Goal: Transaction & Acquisition: Book appointment/travel/reservation

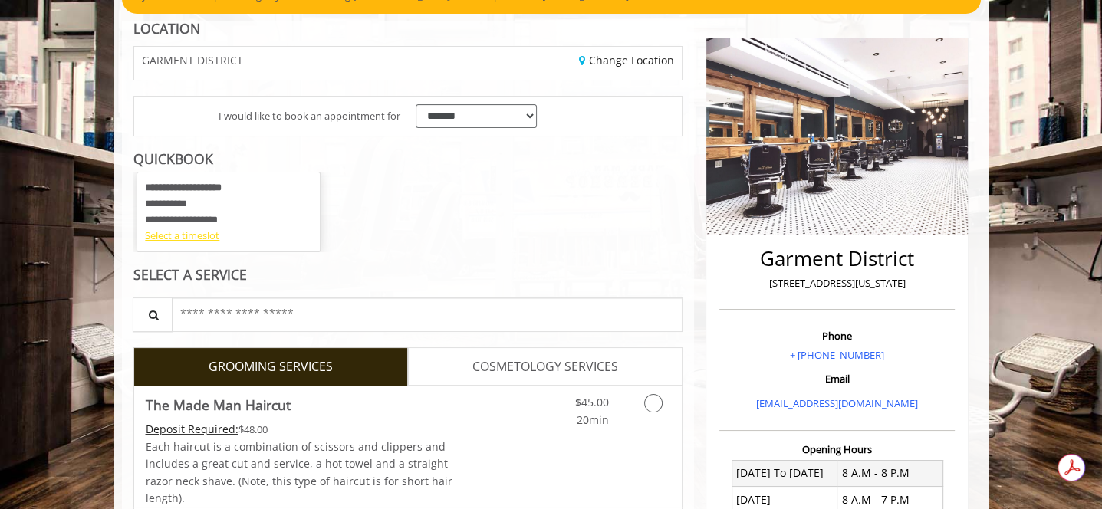
click at [205, 239] on div "Select a timeslot" at bounding box center [228, 236] width 167 height 16
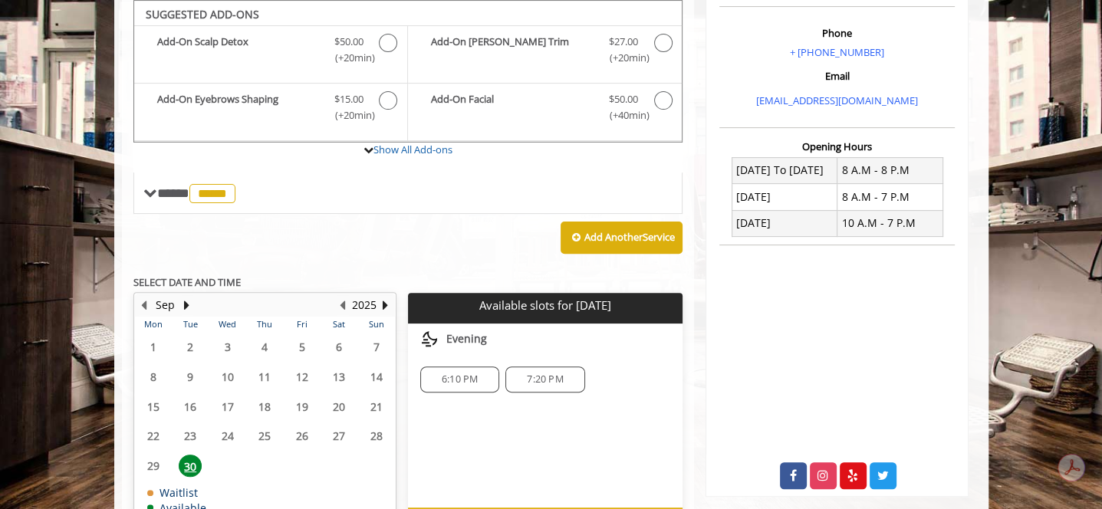
click at [449, 377] on span "6:10 PM" at bounding box center [460, 380] width 36 height 12
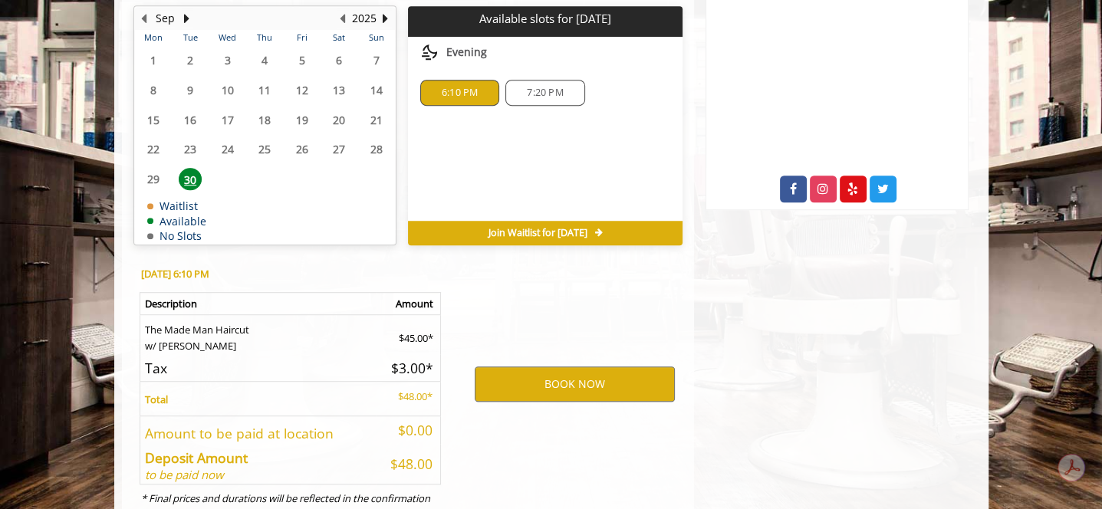
scroll to position [799, 0]
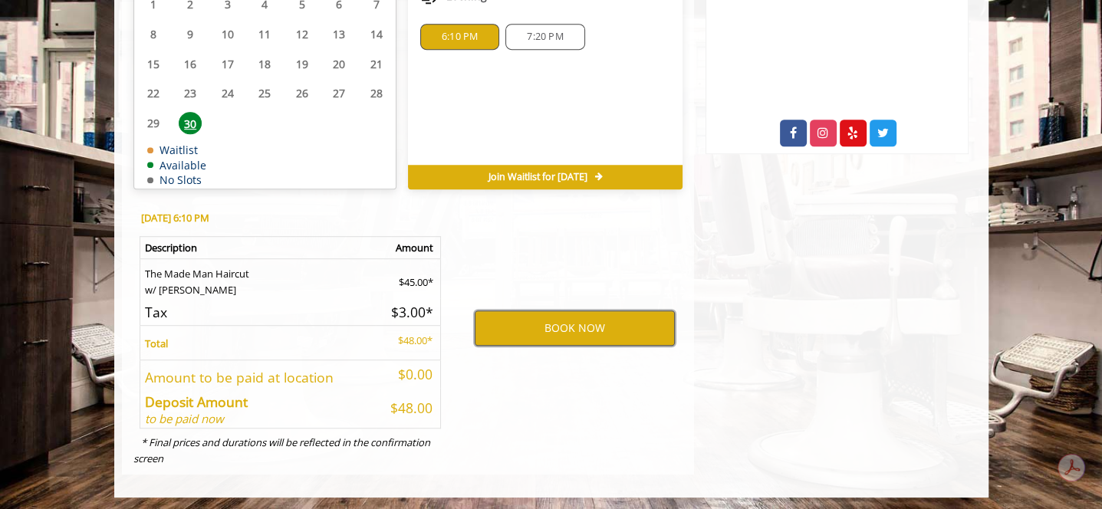
click at [595, 318] on button "BOOK NOW" at bounding box center [575, 328] width 200 height 35
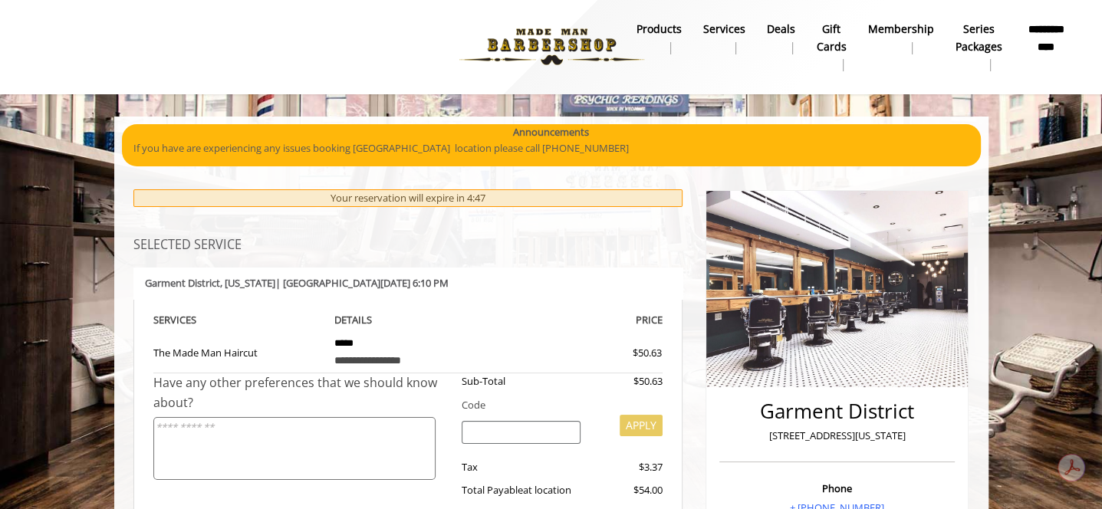
scroll to position [0, 0]
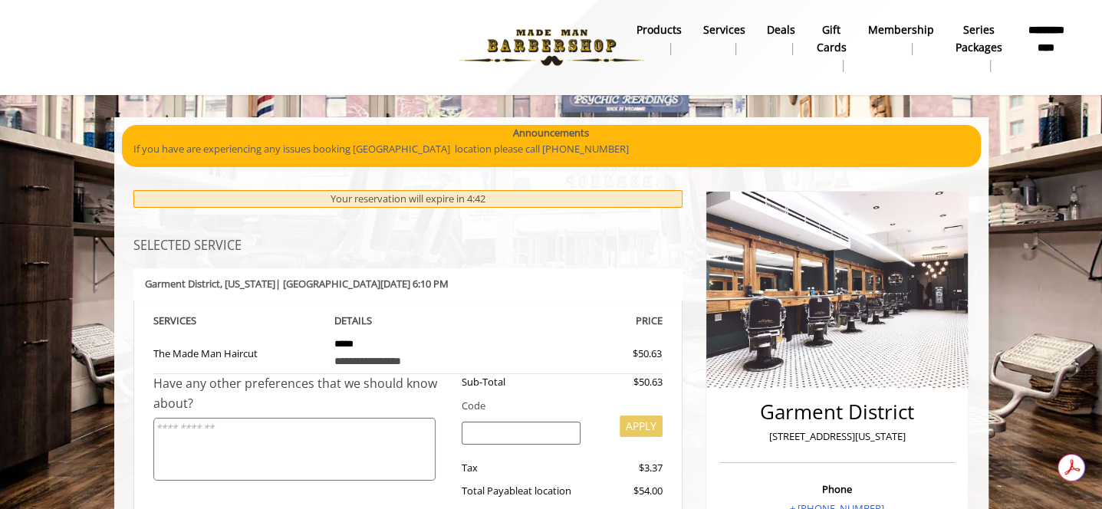
click at [1052, 44] on b "**********" at bounding box center [1046, 38] width 45 height 35
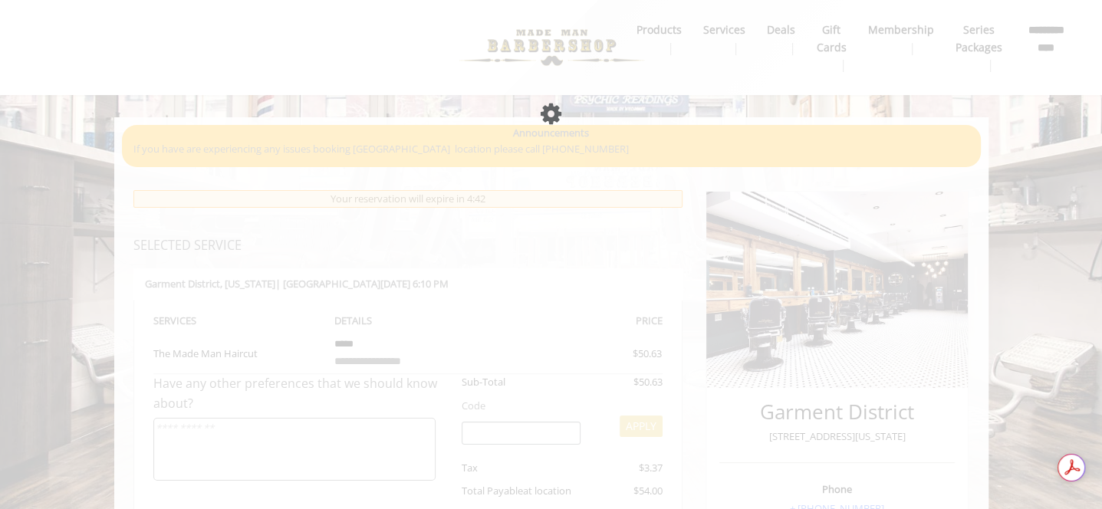
select select
select select "***"
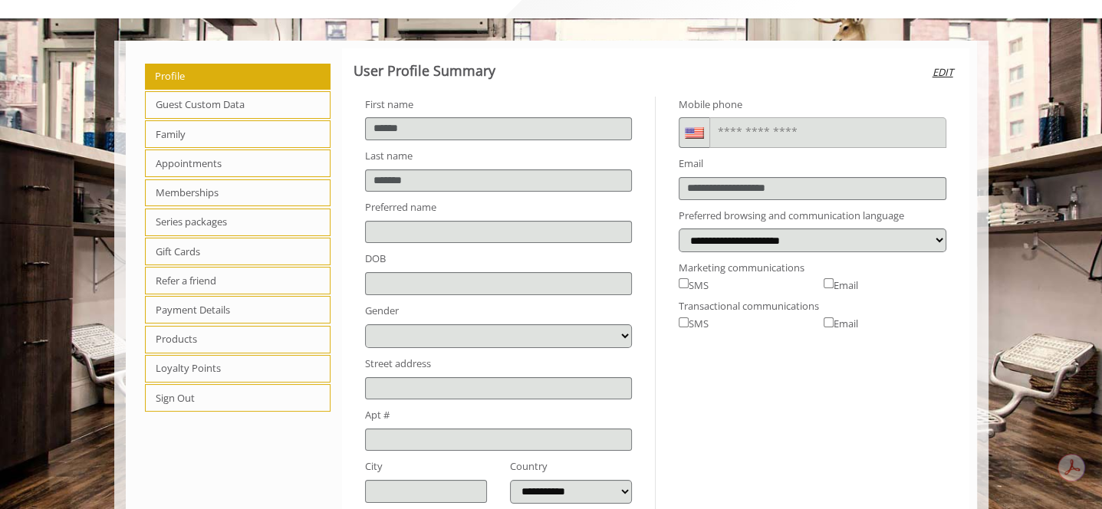
click at [207, 254] on span "Gift Cards" at bounding box center [238, 252] width 186 height 28
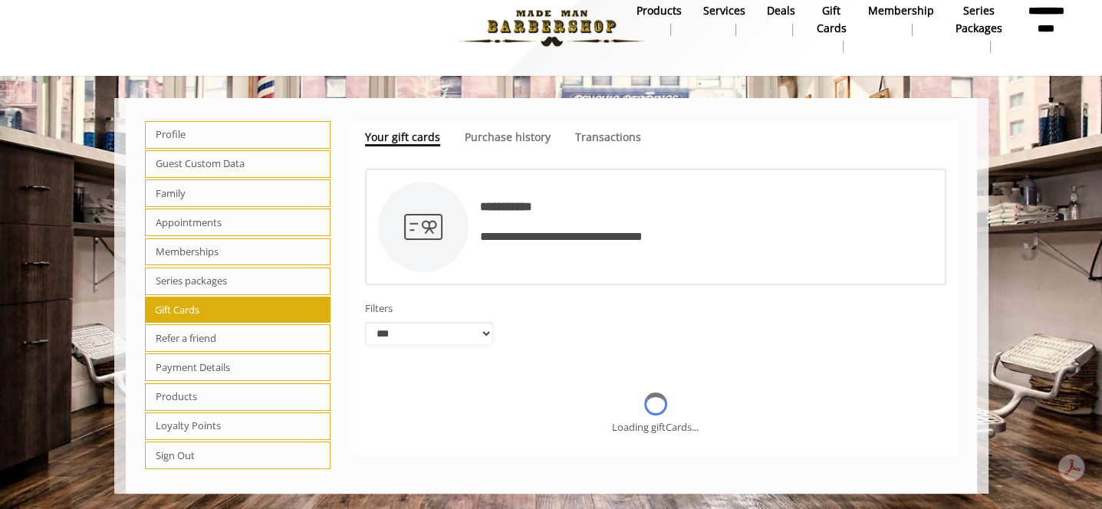
scroll to position [15, 0]
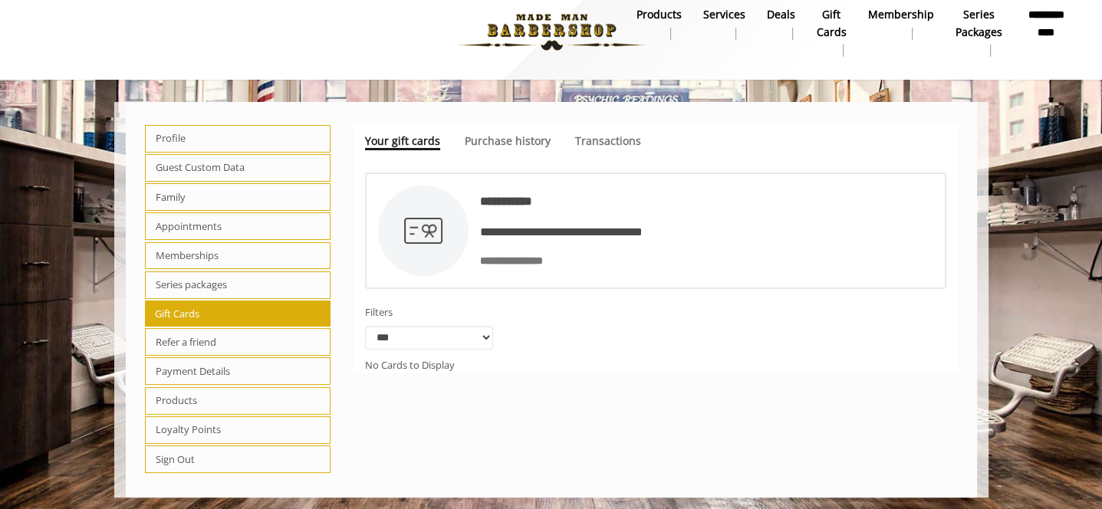
click at [248, 424] on span "Loyalty Points" at bounding box center [238, 430] width 186 height 28
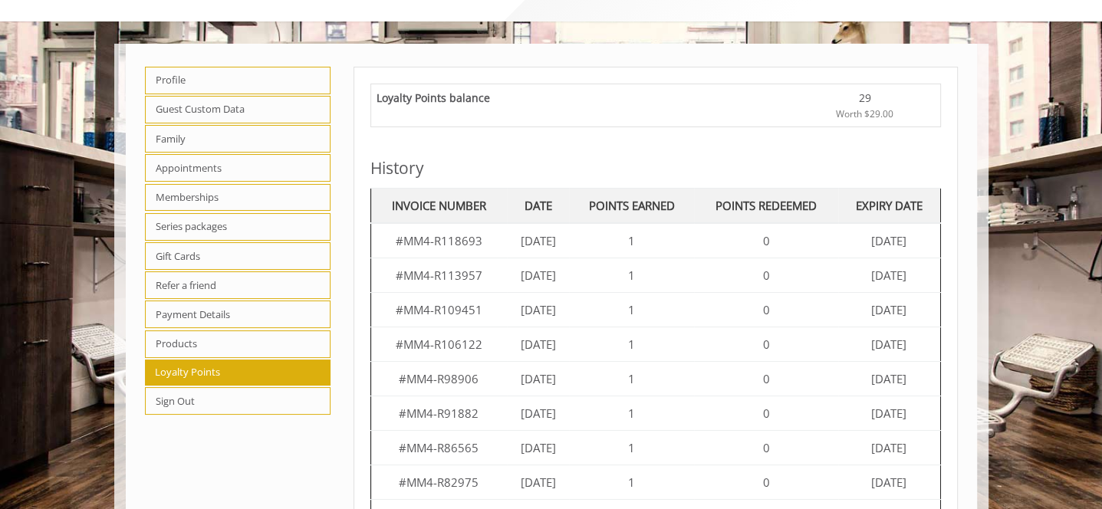
scroll to position [0, 0]
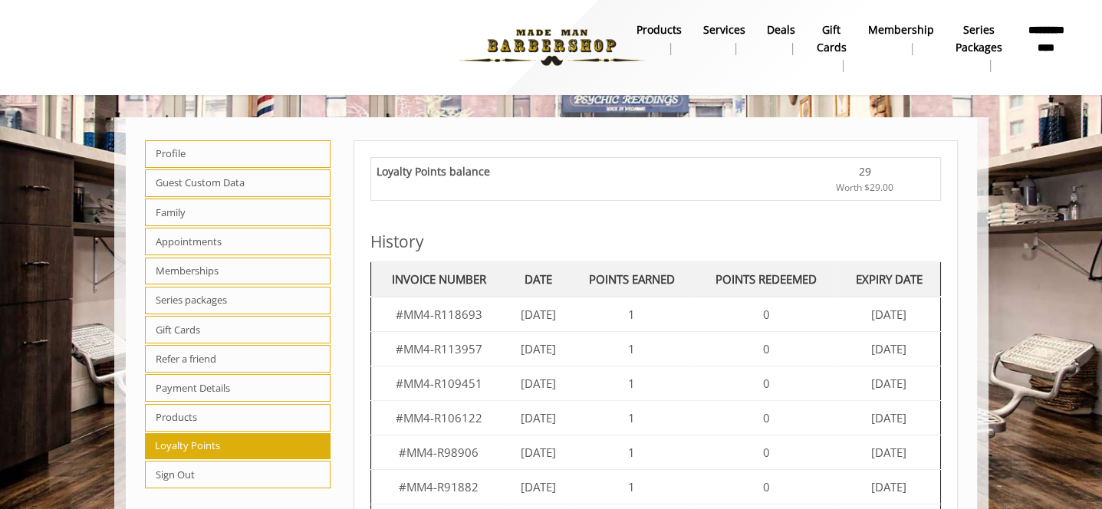
click at [75, 165] on body "Profile Guest Custom Data Family Appointments Memberships Series packages Gift …" at bounding box center [551, 405] width 1102 height 577
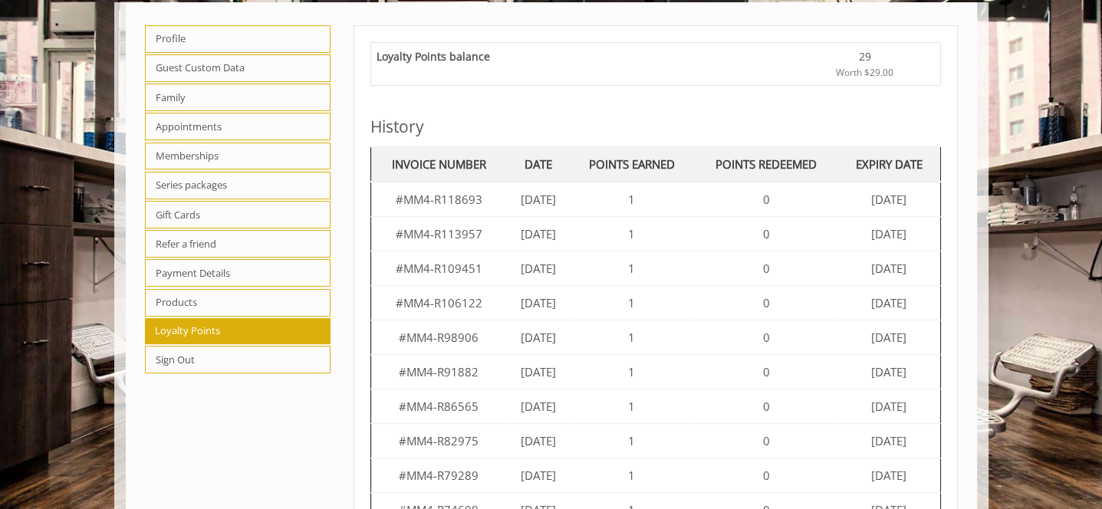
scroll to position [196, 0]
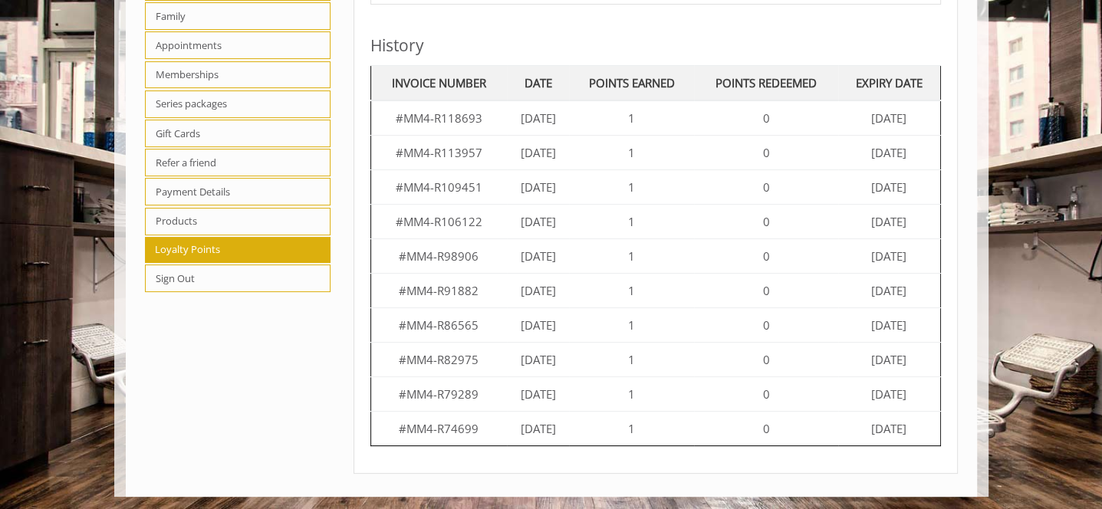
click at [227, 189] on span "Payment Details" at bounding box center [238, 192] width 186 height 28
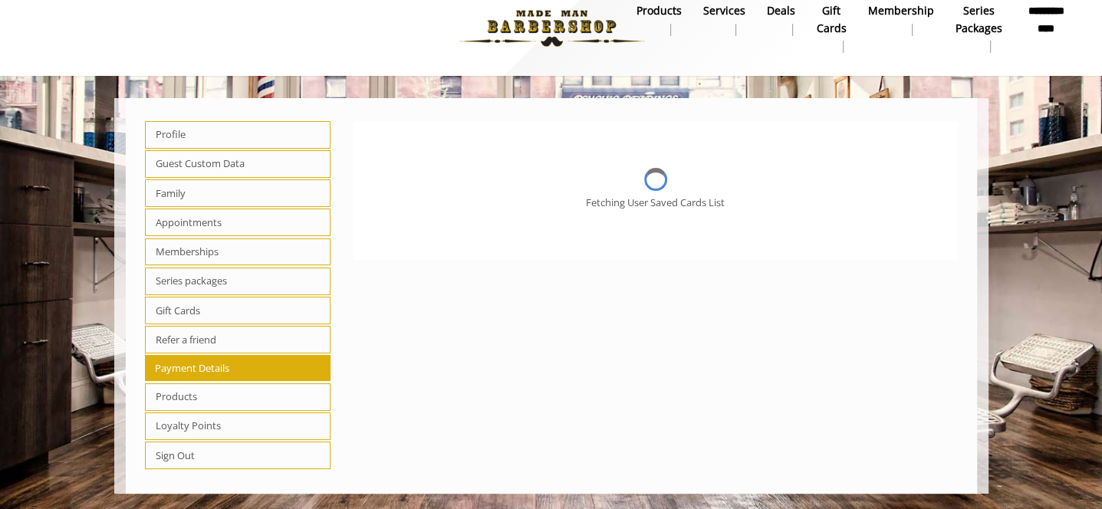
scroll to position [15, 0]
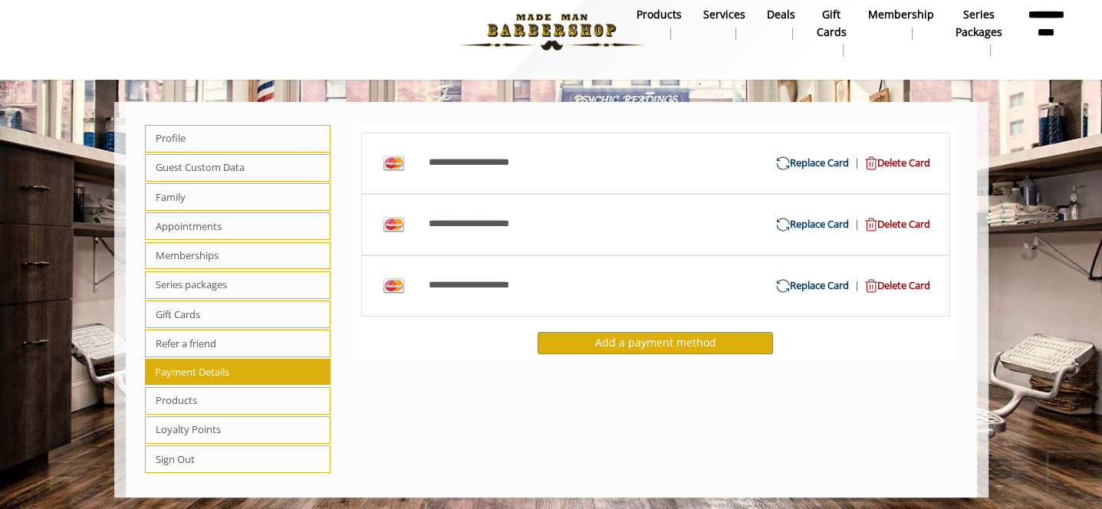
click at [914, 160] on span "Delete Card" at bounding box center [895, 163] width 71 height 16
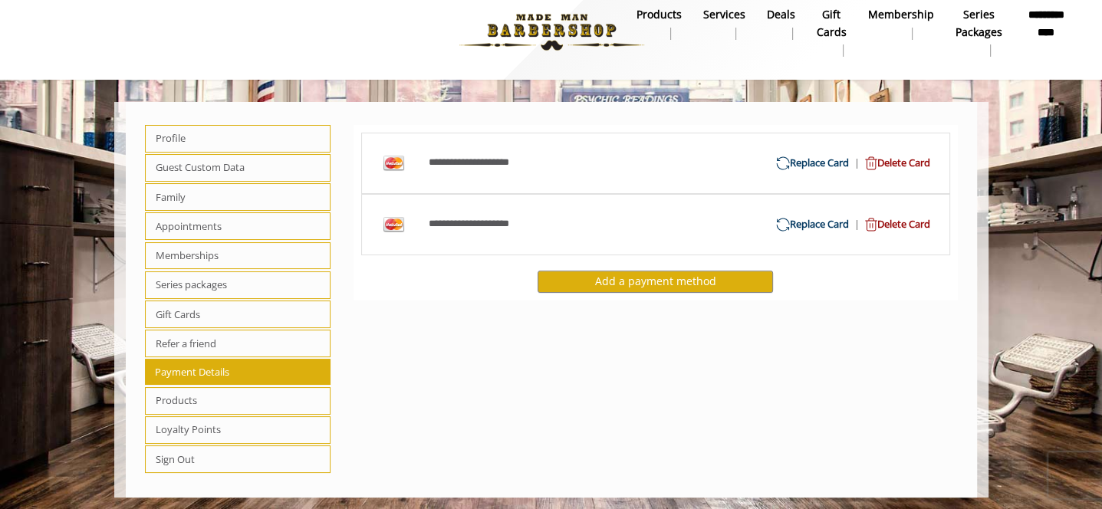
click at [914, 160] on span "Delete Card" at bounding box center [895, 163] width 71 height 16
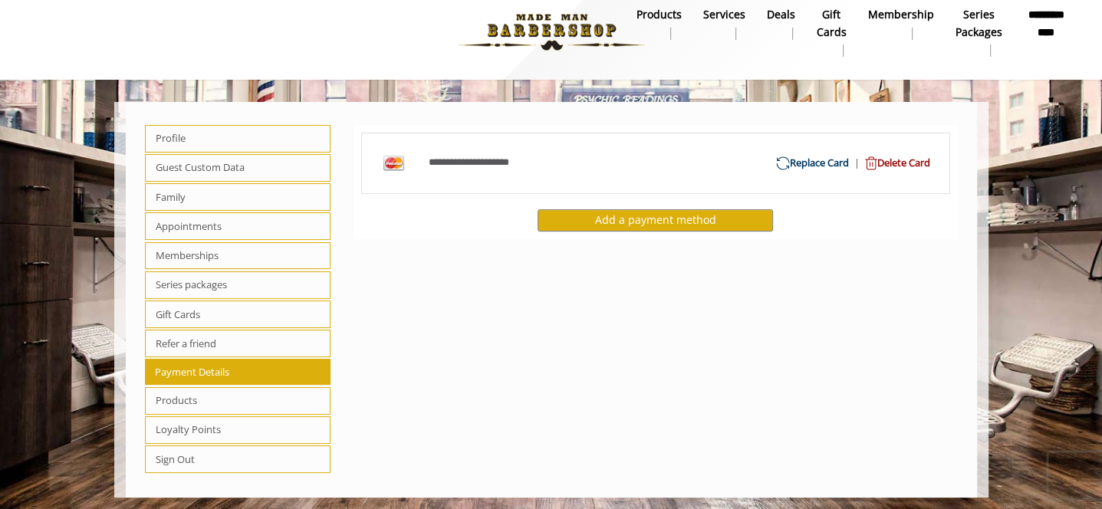
click at [237, 305] on span "Gift Cards" at bounding box center [238, 315] width 186 height 28
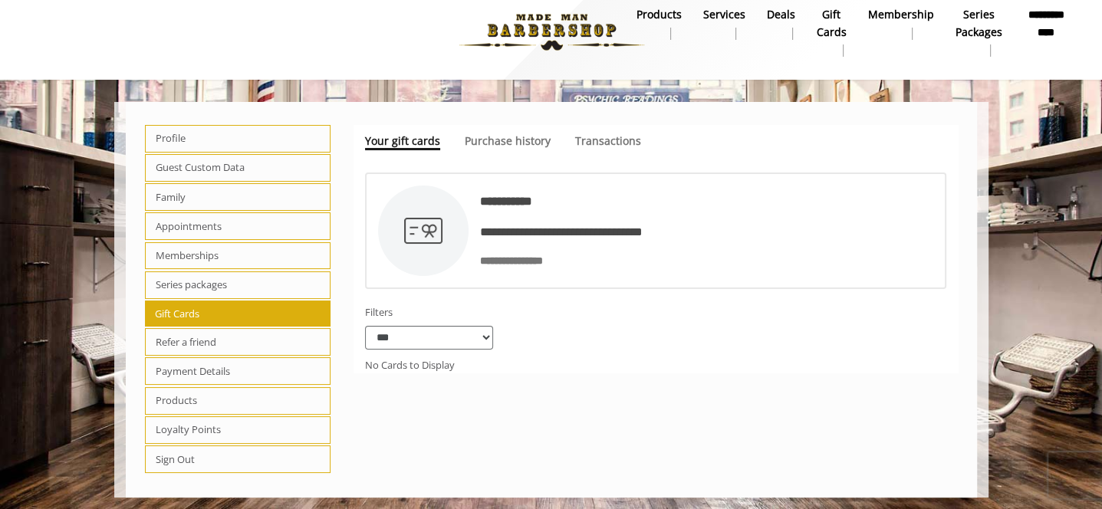
click at [471, 345] on select "**********" at bounding box center [429, 338] width 128 height 24
click at [521, 138] on span "Purchase history" at bounding box center [508, 140] width 86 height 15
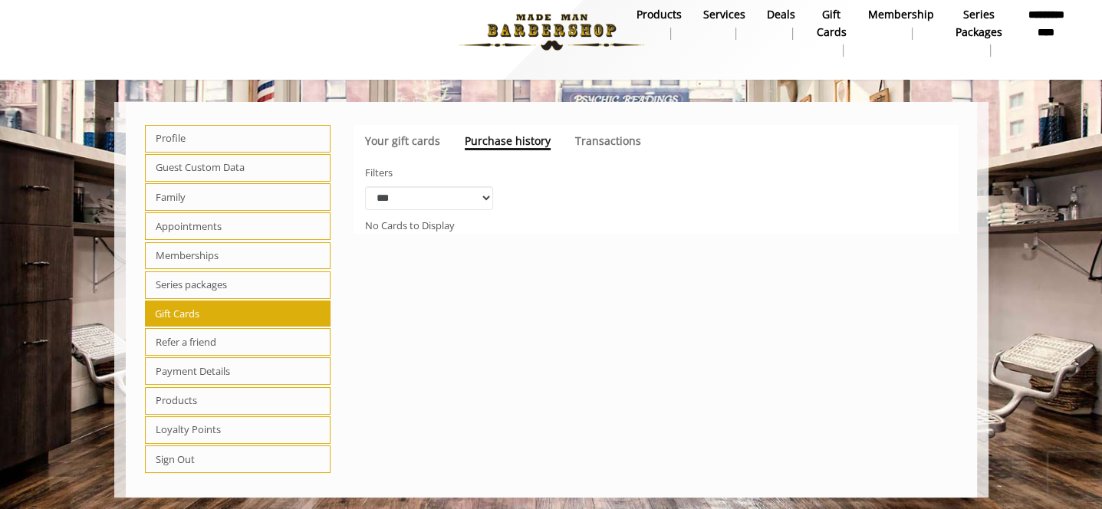
click at [611, 139] on span "Transactions" at bounding box center [608, 140] width 66 height 15
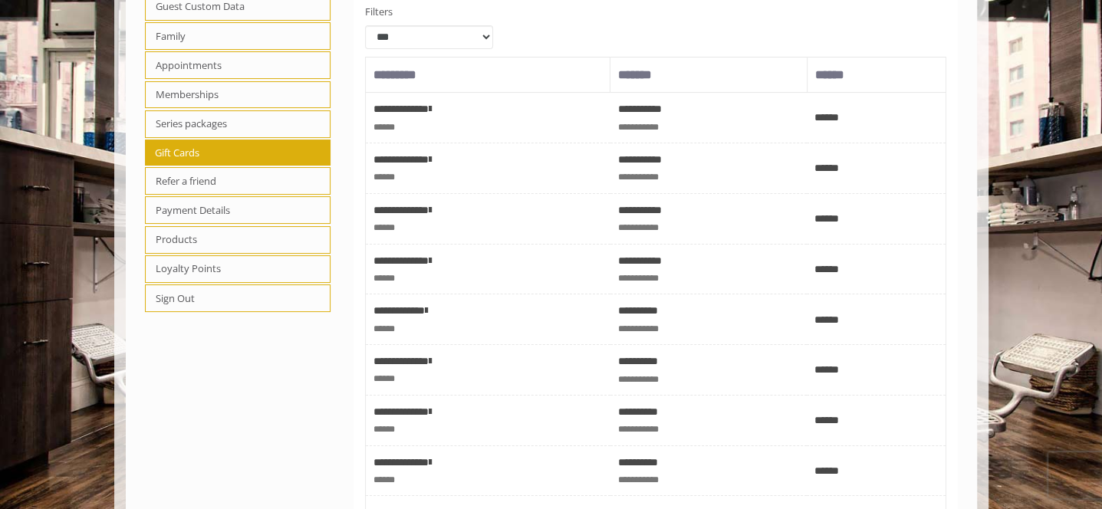
scroll to position [169, 0]
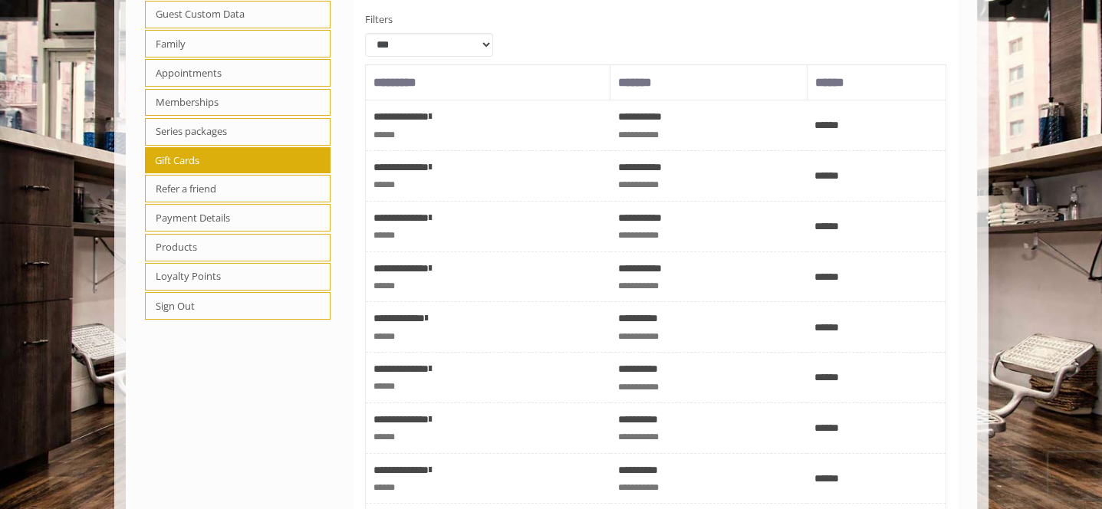
click at [253, 214] on span "Payment Details" at bounding box center [238, 218] width 186 height 28
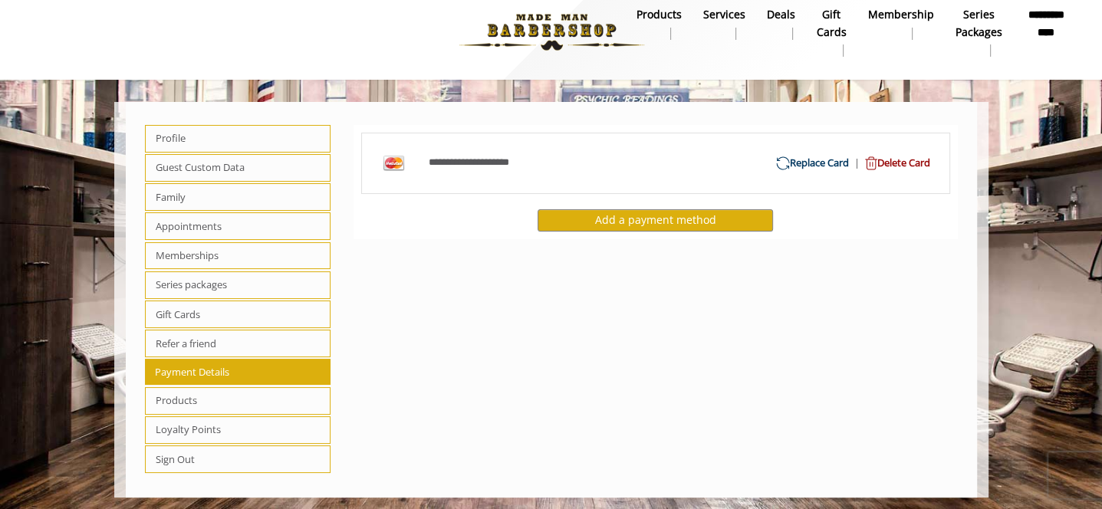
click at [224, 426] on span "Loyalty Points" at bounding box center [238, 430] width 186 height 28
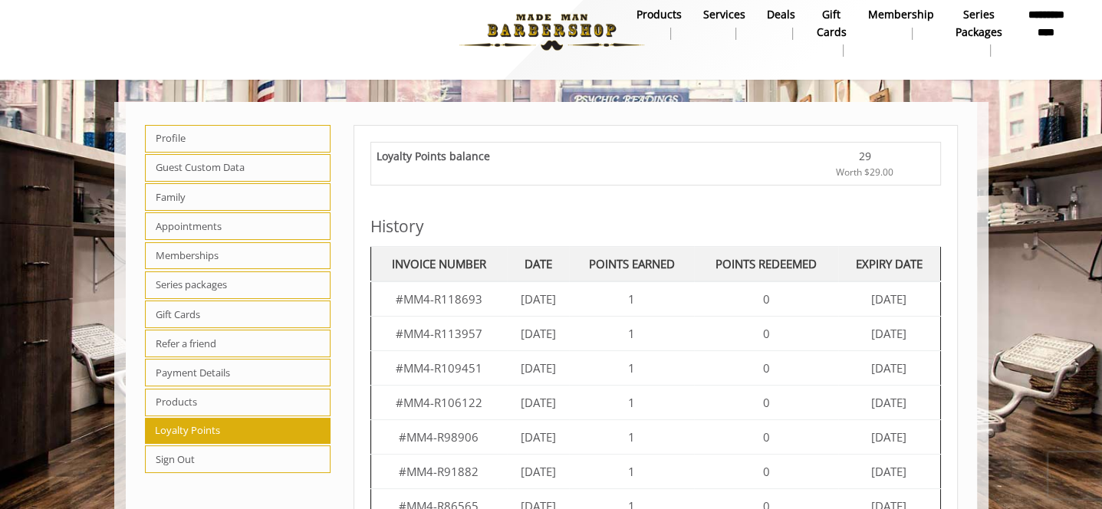
drag, startPoint x: 382, startPoint y: 153, endPoint x: 514, endPoint y: 153, distance: 131.9
click at [514, 153] on div "Loyalty Points balance" at bounding box center [586, 164] width 419 height 32
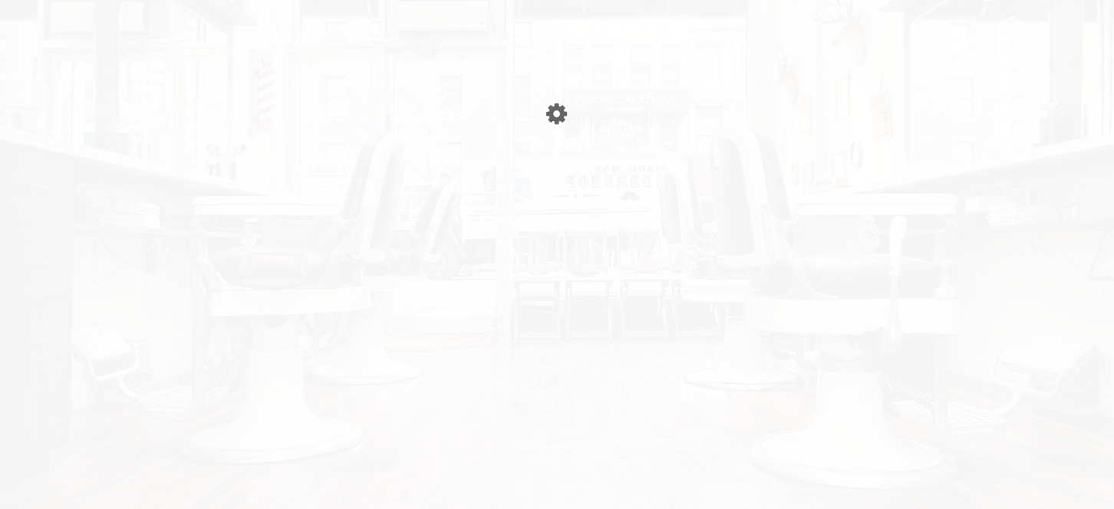
select select
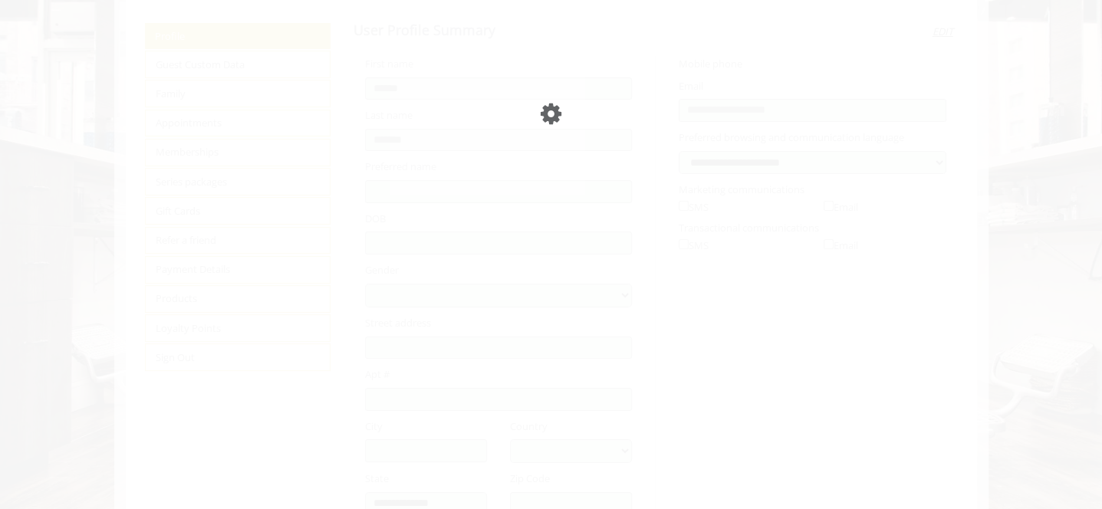
select select "***"
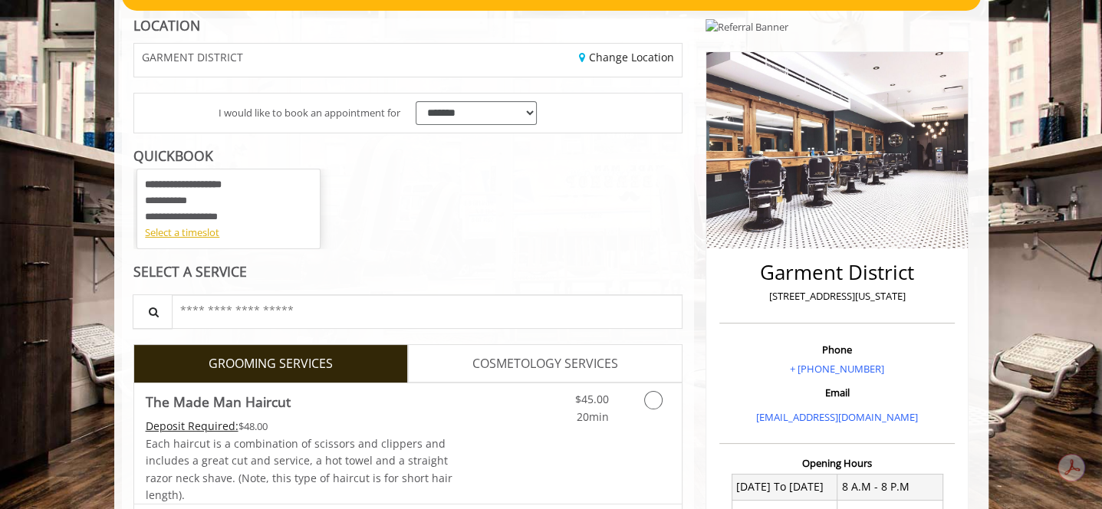
scroll to position [230, 0]
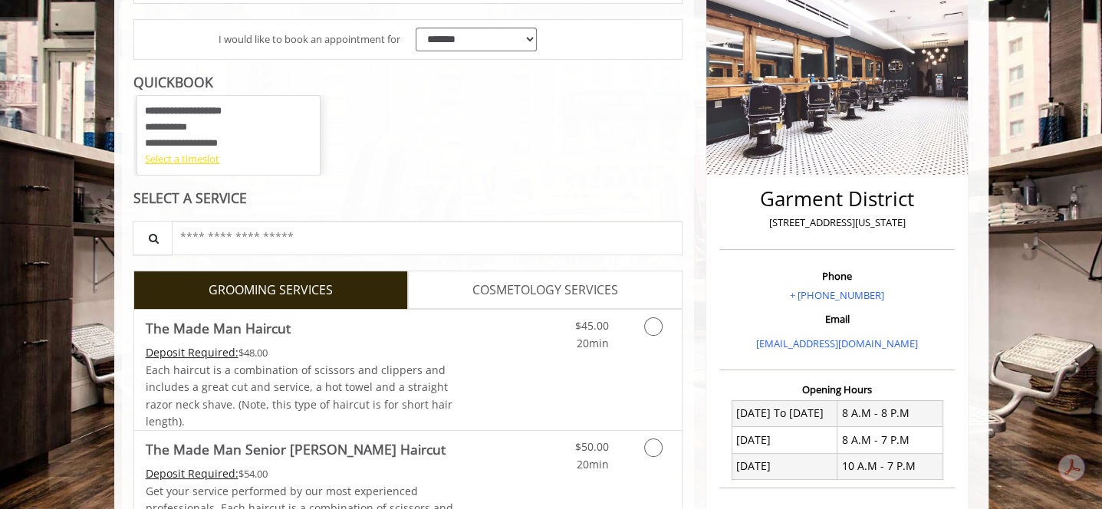
click at [183, 162] on div "Select a timeslot" at bounding box center [228, 159] width 167 height 16
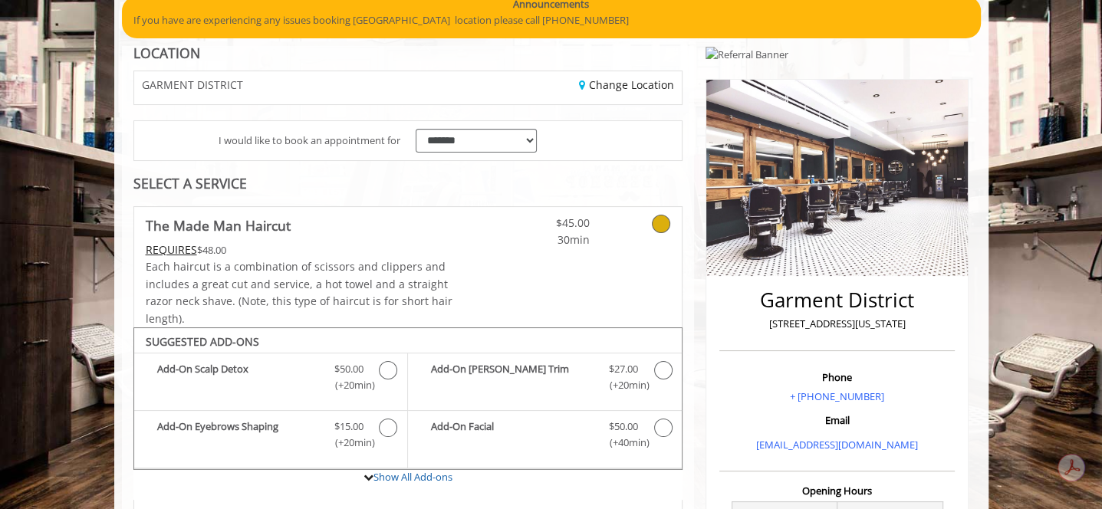
scroll to position [62, 0]
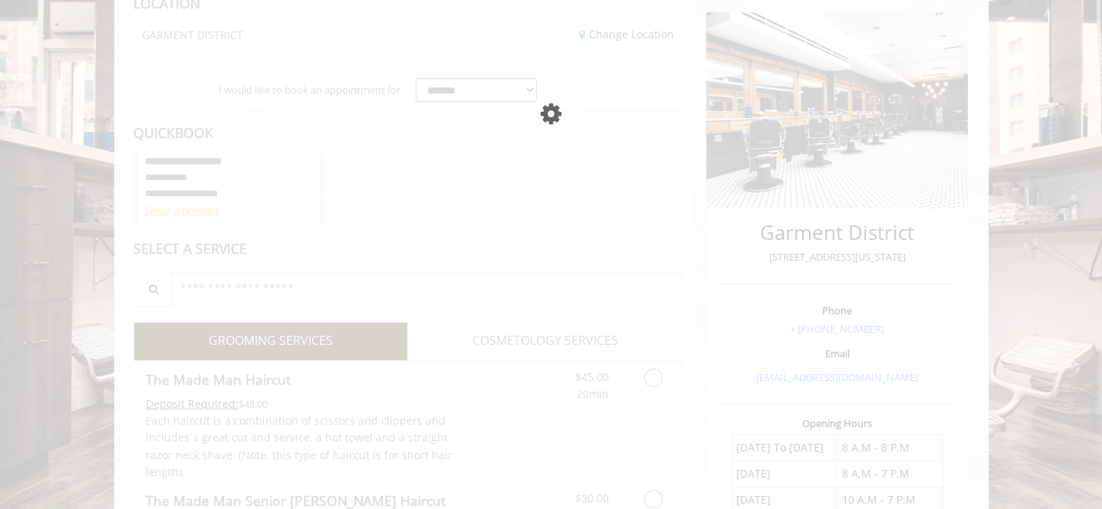
scroll to position [179, 0]
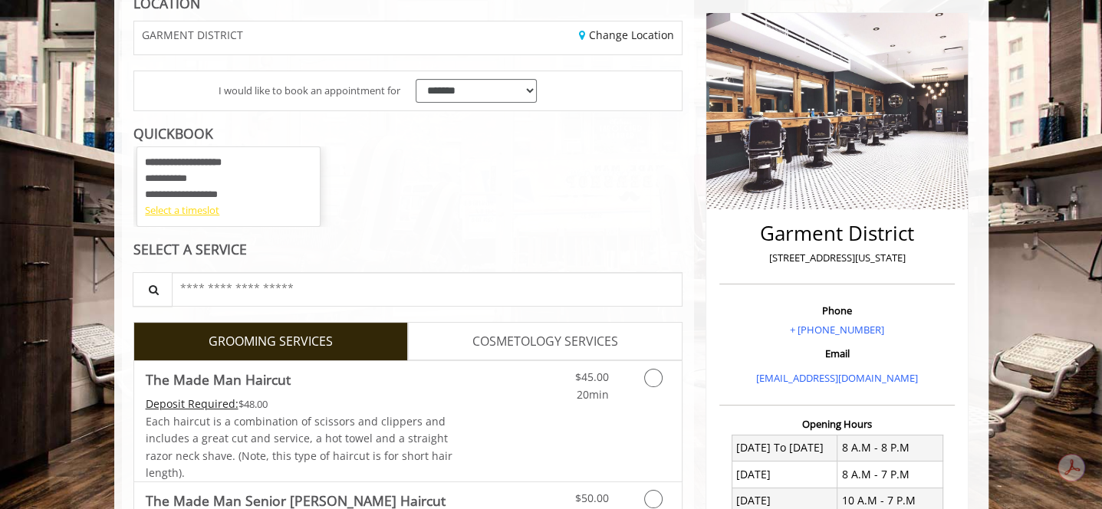
click at [193, 210] on div "Select a timeslot" at bounding box center [228, 210] width 167 height 16
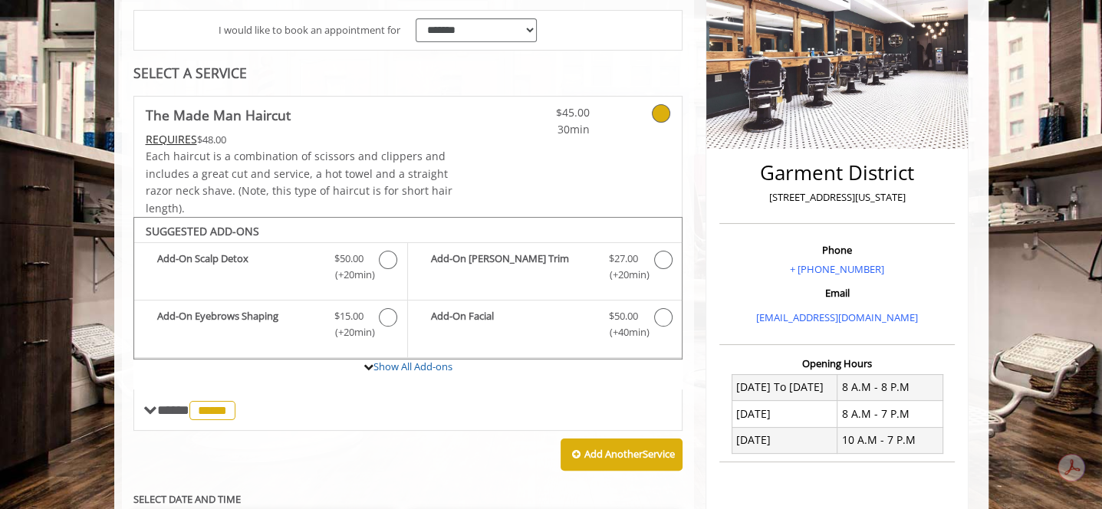
scroll to position [351, 0]
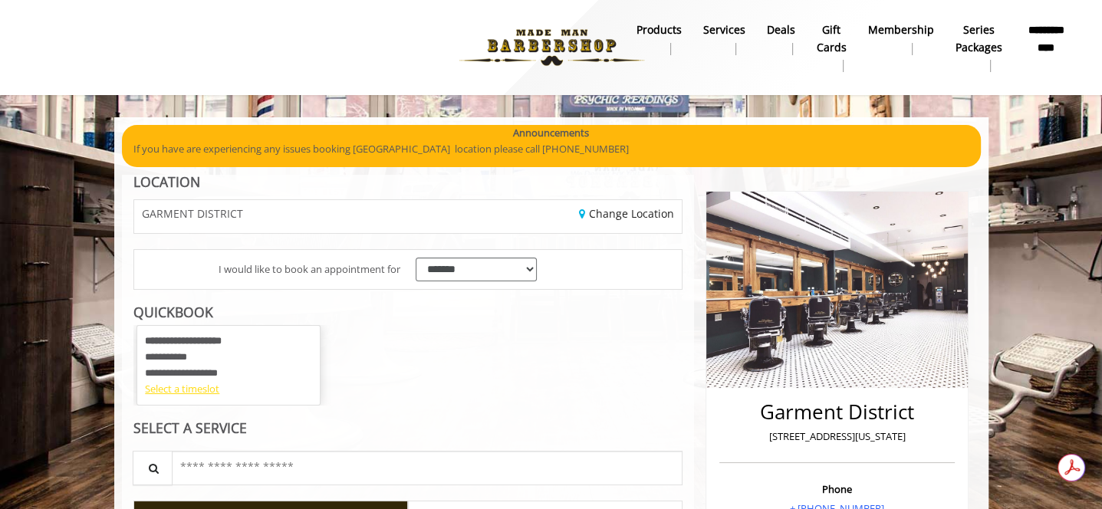
click at [206, 389] on div "Select a timeslot" at bounding box center [228, 389] width 167 height 16
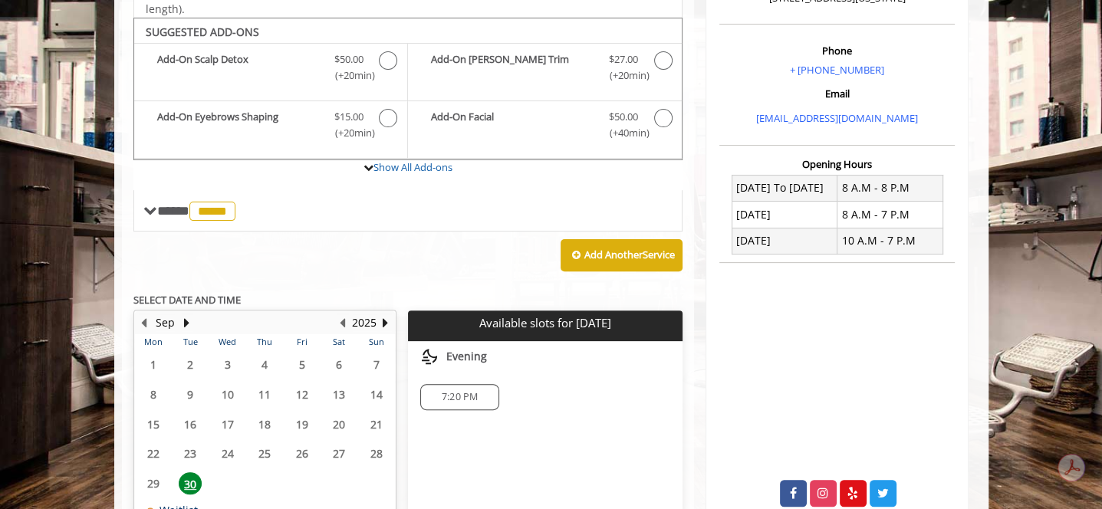
scroll to position [456, 0]
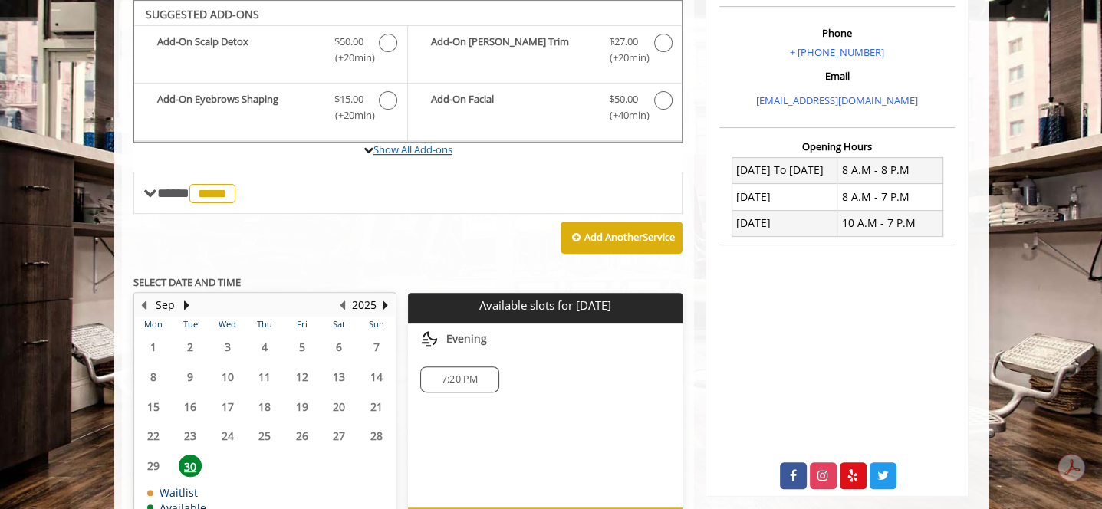
click at [416, 146] on link "Show All Add-ons" at bounding box center [413, 150] width 79 height 14
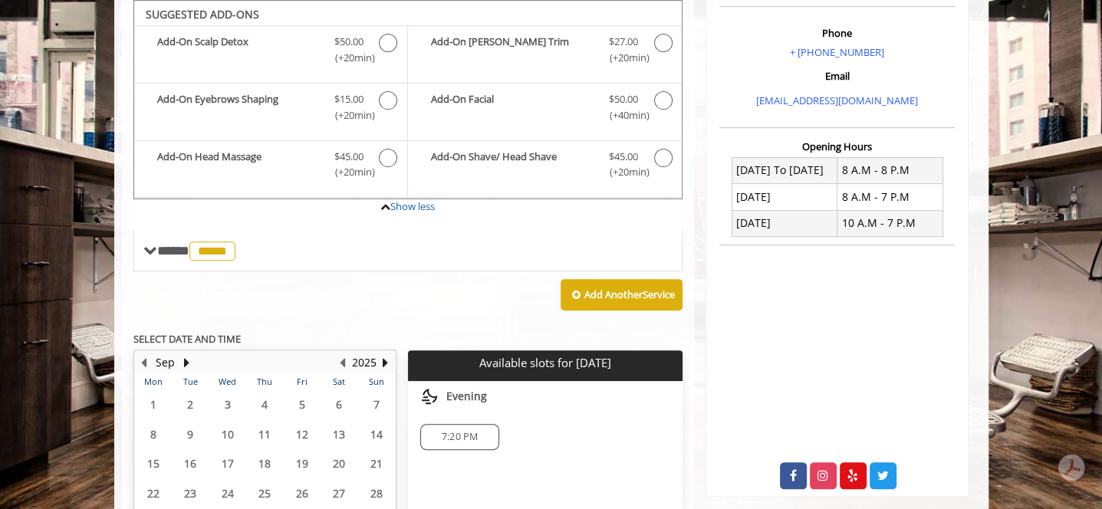
scroll to position [194, 0]
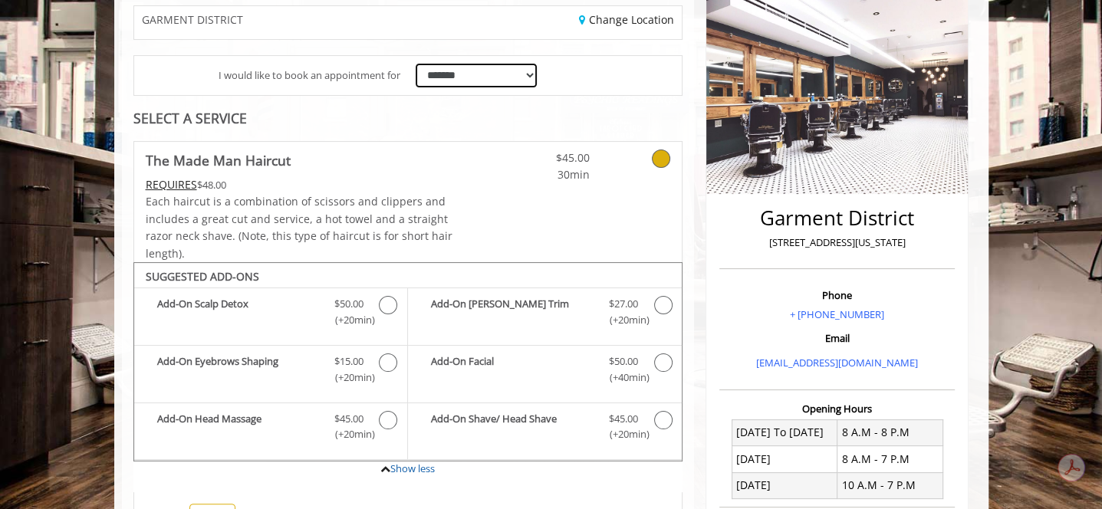
click at [531, 77] on select "**********" at bounding box center [477, 76] width 122 height 24
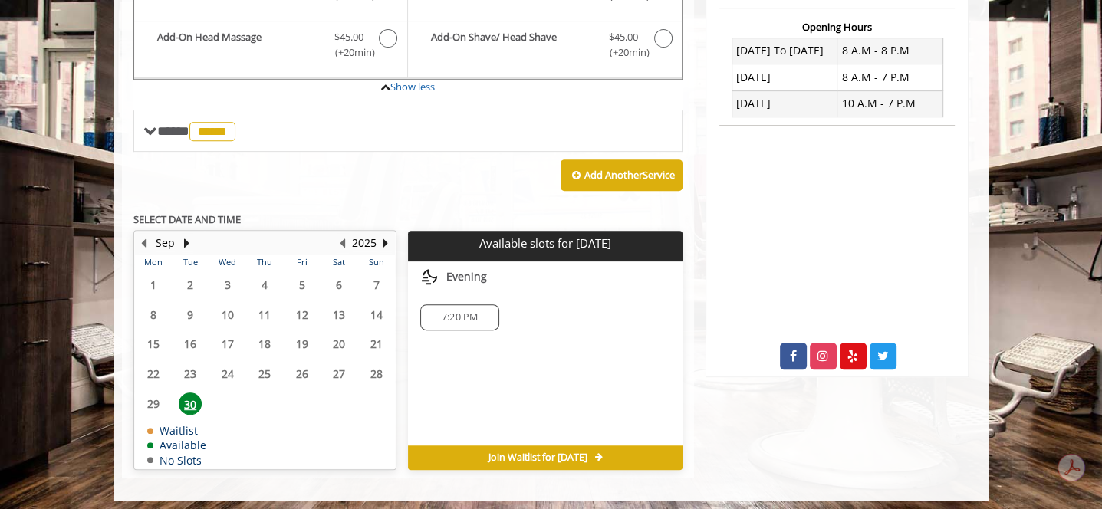
scroll to position [580, 0]
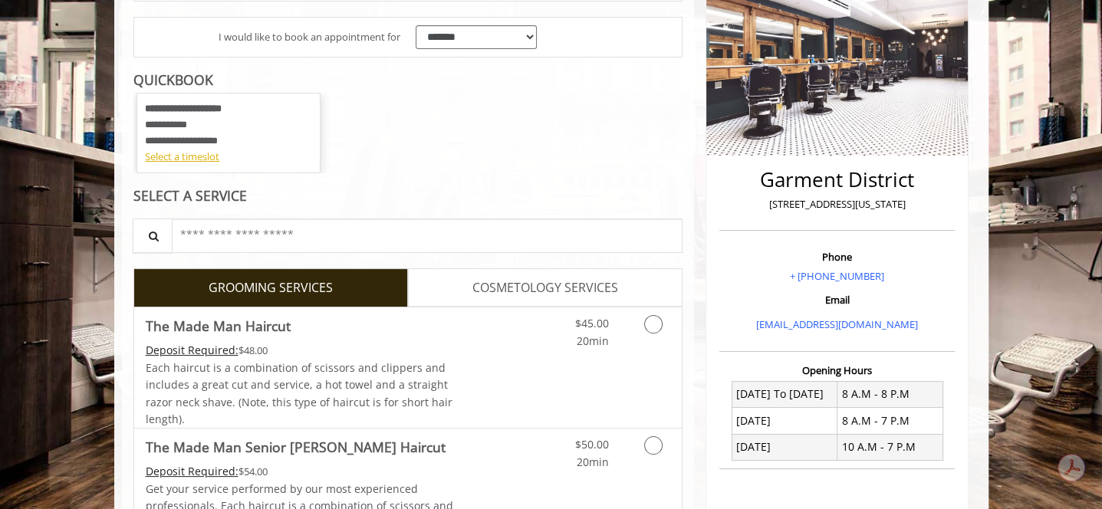
scroll to position [153, 0]
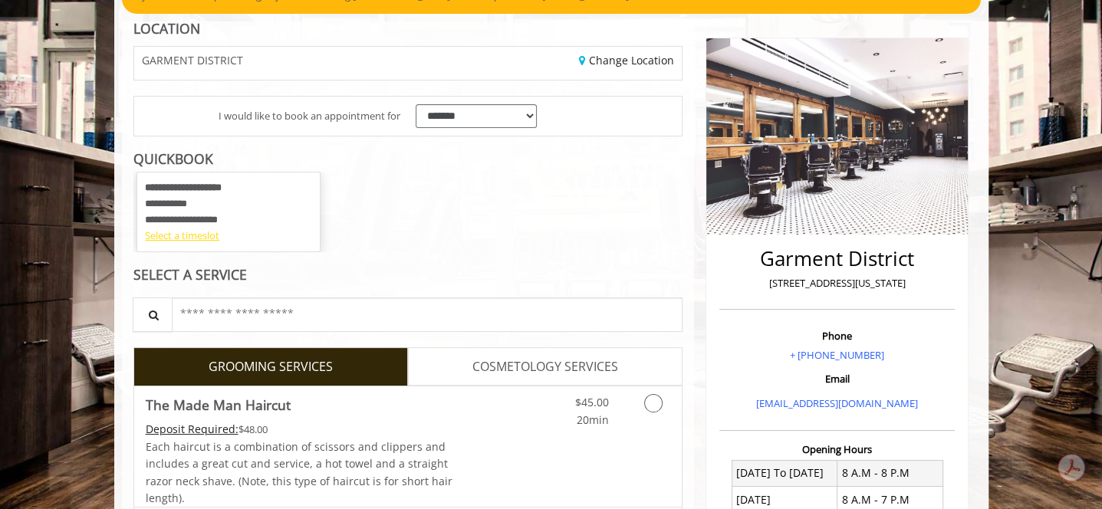
click at [183, 234] on div "Select a timeslot" at bounding box center [228, 236] width 167 height 16
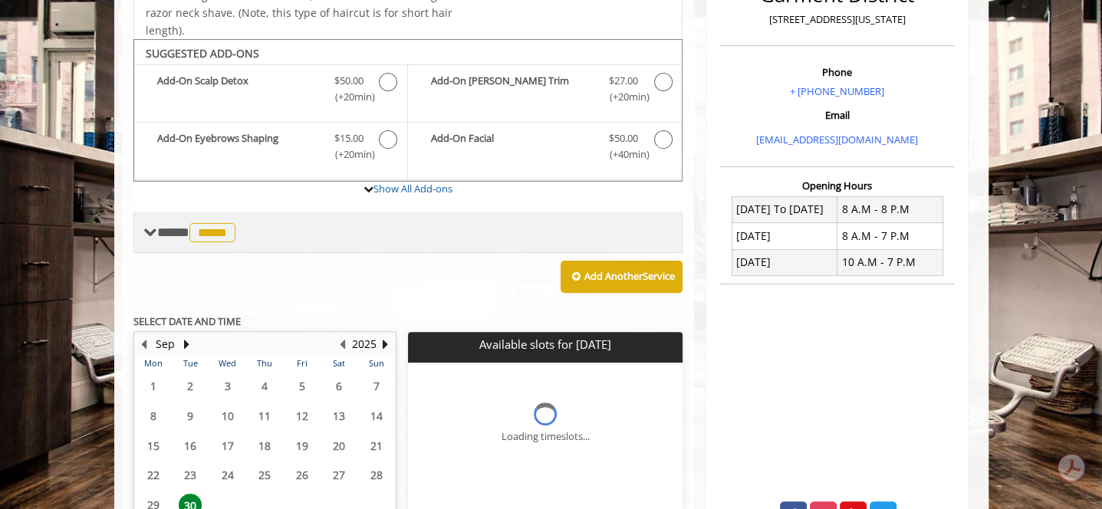
scroll to position [522, 0]
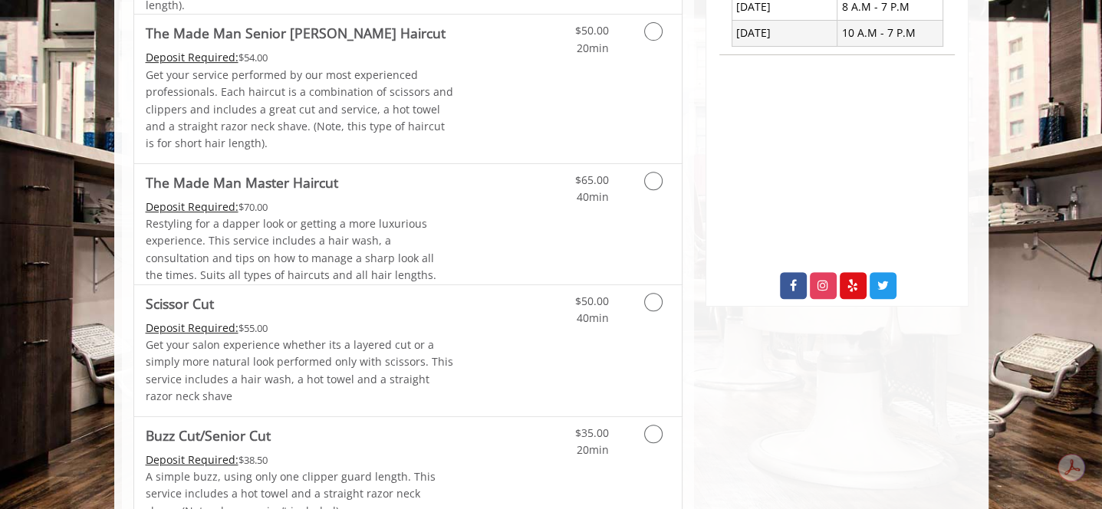
scroll to position [690, 0]
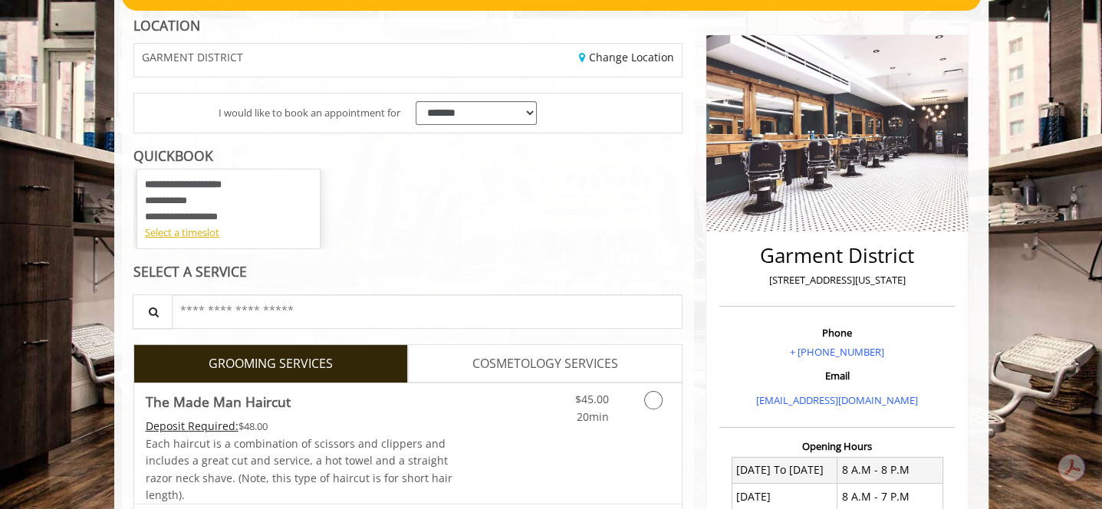
scroll to position [153, 0]
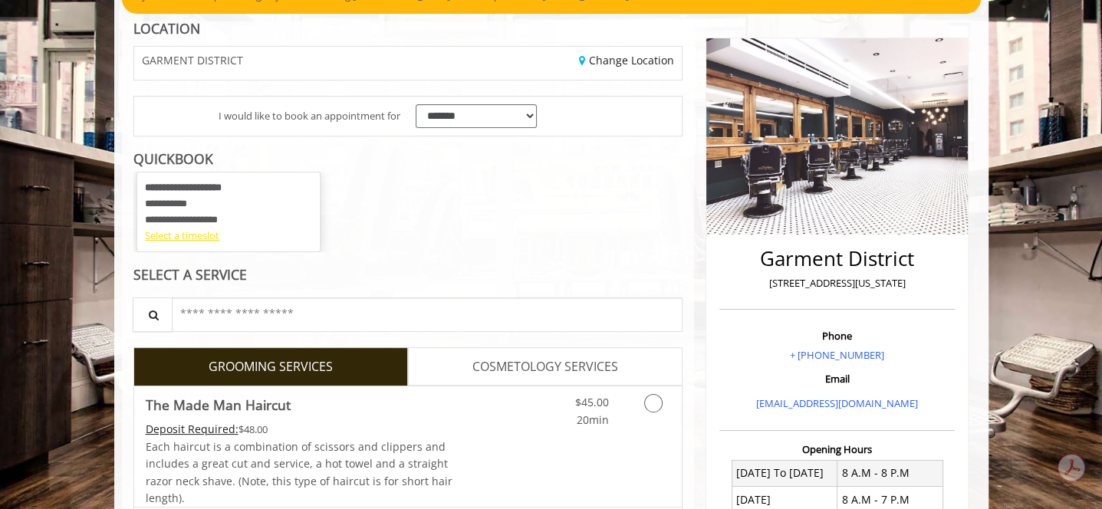
click at [189, 239] on div "Select a timeslot" at bounding box center [228, 236] width 167 height 16
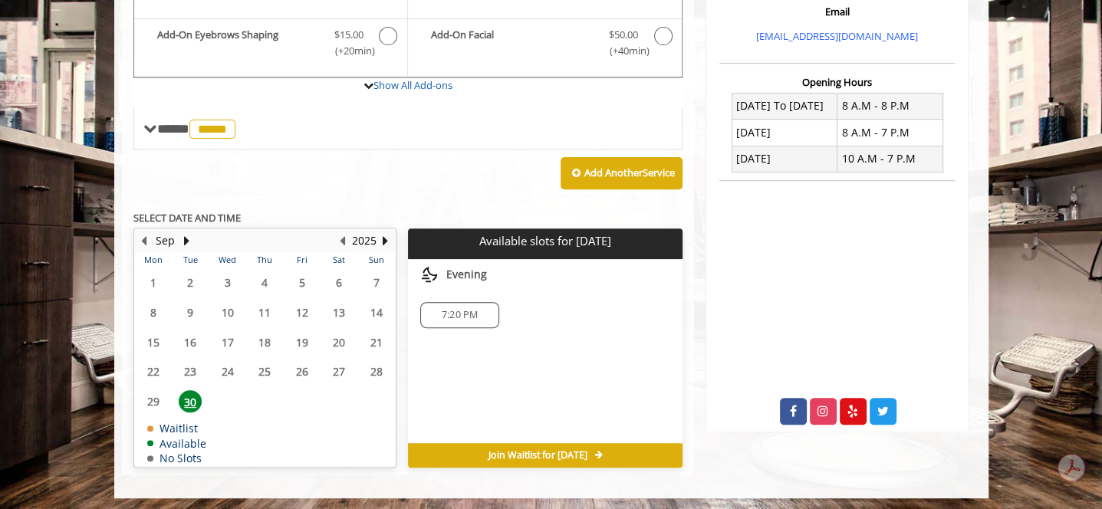
scroll to position [522, 0]
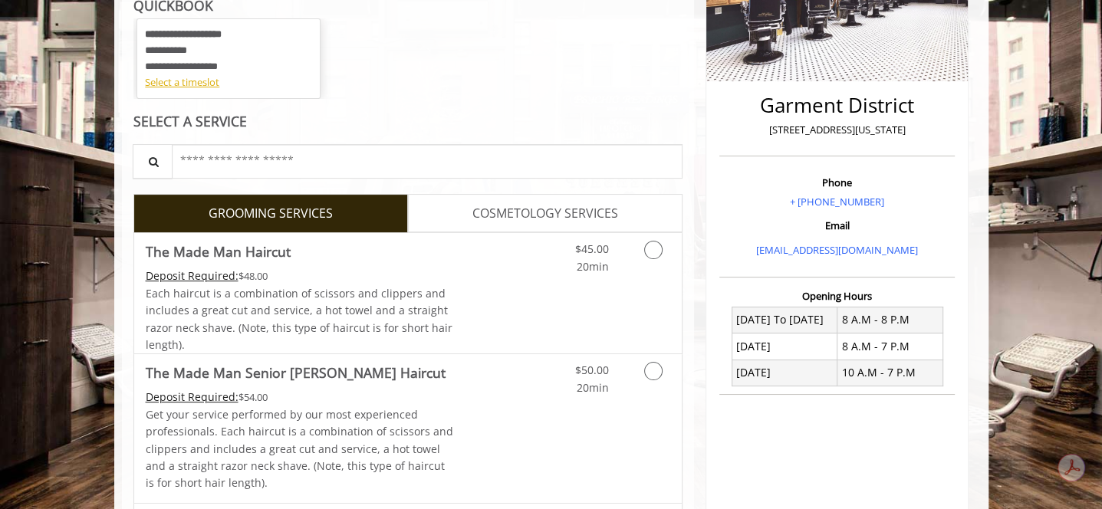
scroll to position [153, 0]
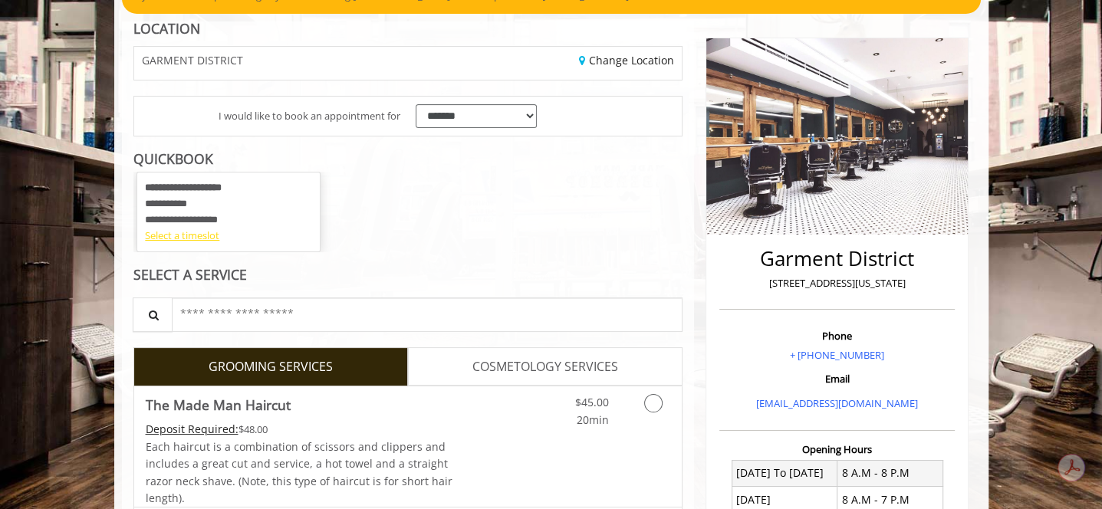
click at [196, 235] on div "Select a timeslot" at bounding box center [228, 236] width 167 height 16
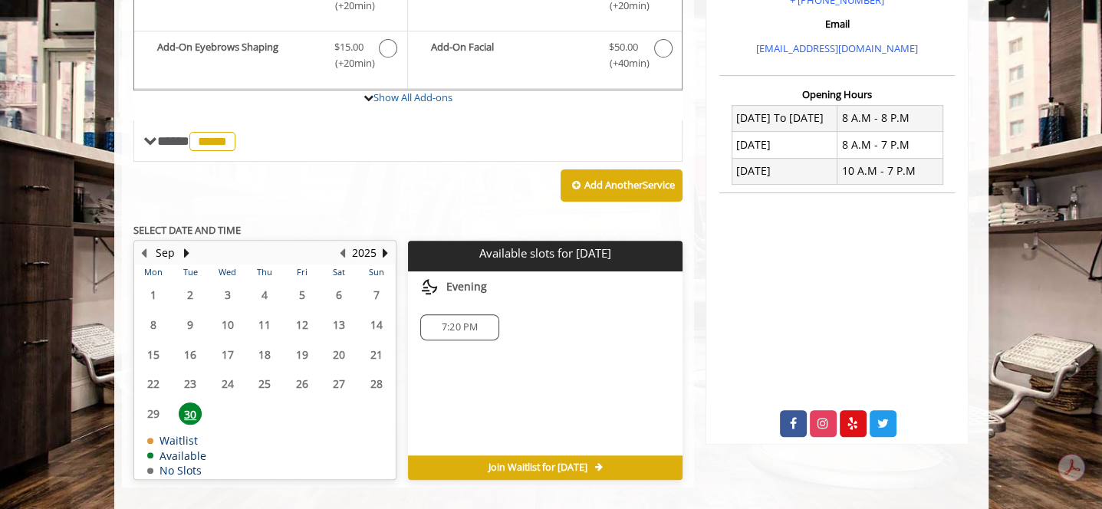
scroll to position [522, 0]
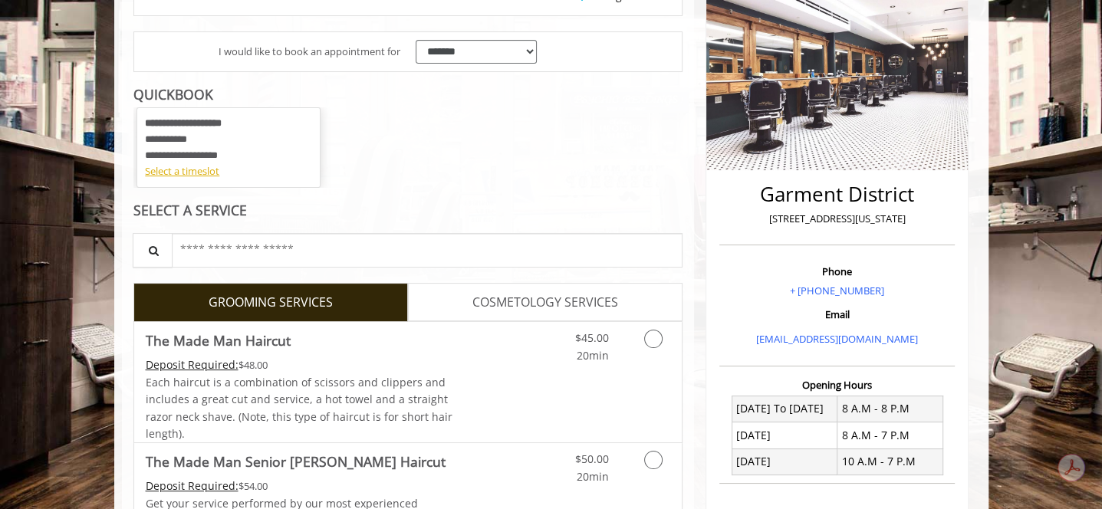
scroll to position [230, 0]
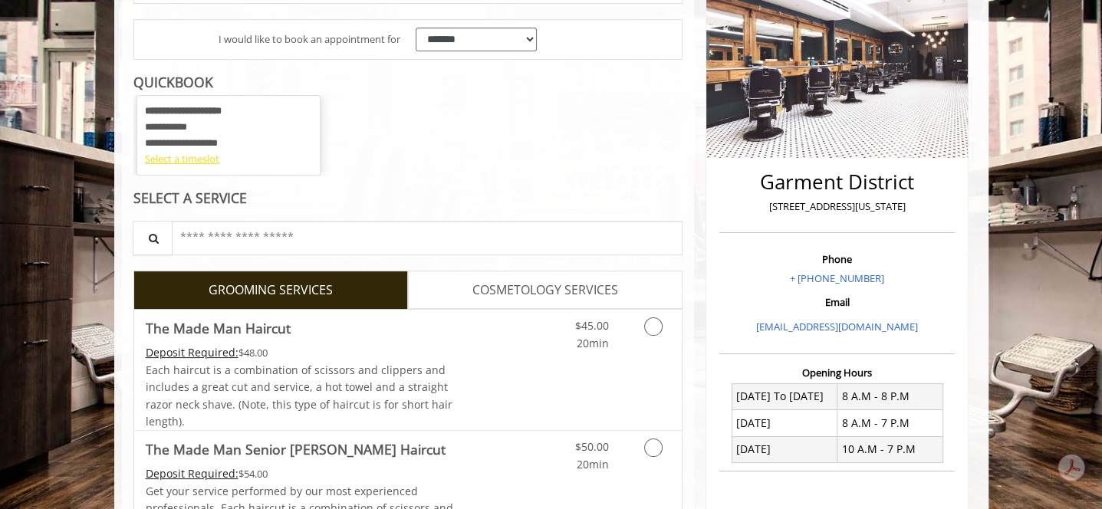
click at [193, 156] on div "Select a timeslot" at bounding box center [228, 159] width 167 height 16
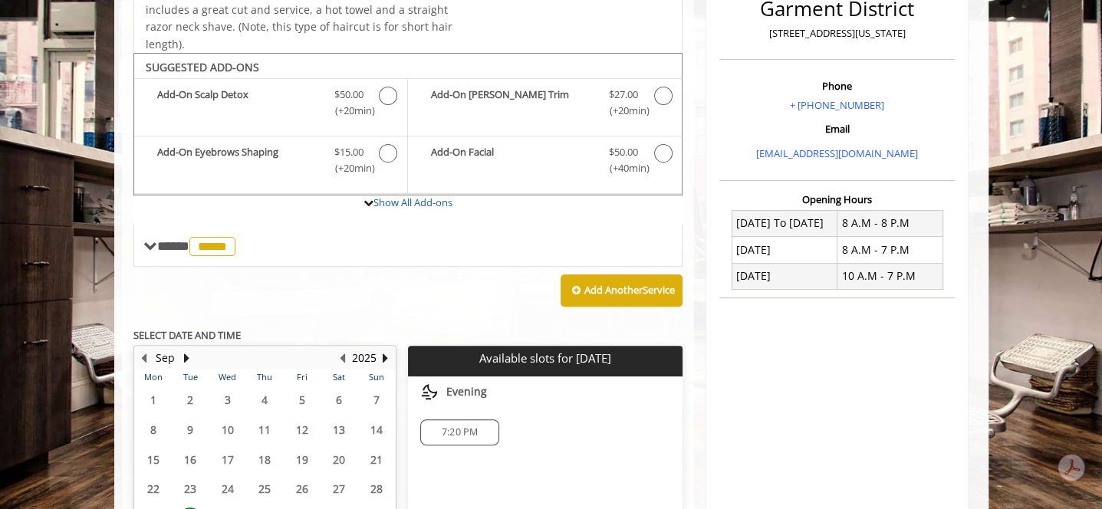
scroll to position [456, 0]
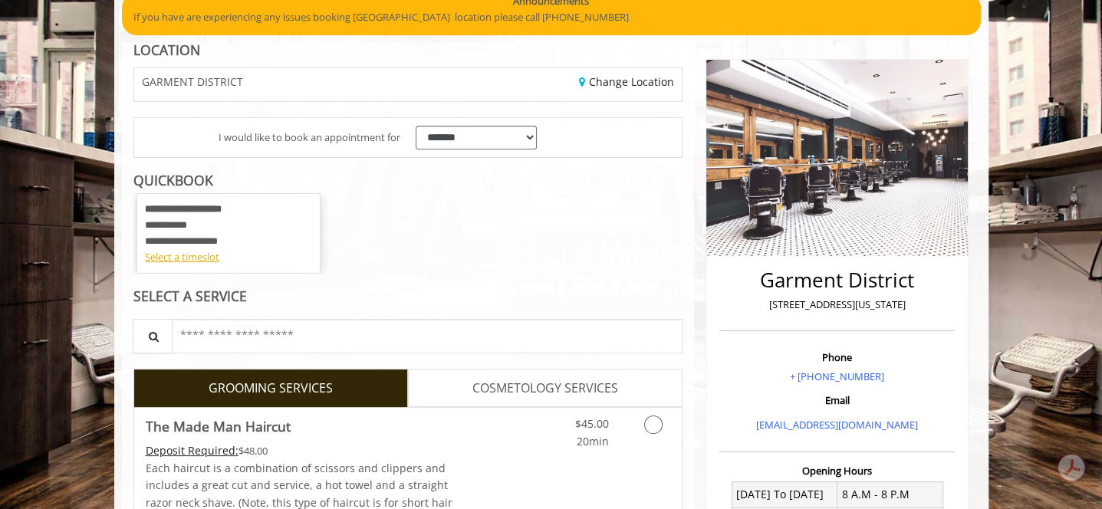
scroll to position [307, 0]
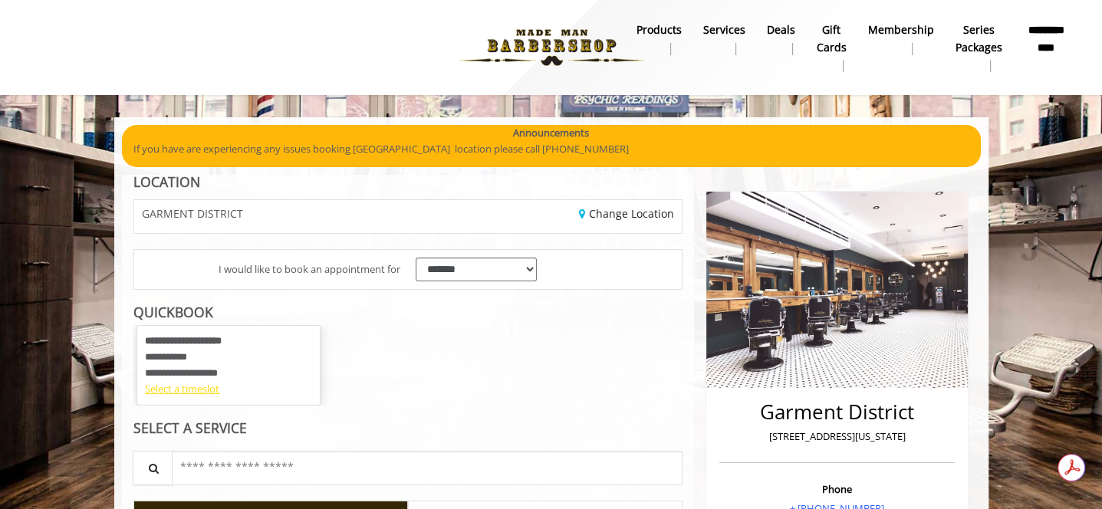
click at [203, 393] on div "Select a timeslot" at bounding box center [228, 389] width 167 height 16
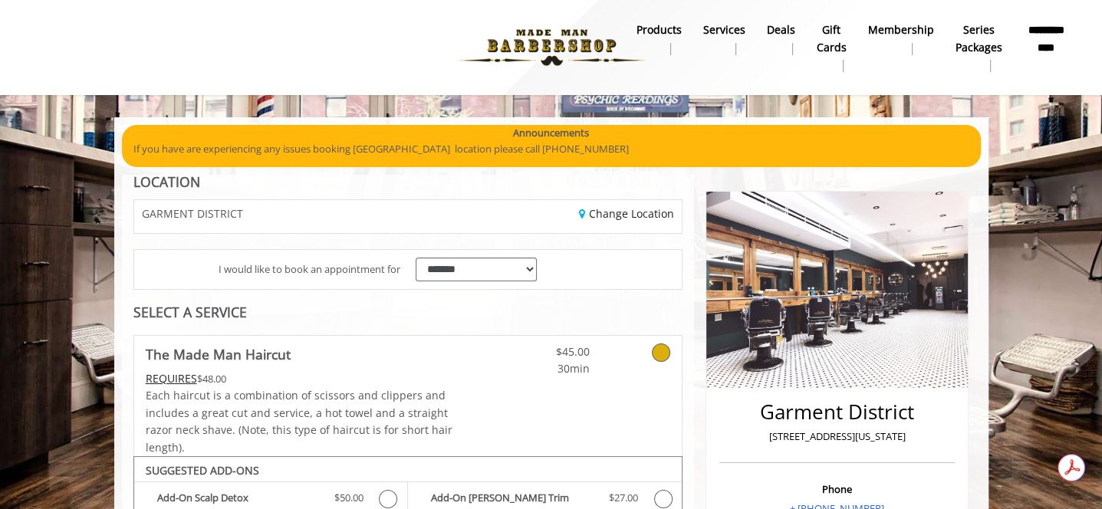
click at [1045, 41] on b "**********" at bounding box center [1046, 38] width 45 height 35
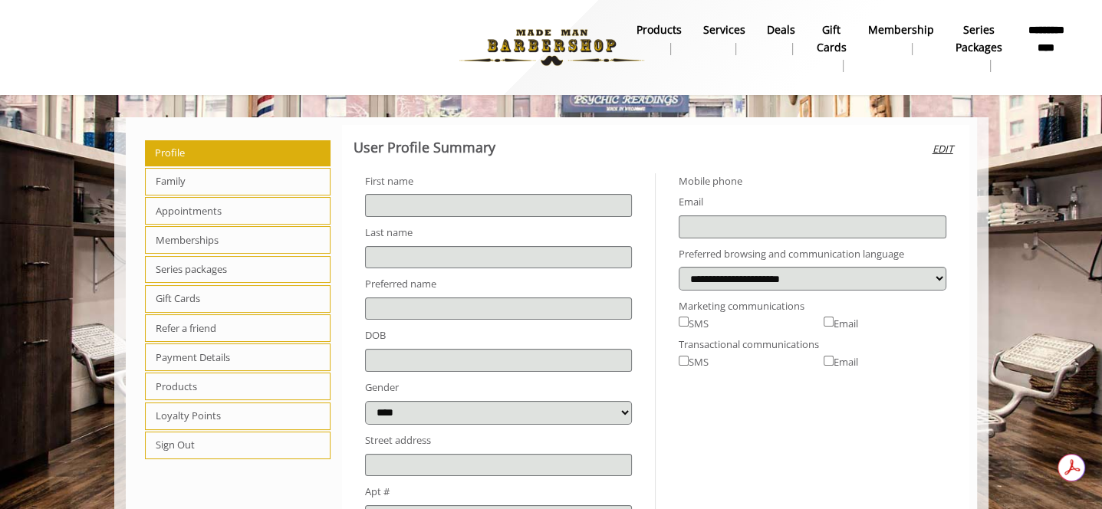
type input "******"
type input "*******"
select select
type input "**********"
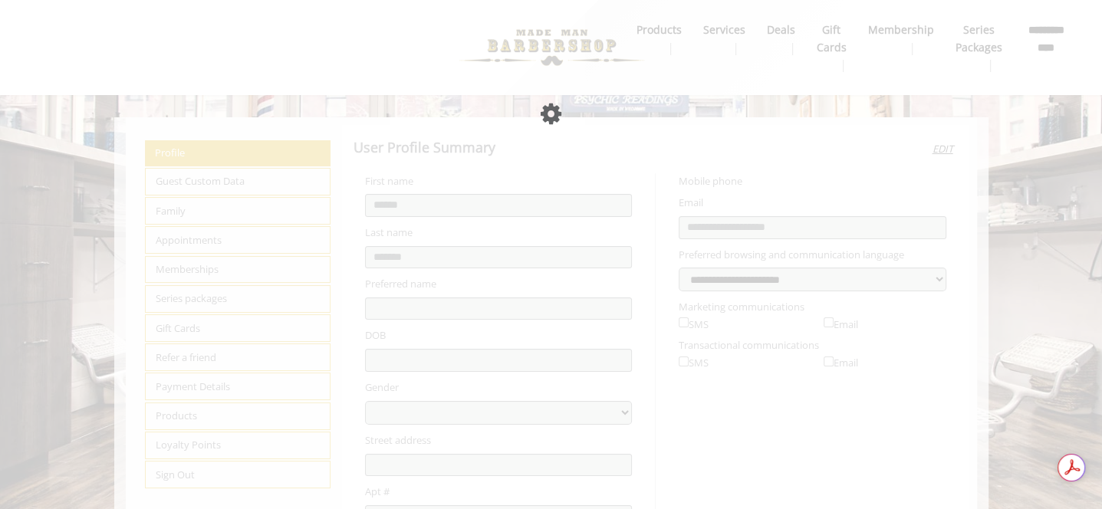
select select "***"
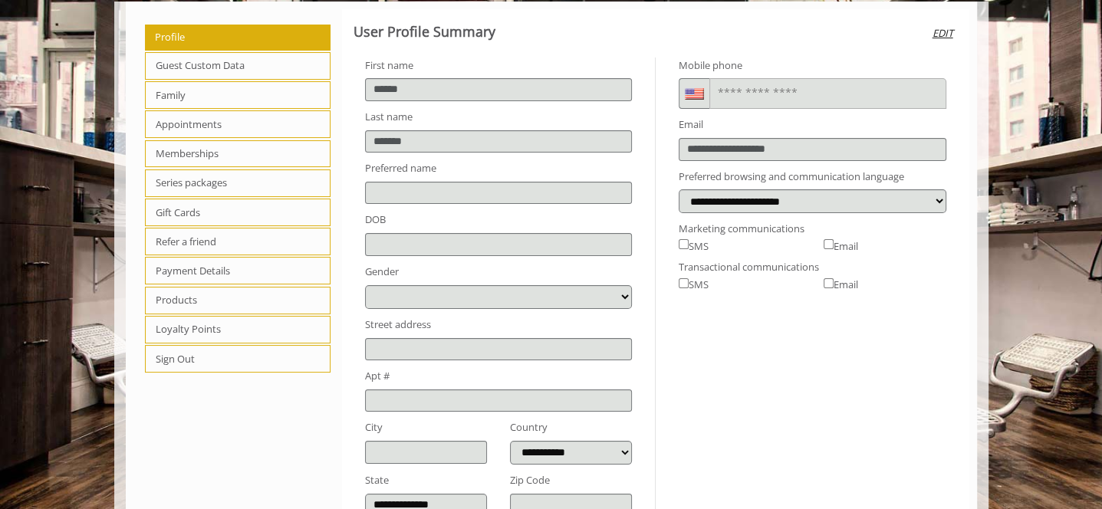
scroll to position [91, 0]
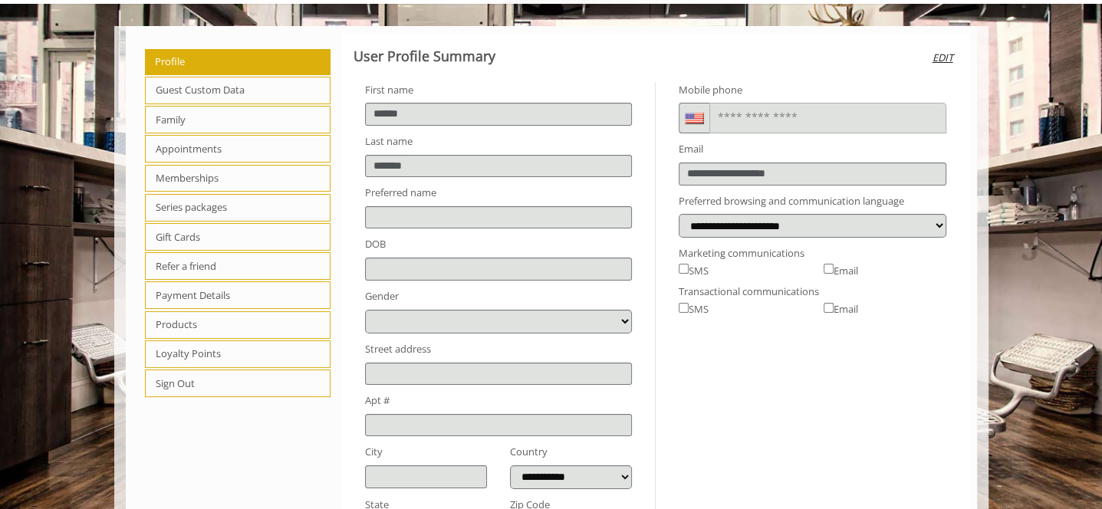
click at [195, 140] on span "Appointments" at bounding box center [238, 149] width 186 height 28
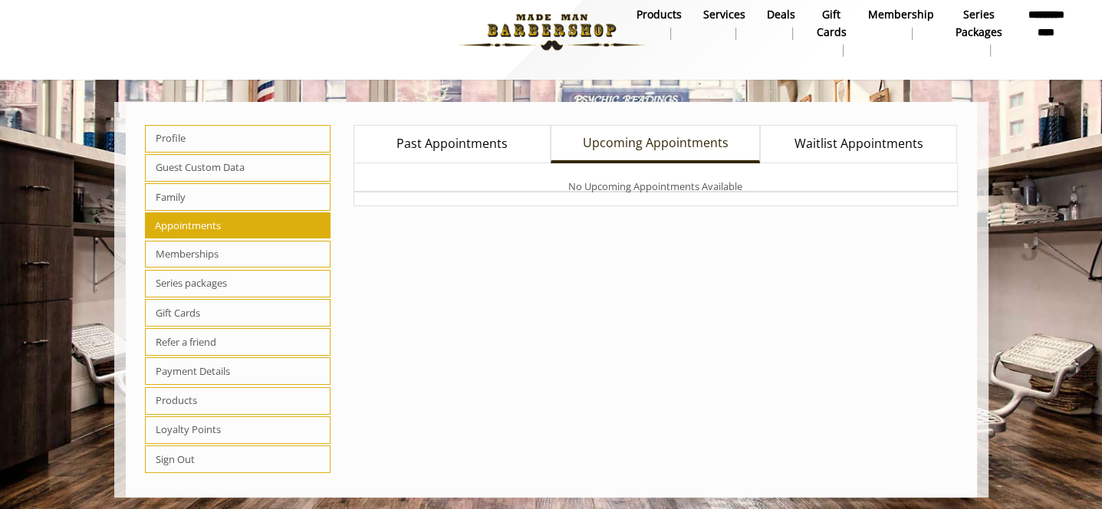
click at [489, 141] on span "Past Appointments" at bounding box center [452, 144] width 111 height 20
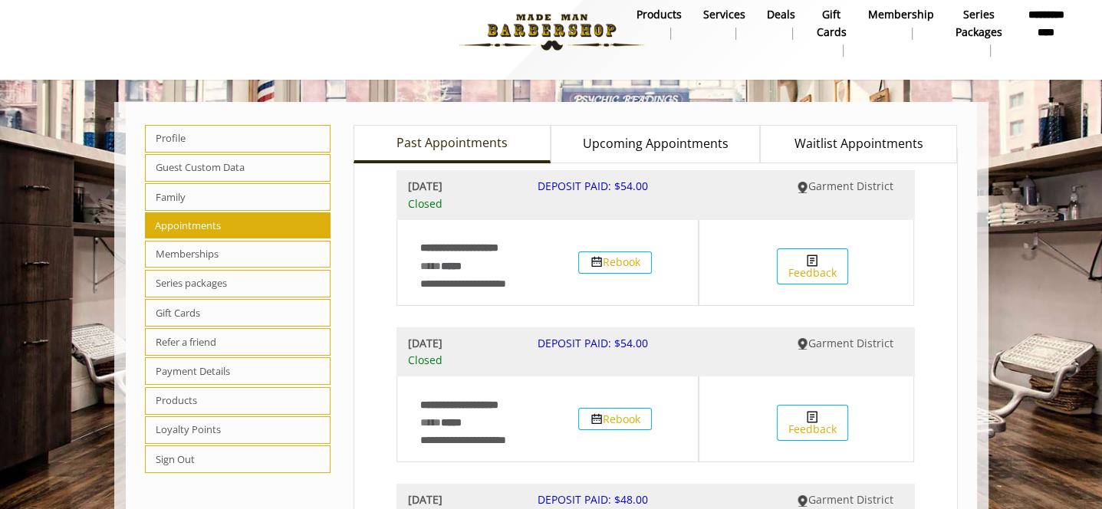
click at [888, 149] on span "Waitlist Appointments" at bounding box center [859, 144] width 129 height 20
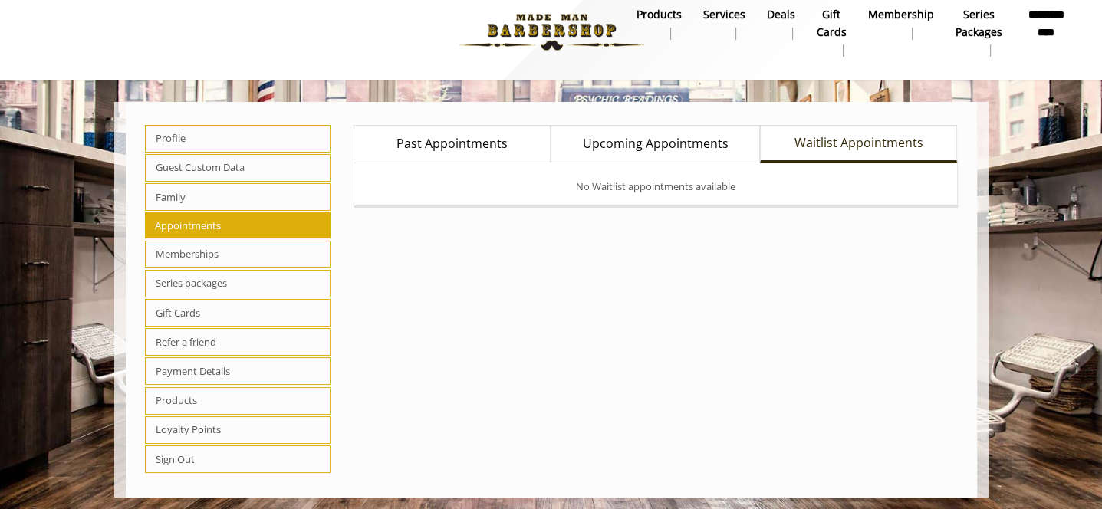
click at [436, 148] on span "Past Appointments" at bounding box center [452, 144] width 111 height 20
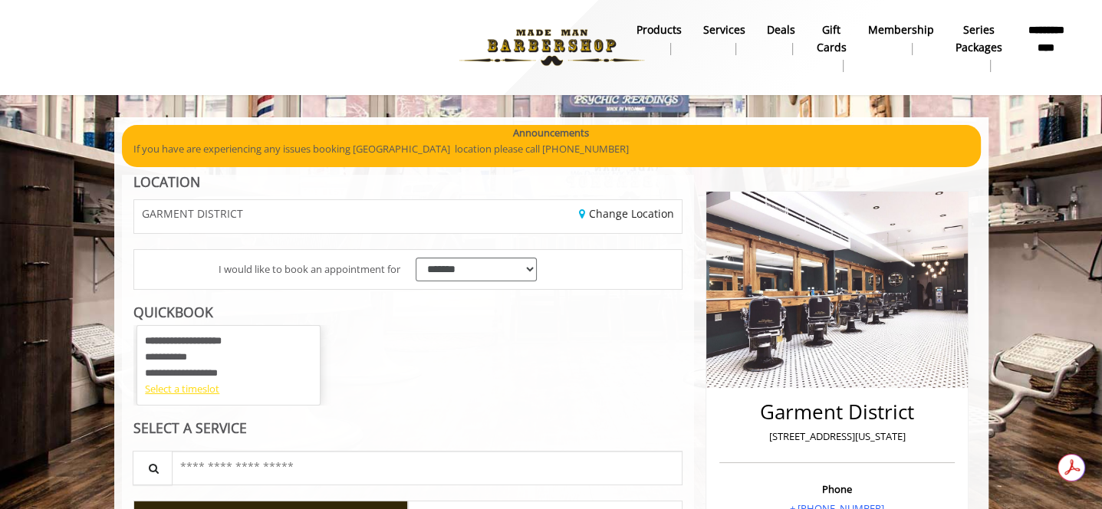
click at [202, 389] on div "Select a timeslot" at bounding box center [228, 389] width 167 height 16
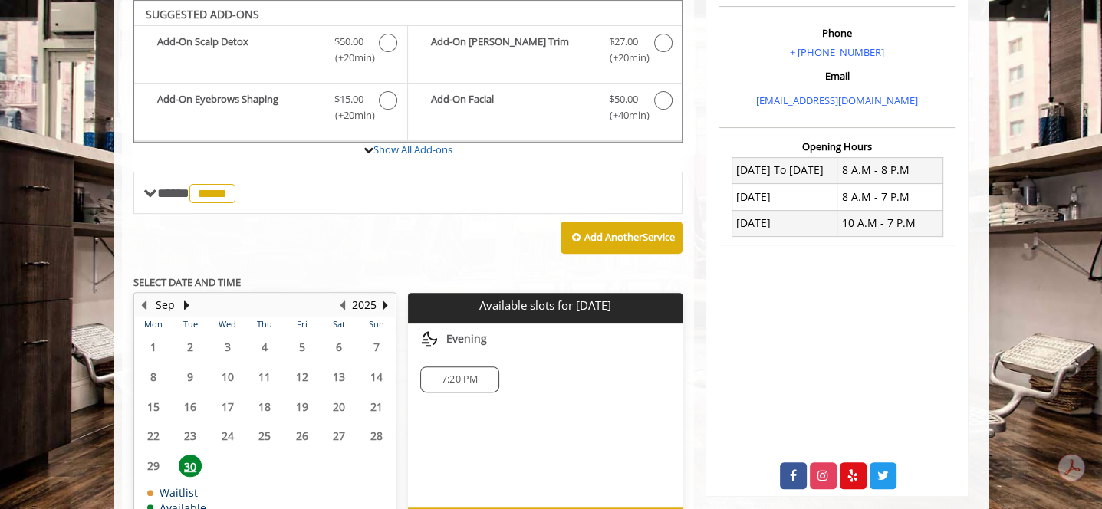
scroll to position [380, 0]
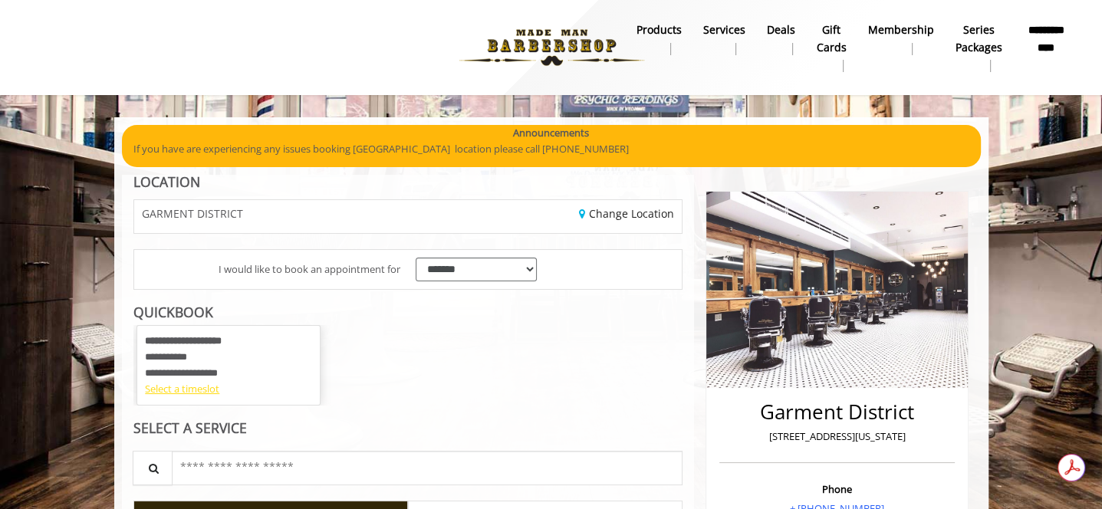
click at [186, 394] on div "Select a timeslot" at bounding box center [228, 389] width 167 height 16
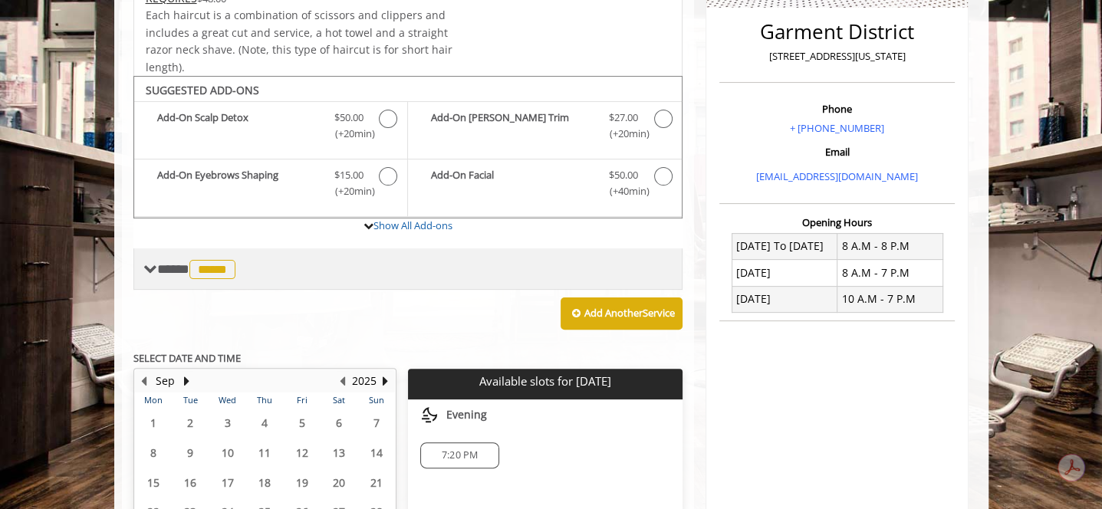
scroll to position [456, 0]
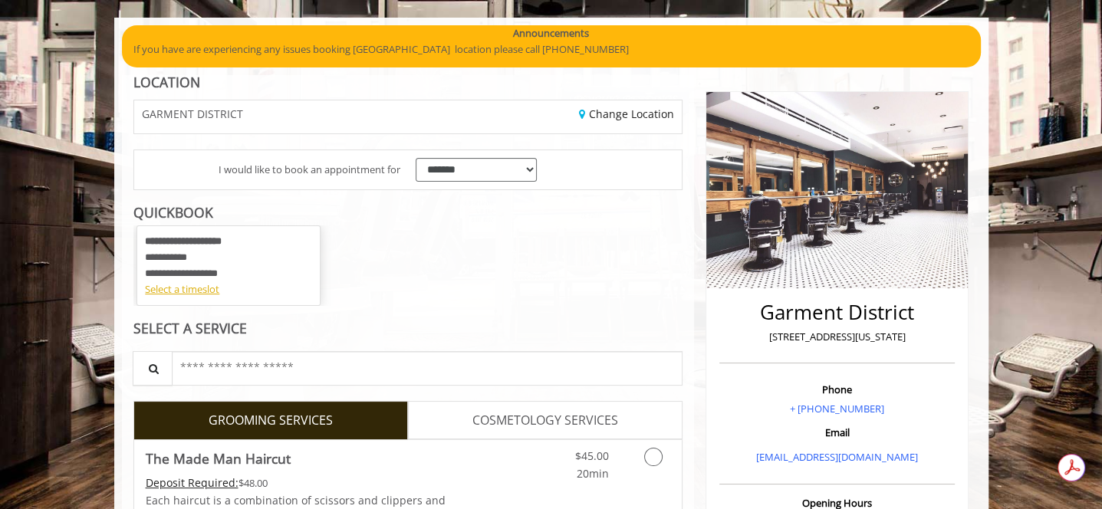
scroll to position [230, 0]
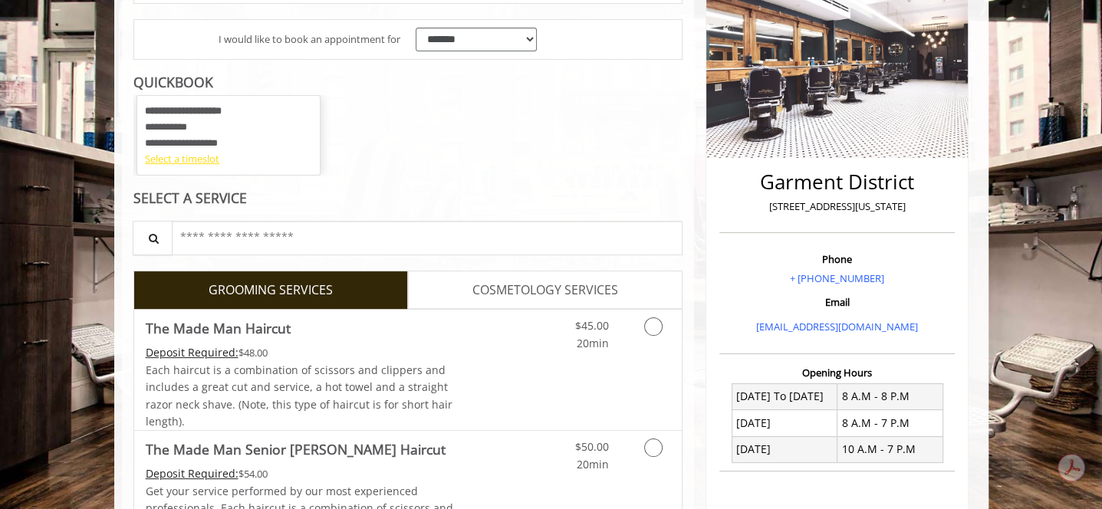
click at [205, 162] on div "Select a timeslot" at bounding box center [228, 159] width 167 height 16
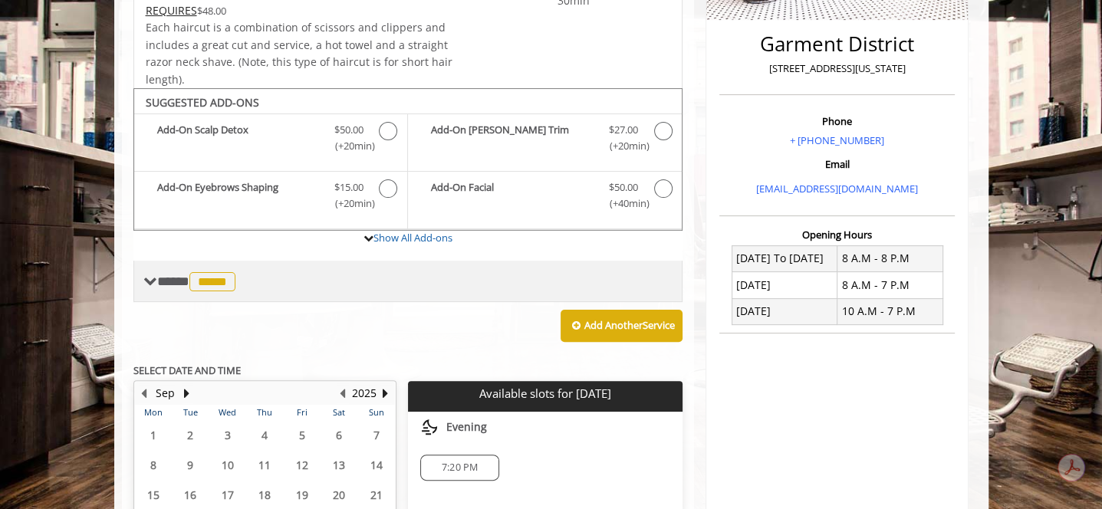
scroll to position [153, 0]
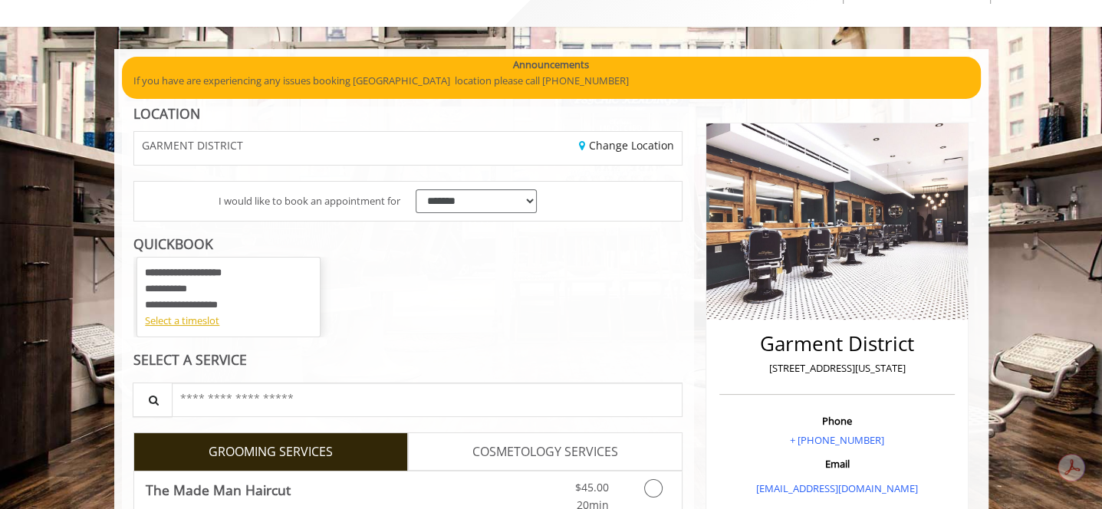
scroll to position [307, 0]
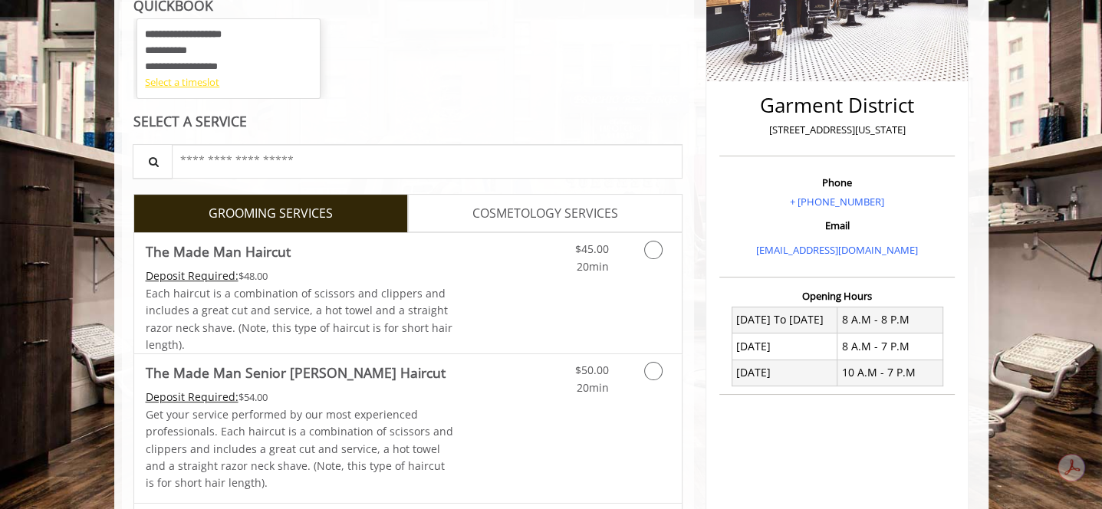
click at [193, 74] on div "Select a timeslot" at bounding box center [228, 82] width 167 height 16
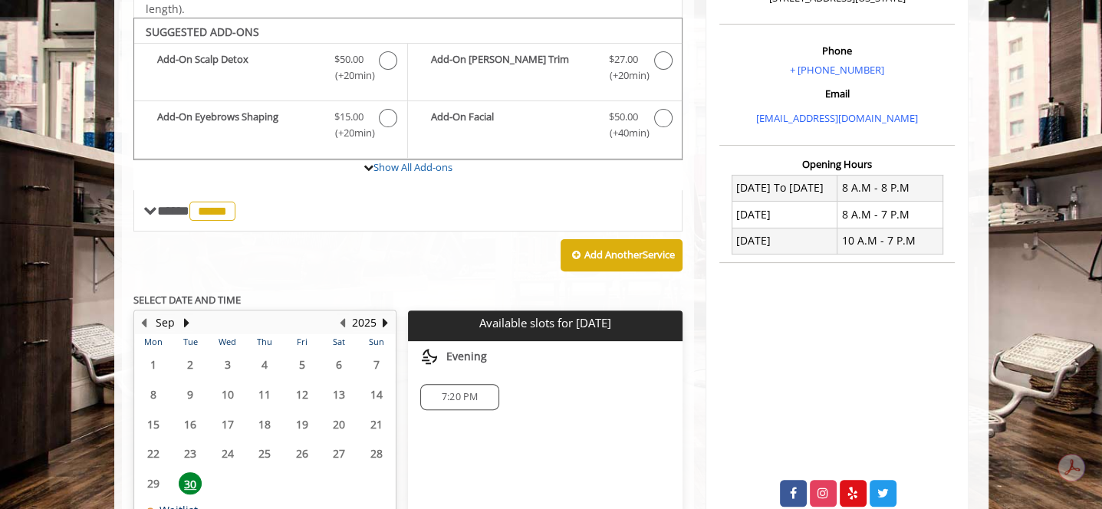
scroll to position [456, 0]
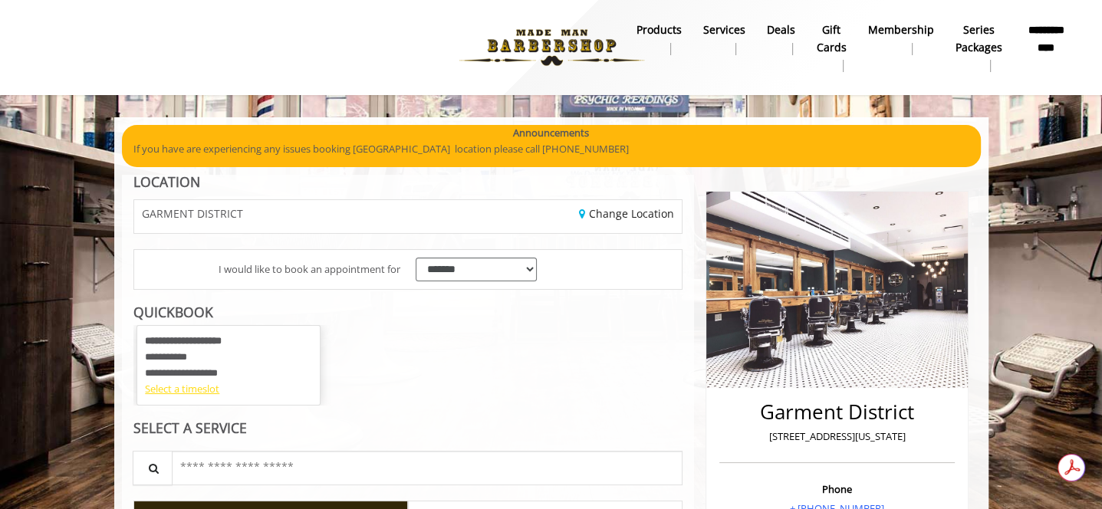
click at [189, 390] on div "Select a timeslot" at bounding box center [228, 389] width 167 height 16
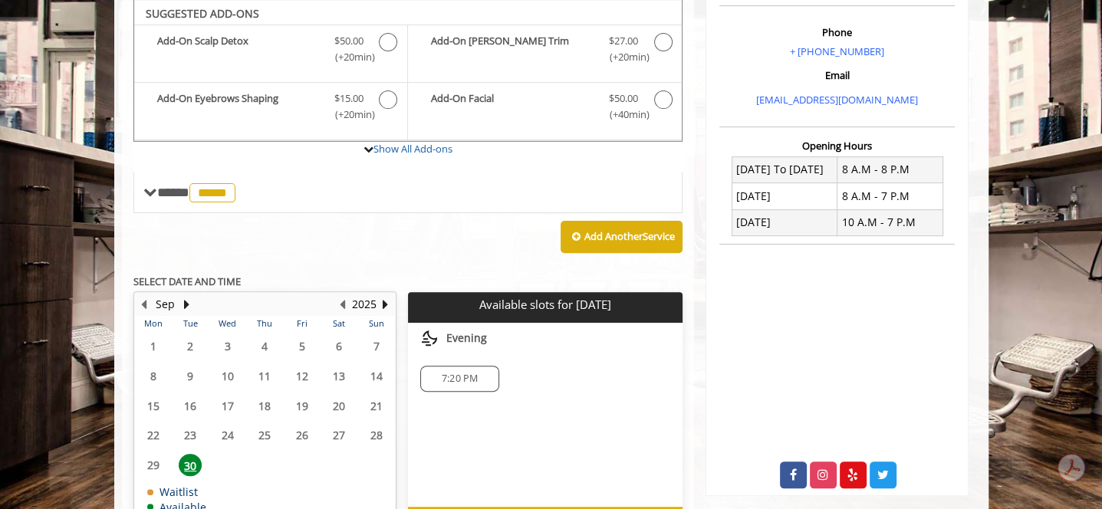
scroll to position [456, 0]
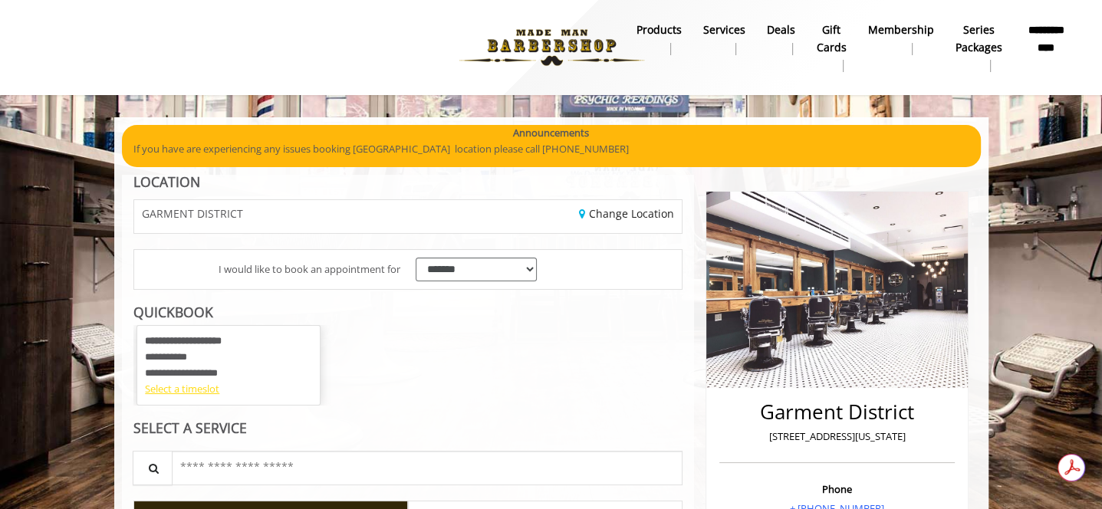
click at [190, 387] on div "Select a timeslot" at bounding box center [228, 389] width 167 height 16
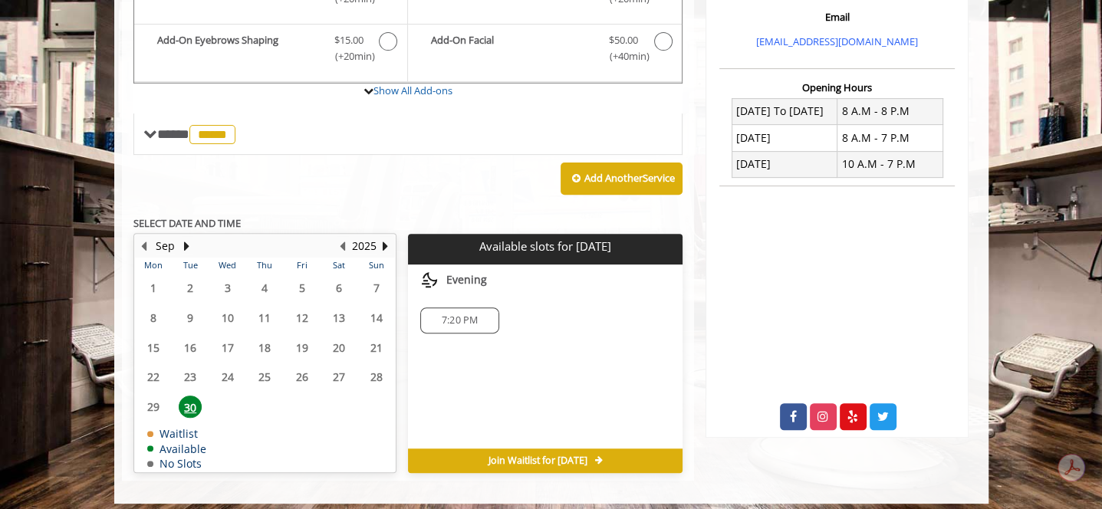
scroll to position [522, 0]
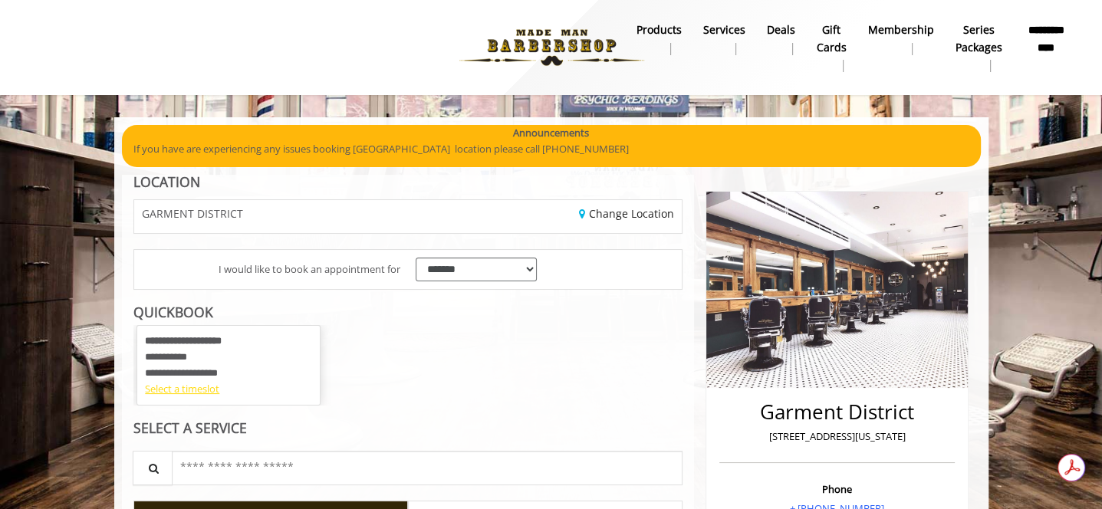
click at [182, 389] on div "Select a timeslot" at bounding box center [228, 389] width 167 height 16
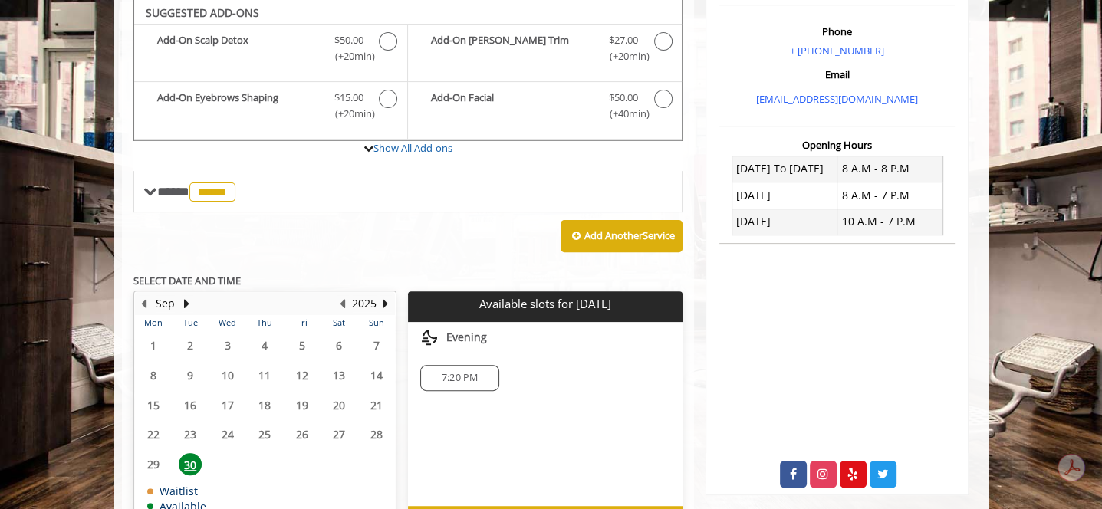
scroll to position [456, 0]
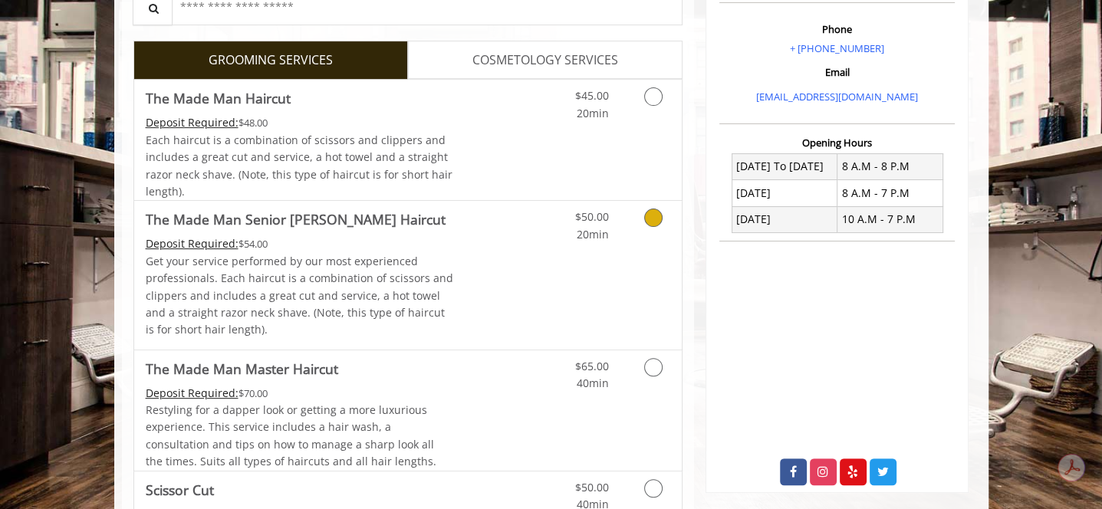
scroll to position [307, 0]
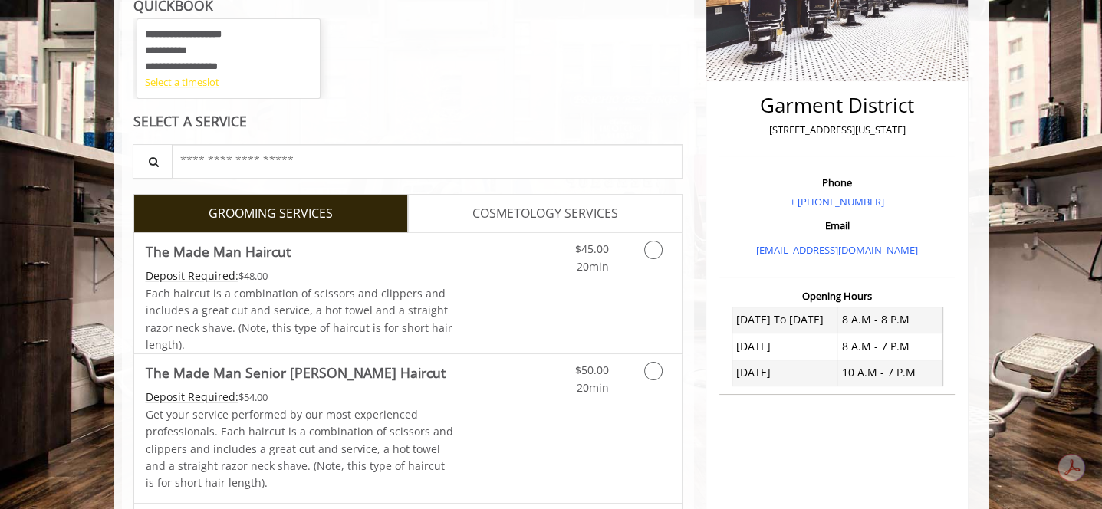
click at [190, 81] on div "Select a timeslot" at bounding box center [228, 82] width 167 height 16
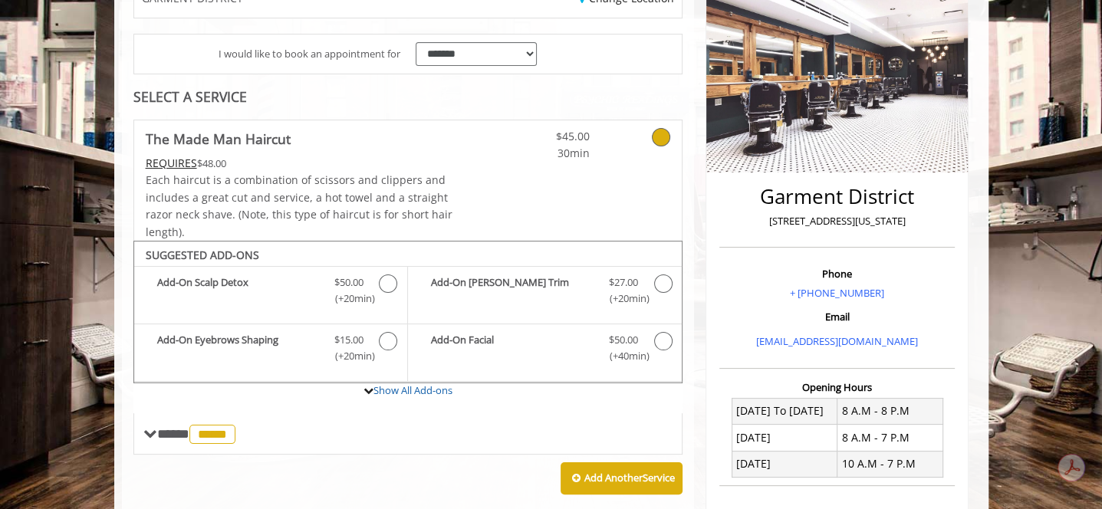
scroll to position [0, 0]
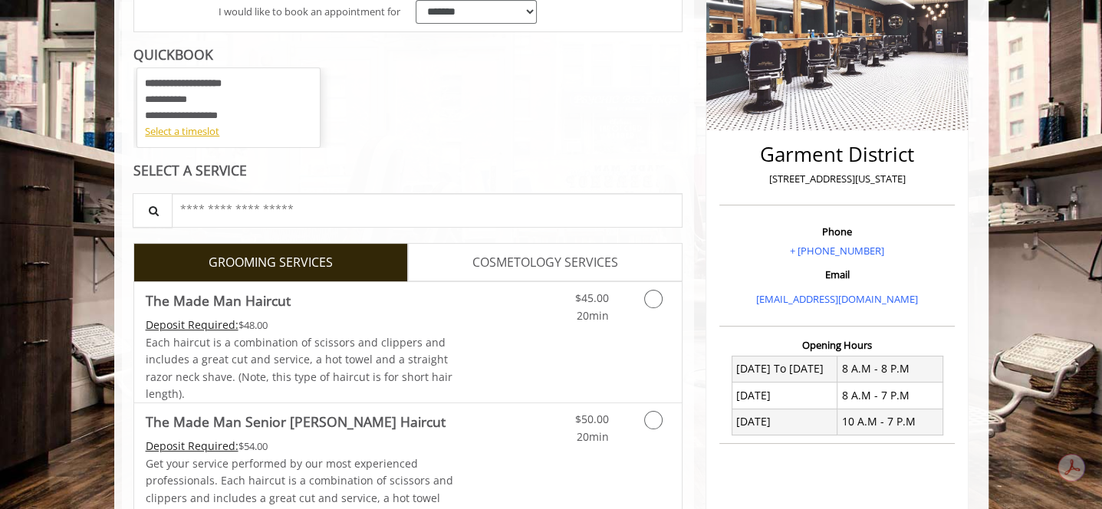
scroll to position [230, 0]
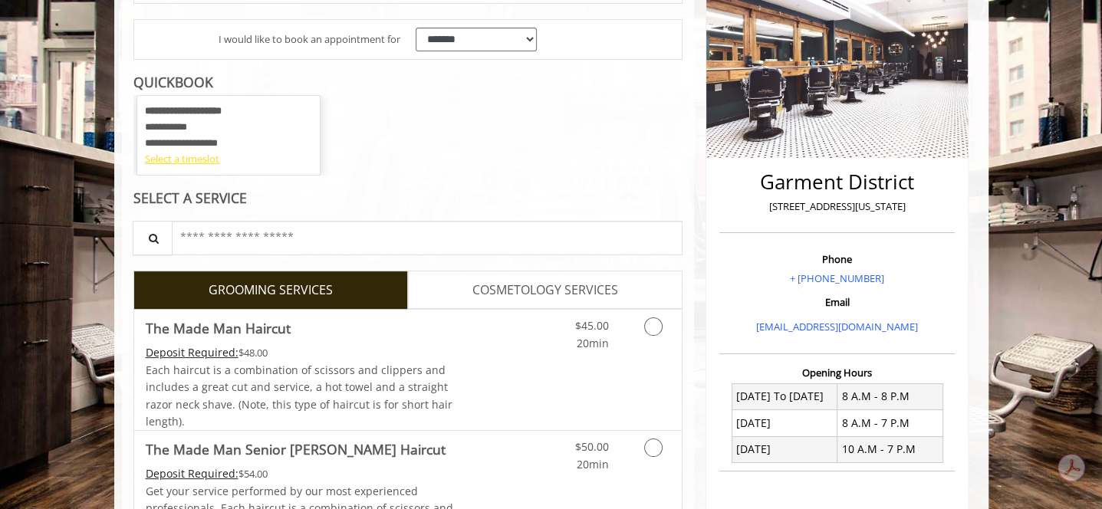
click at [196, 159] on div "Select a timeslot" at bounding box center [228, 159] width 167 height 16
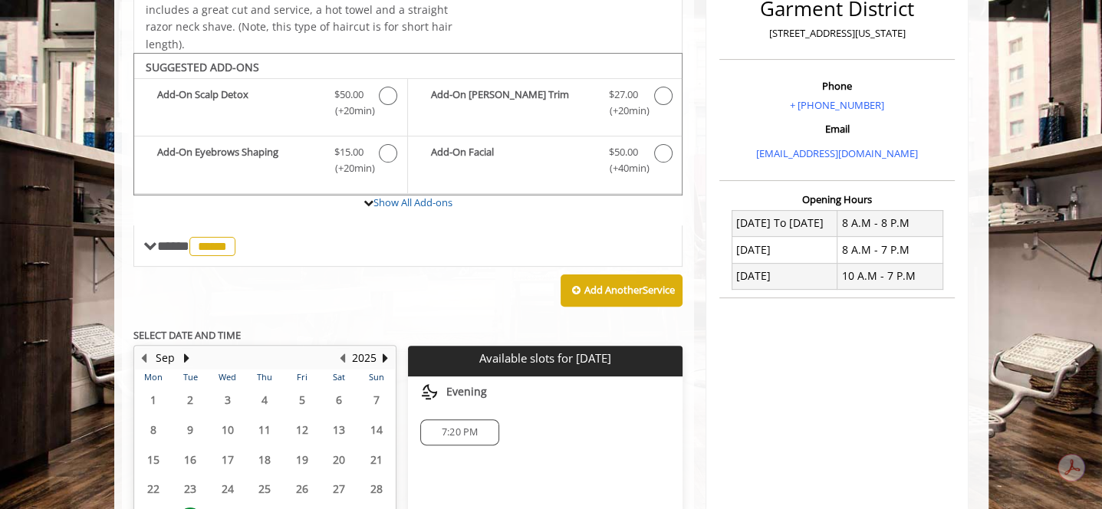
scroll to position [456, 0]
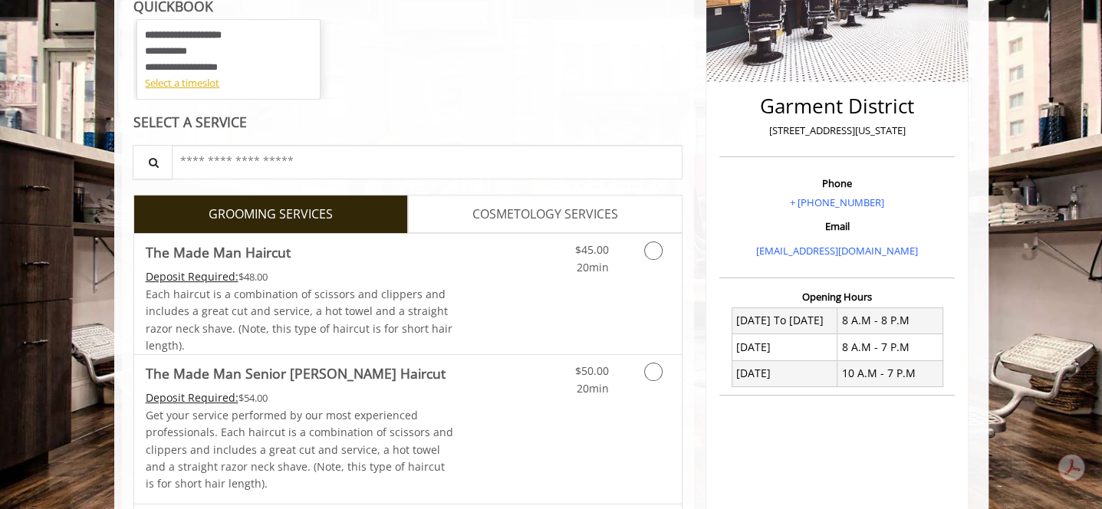
scroll to position [307, 0]
click at [181, 85] on div "Select a timeslot" at bounding box center [228, 82] width 167 height 16
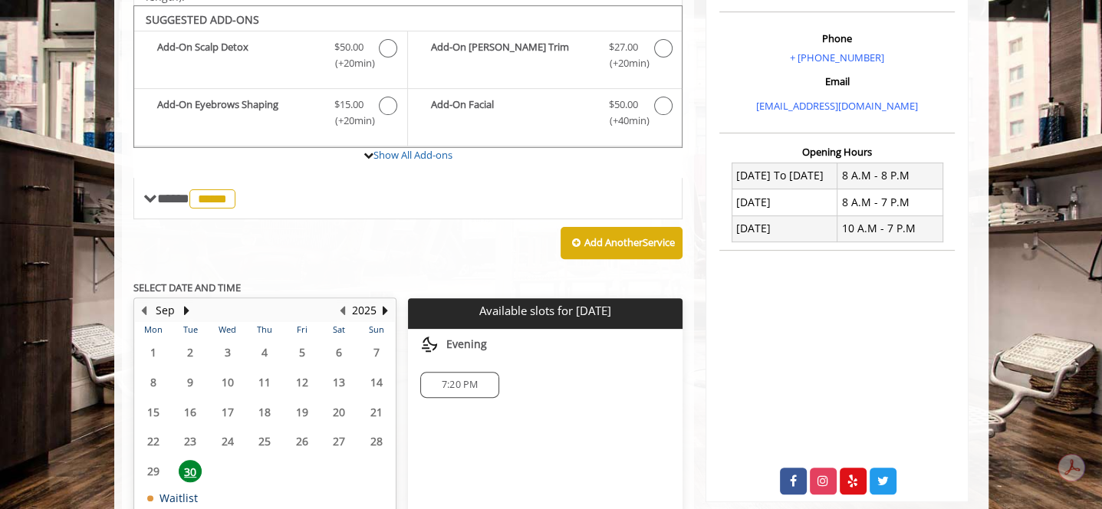
scroll to position [456, 0]
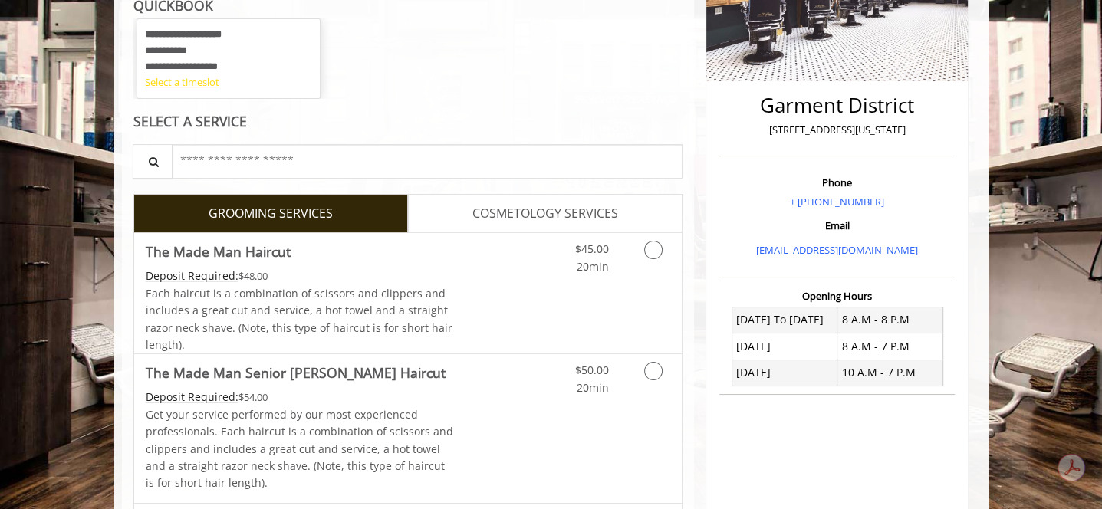
click at [171, 81] on div "Select a timeslot" at bounding box center [228, 82] width 167 height 16
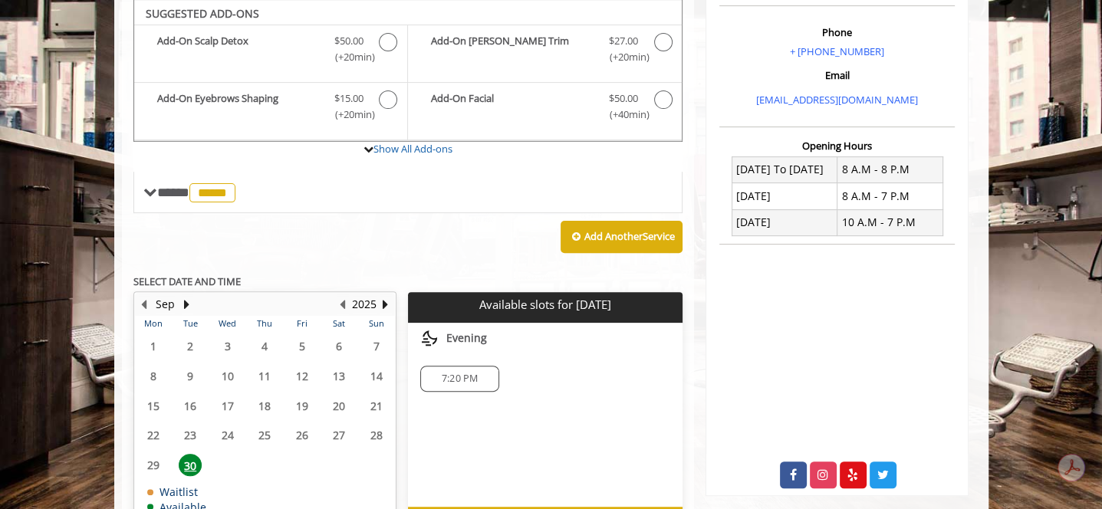
scroll to position [522, 0]
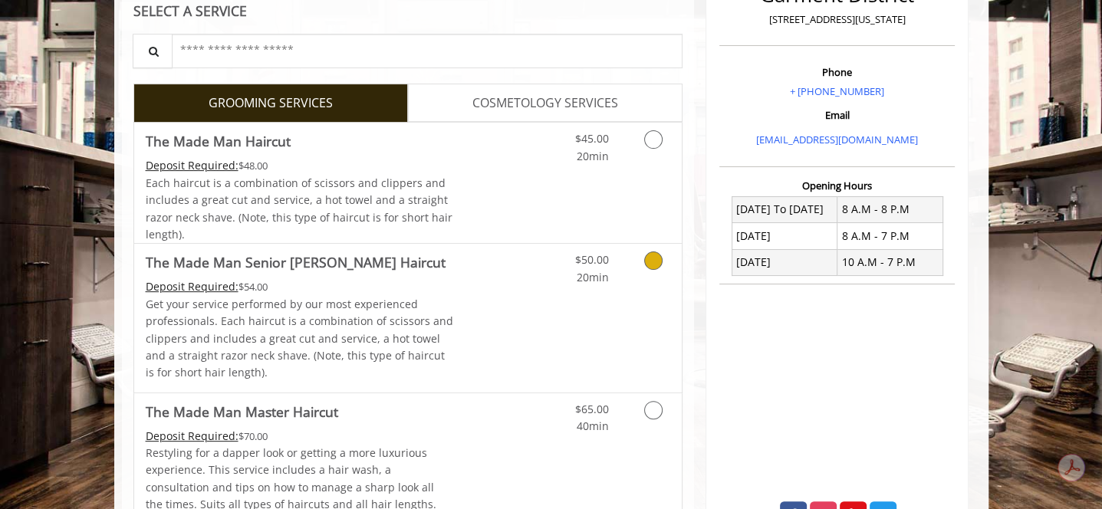
scroll to position [230, 0]
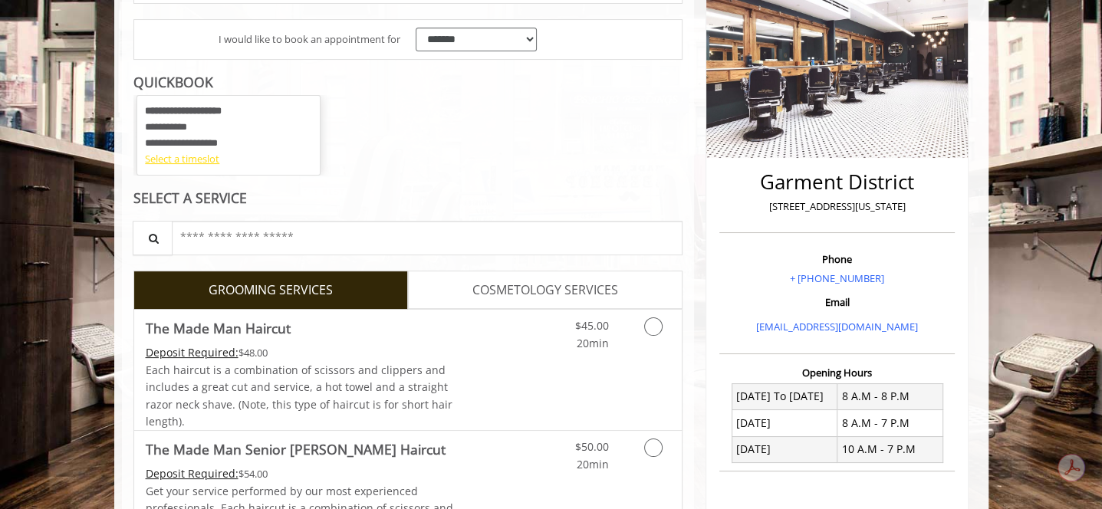
click at [196, 159] on div "Select a timeslot" at bounding box center [228, 159] width 167 height 16
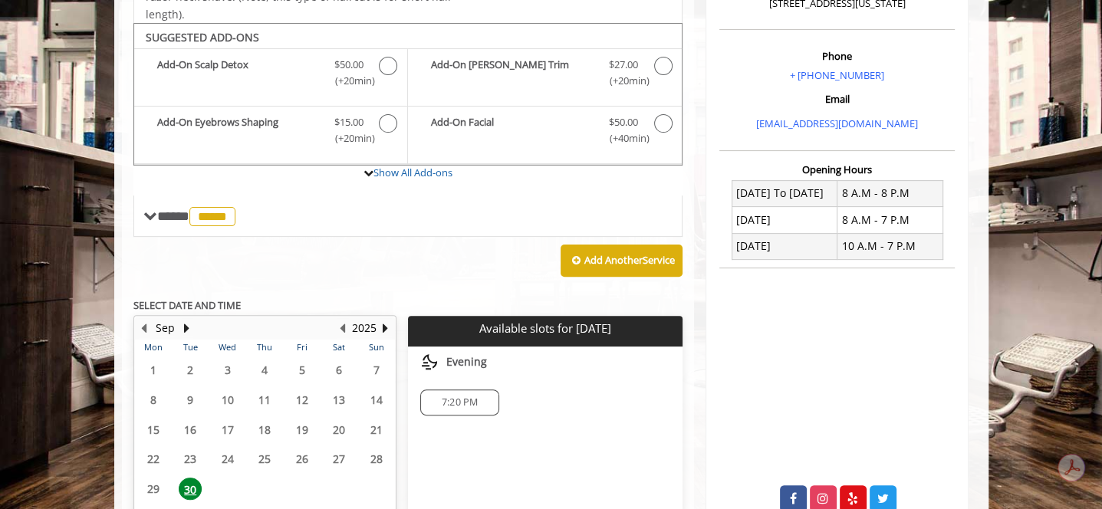
scroll to position [456, 0]
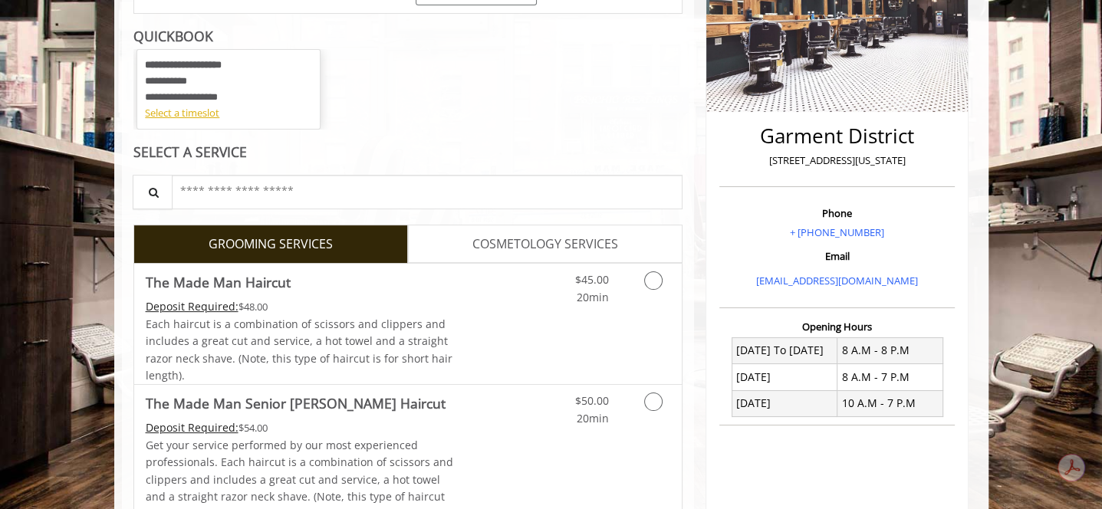
scroll to position [230, 0]
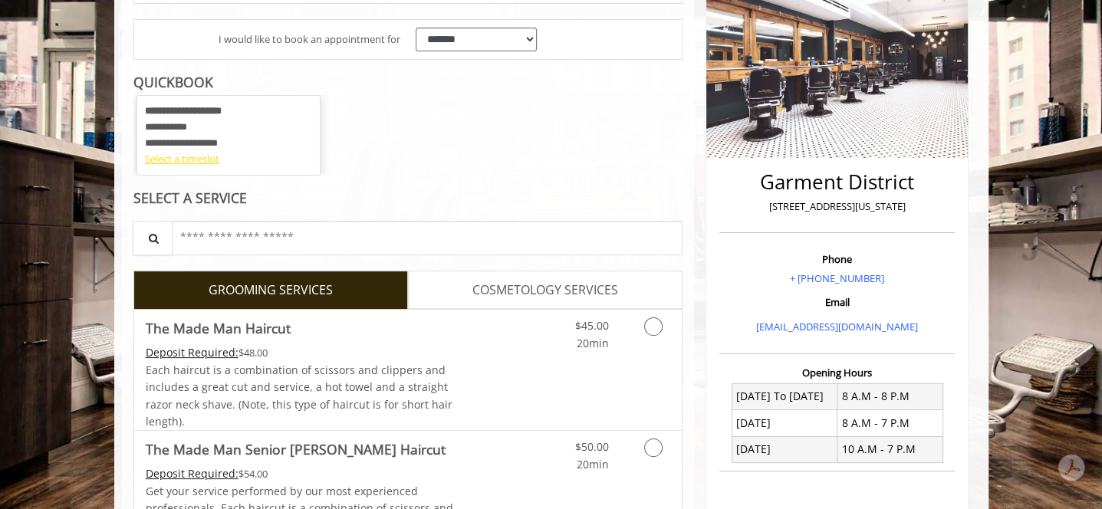
click at [187, 160] on div "Select a timeslot" at bounding box center [228, 159] width 167 height 16
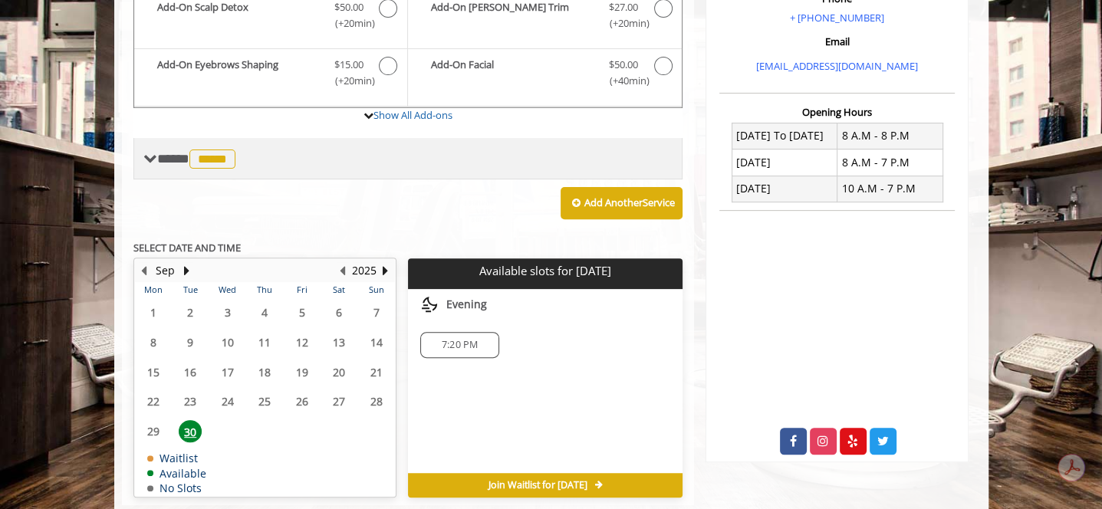
scroll to position [522, 0]
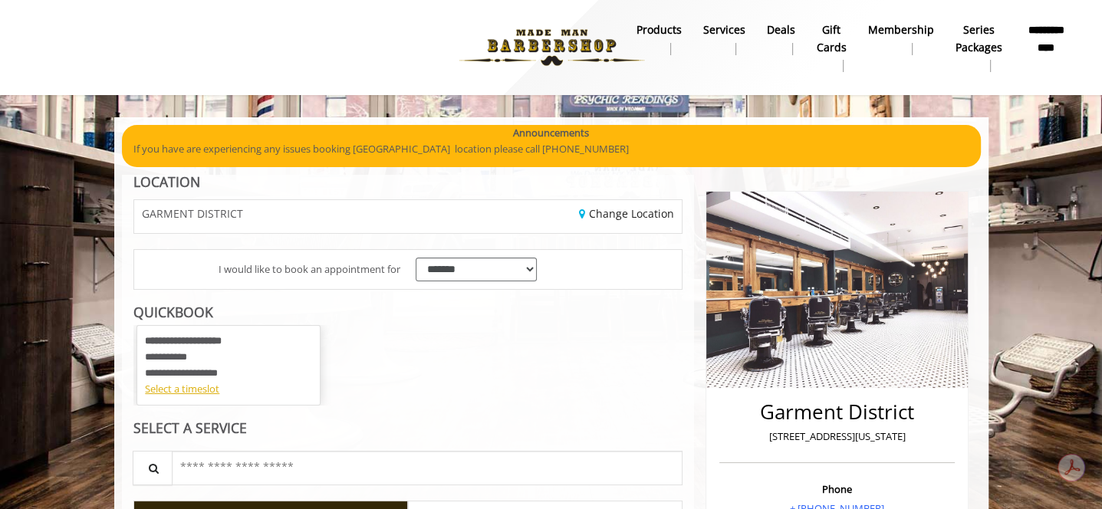
scroll to position [383, 0]
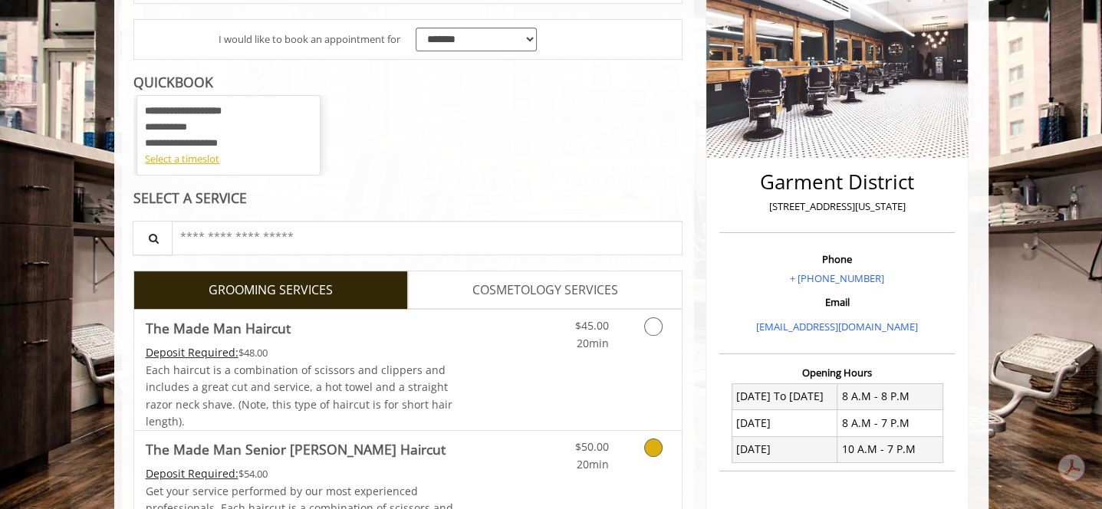
scroll to position [230, 0]
click at [186, 156] on div "Select a timeslot" at bounding box center [228, 159] width 167 height 16
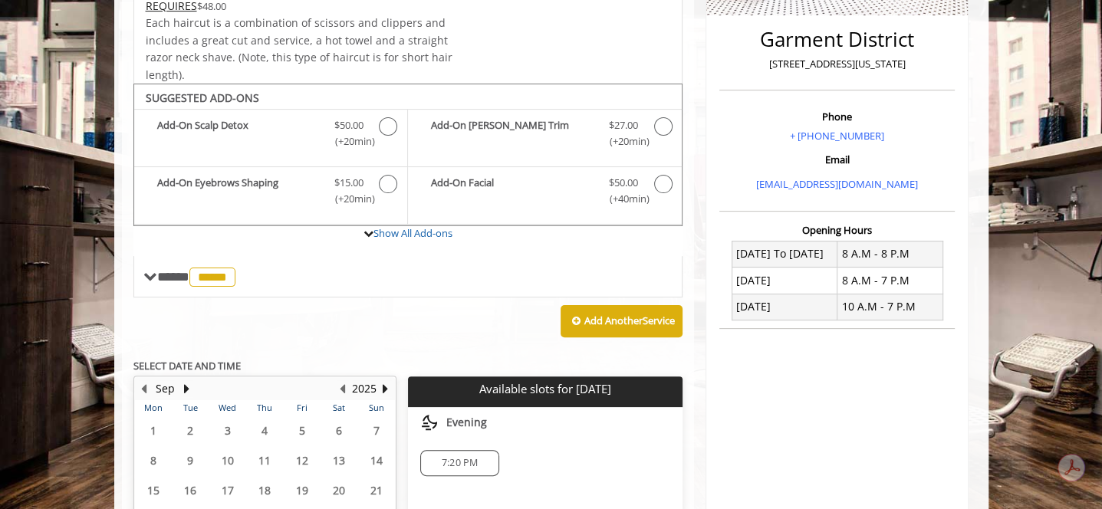
scroll to position [456, 0]
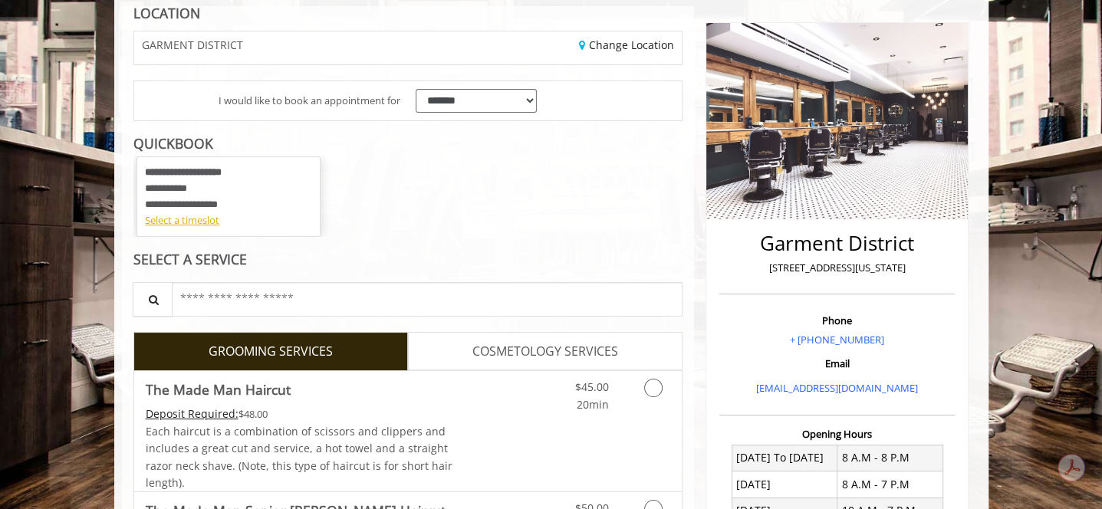
scroll to position [153, 0]
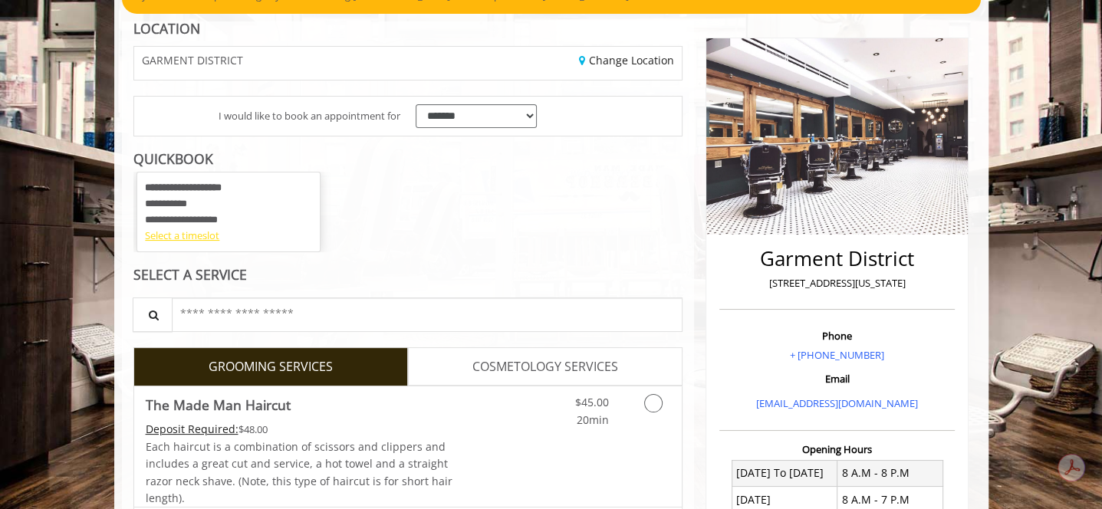
click at [186, 232] on div "Select a timeslot" at bounding box center [228, 236] width 167 height 16
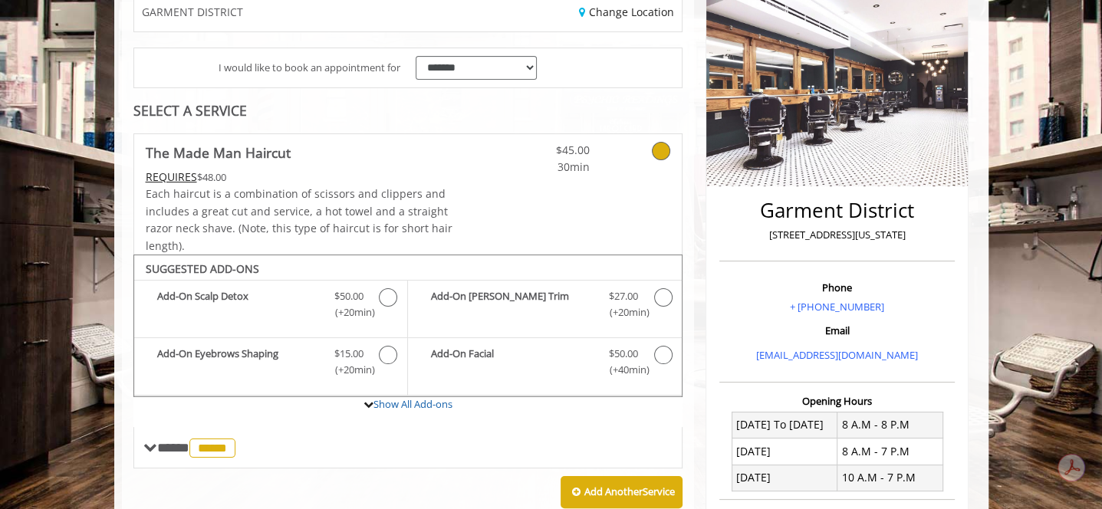
scroll to position [508, 0]
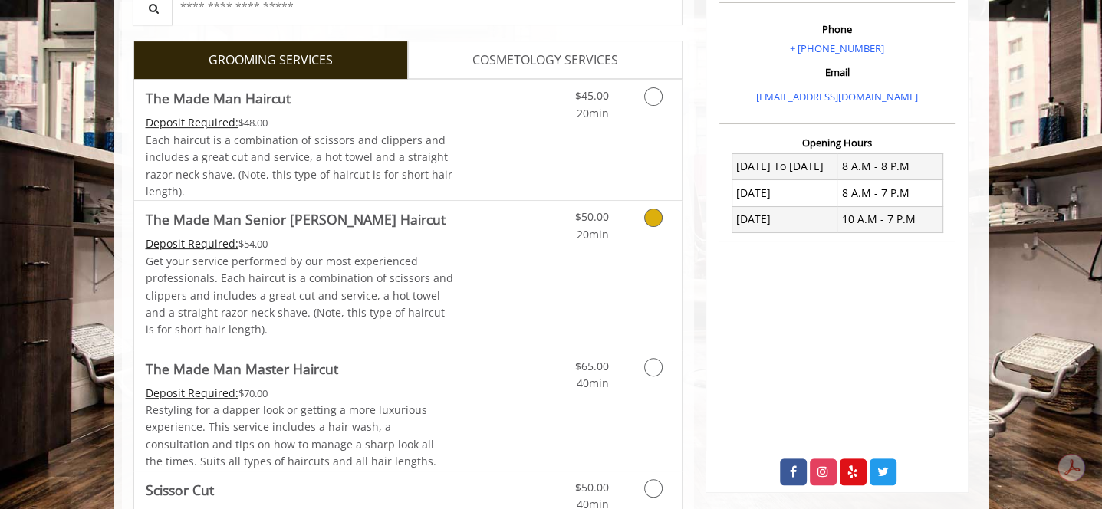
scroll to position [153, 0]
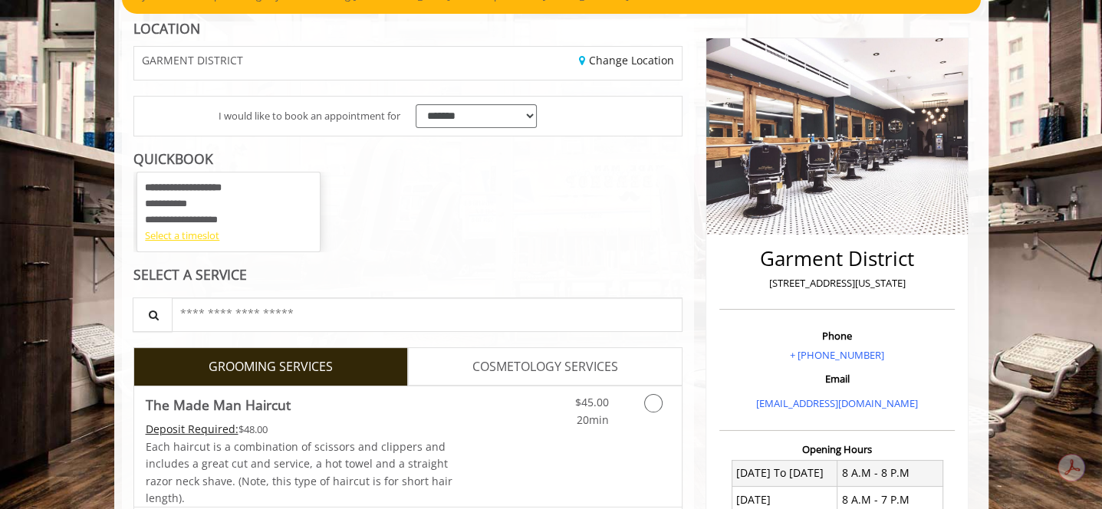
click at [188, 240] on div "Select a timeslot" at bounding box center [228, 236] width 167 height 16
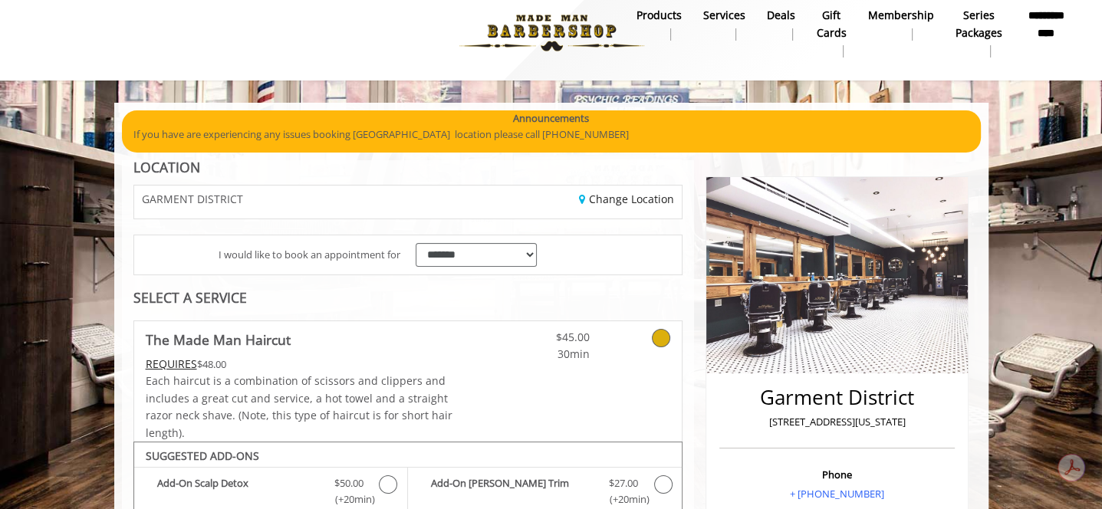
scroll to position [0, 0]
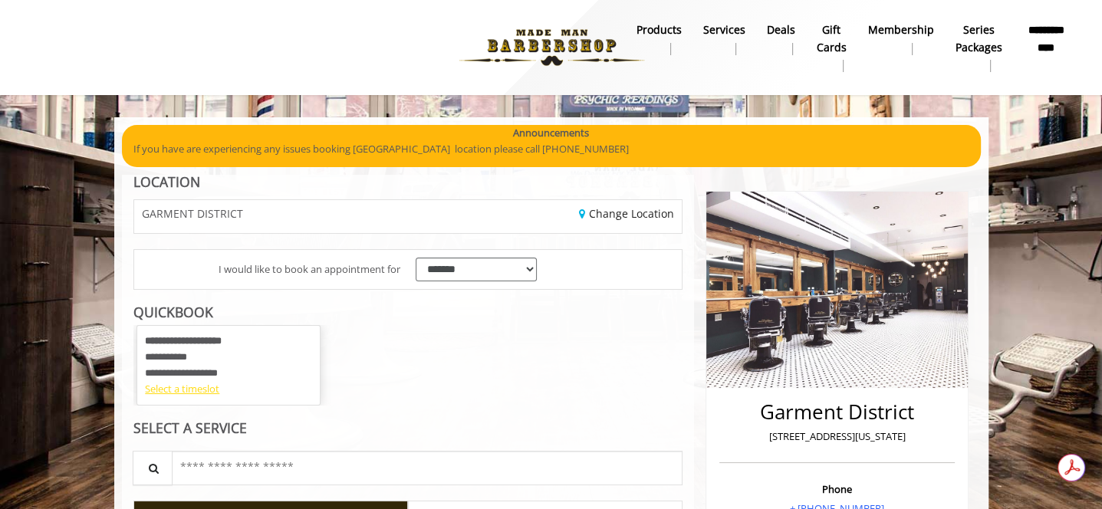
click at [198, 395] on div "Select a timeslot" at bounding box center [228, 389] width 167 height 16
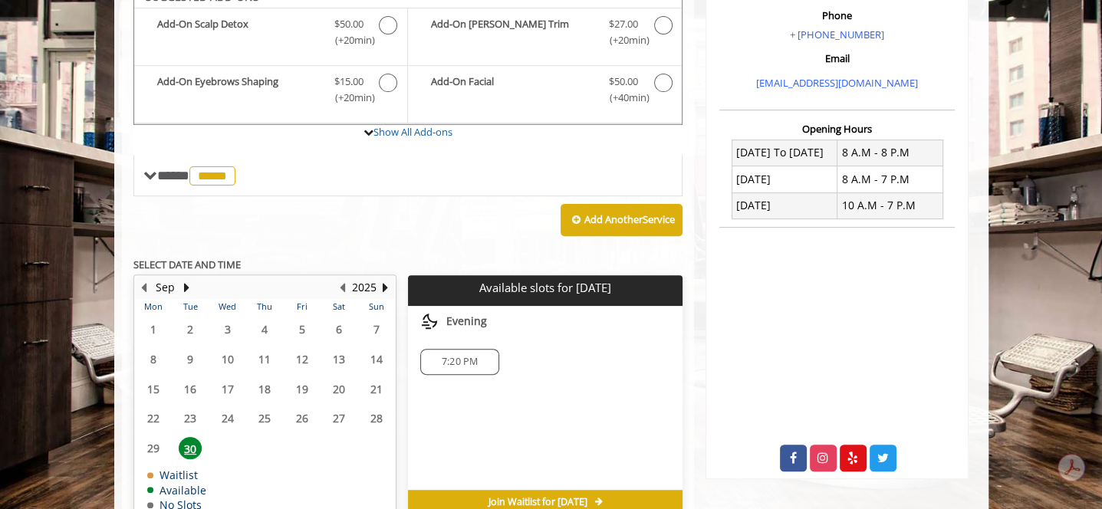
scroll to position [456, 0]
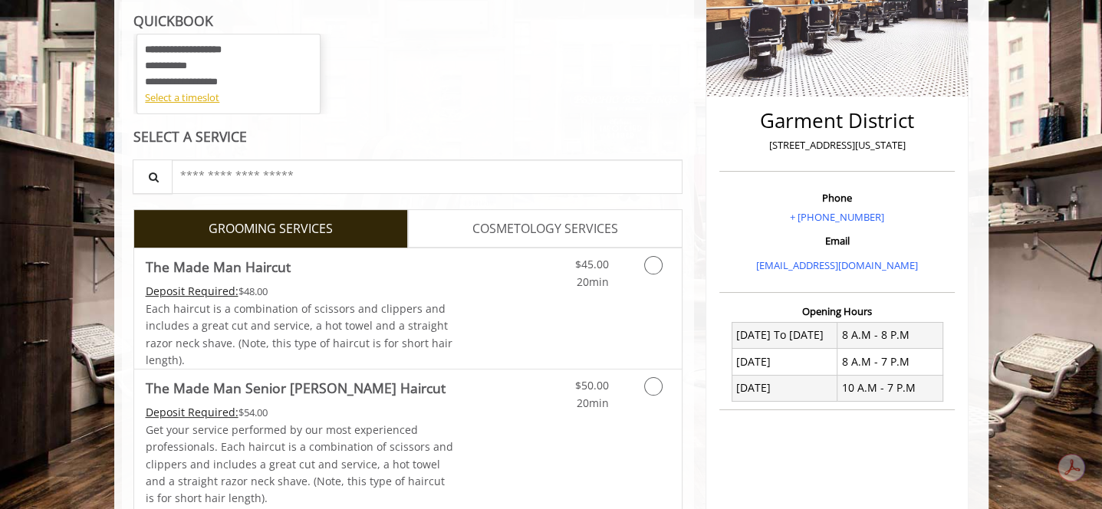
scroll to position [230, 0]
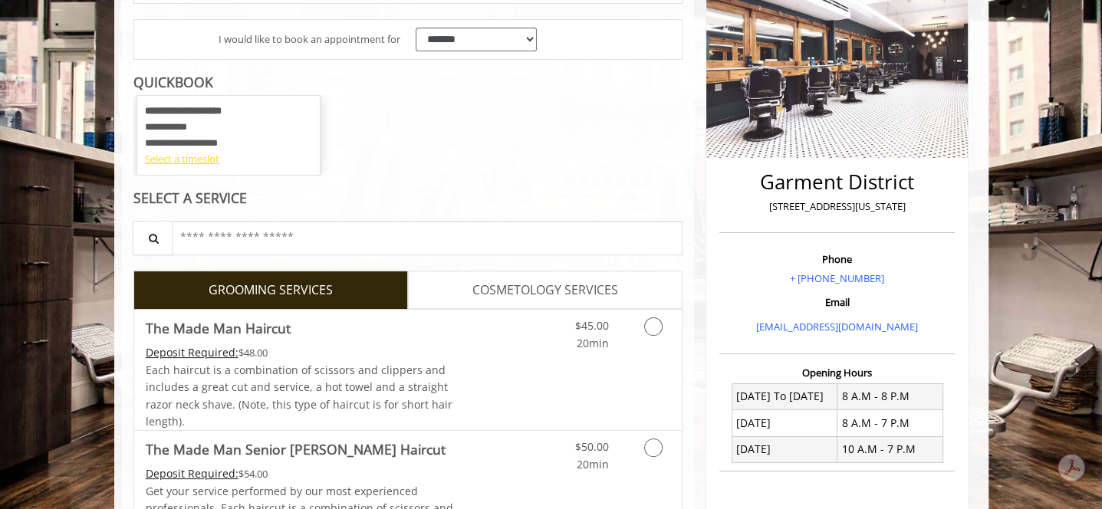
click at [190, 153] on div "Select a timeslot" at bounding box center [228, 159] width 167 height 16
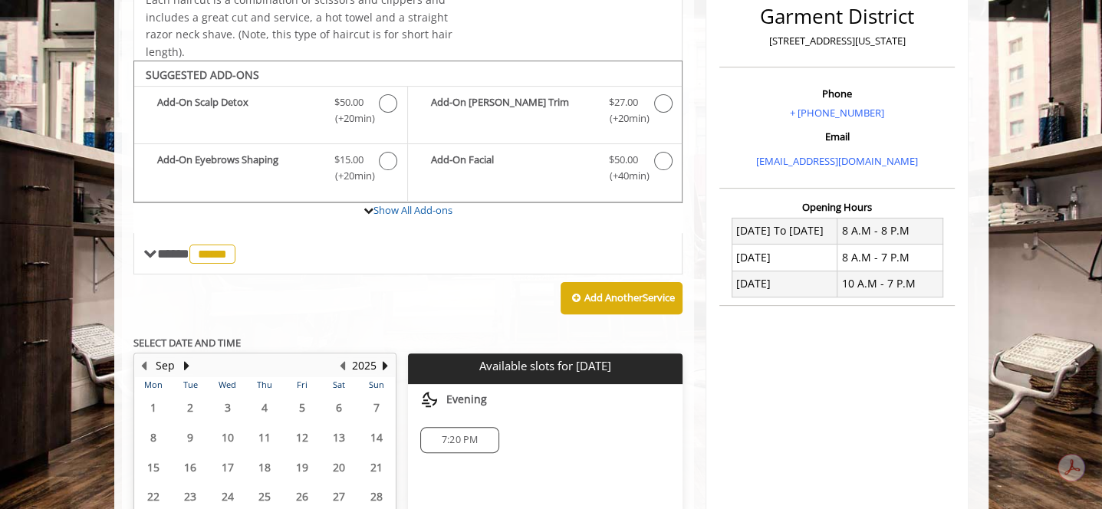
scroll to position [456, 0]
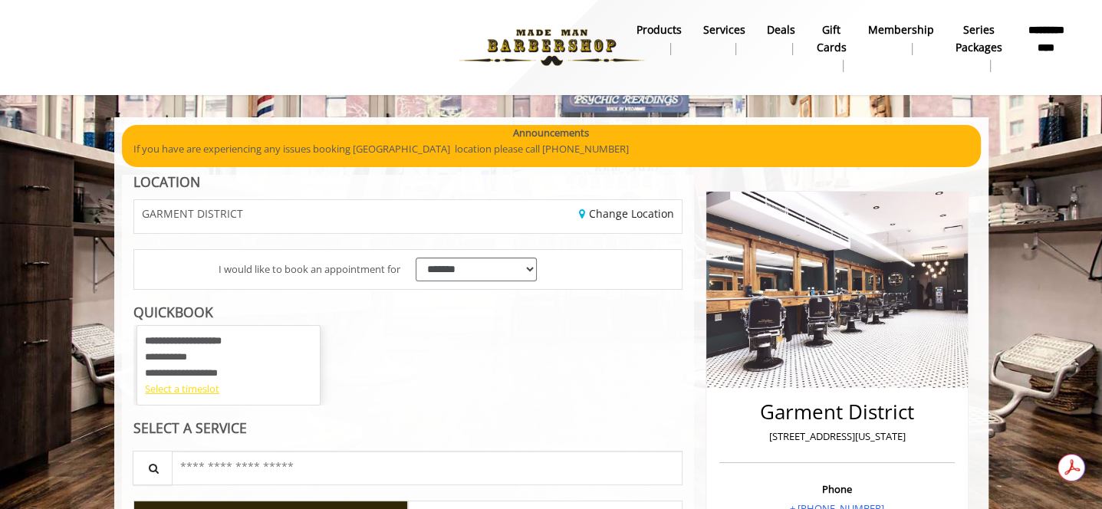
click at [179, 389] on div "Select a timeslot" at bounding box center [228, 389] width 167 height 16
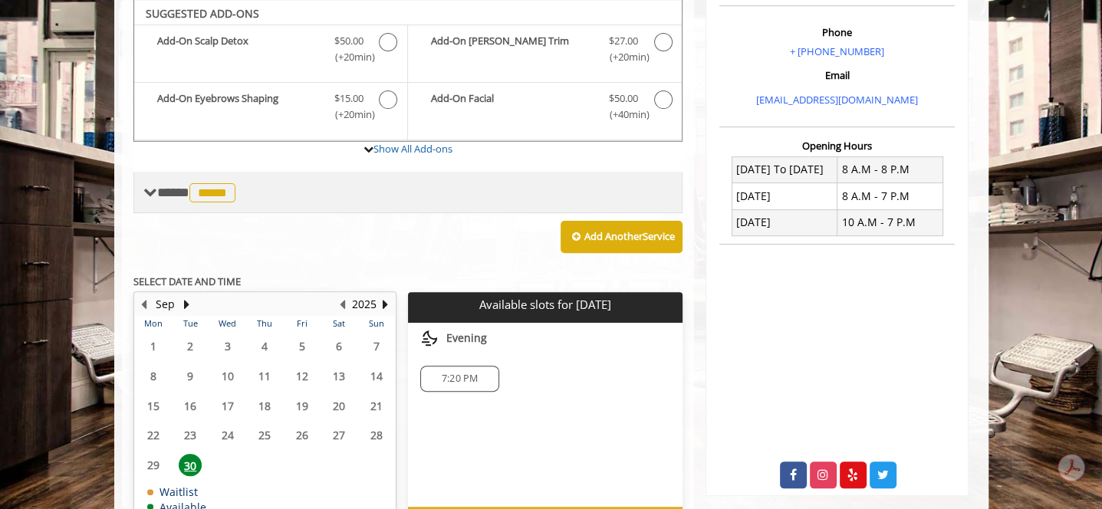
scroll to position [456, 0]
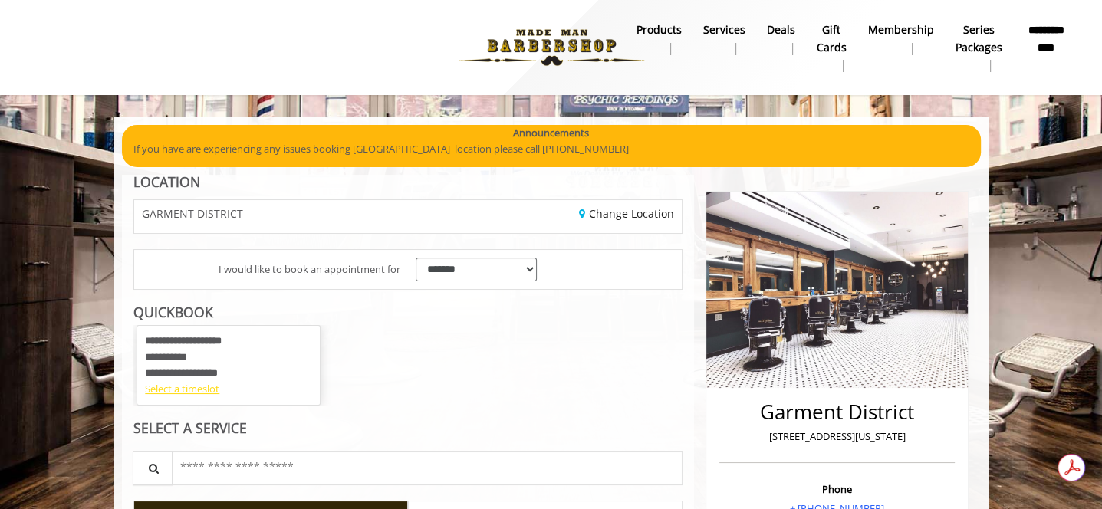
click at [199, 392] on div "Select a timeslot" at bounding box center [228, 389] width 167 height 16
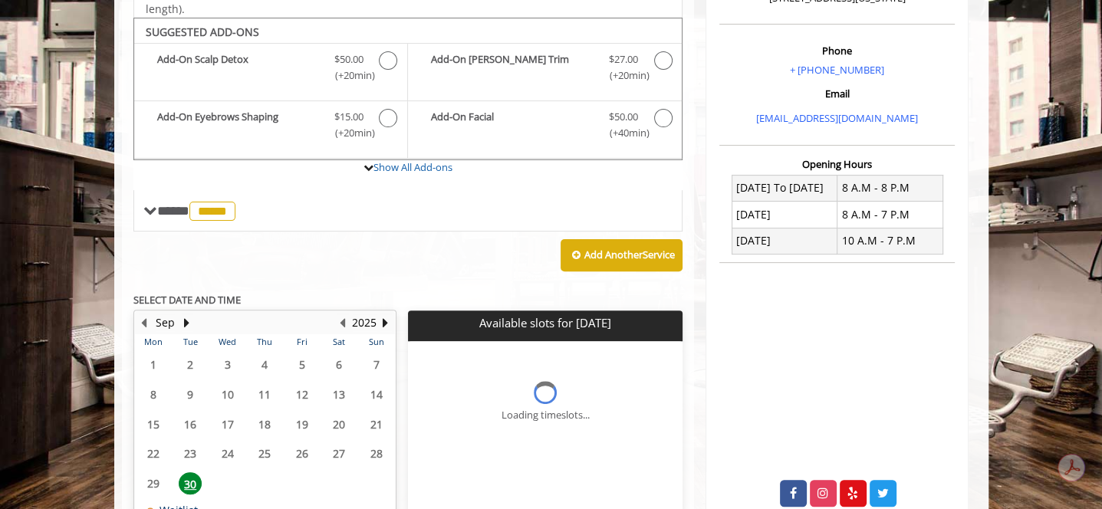
scroll to position [456, 0]
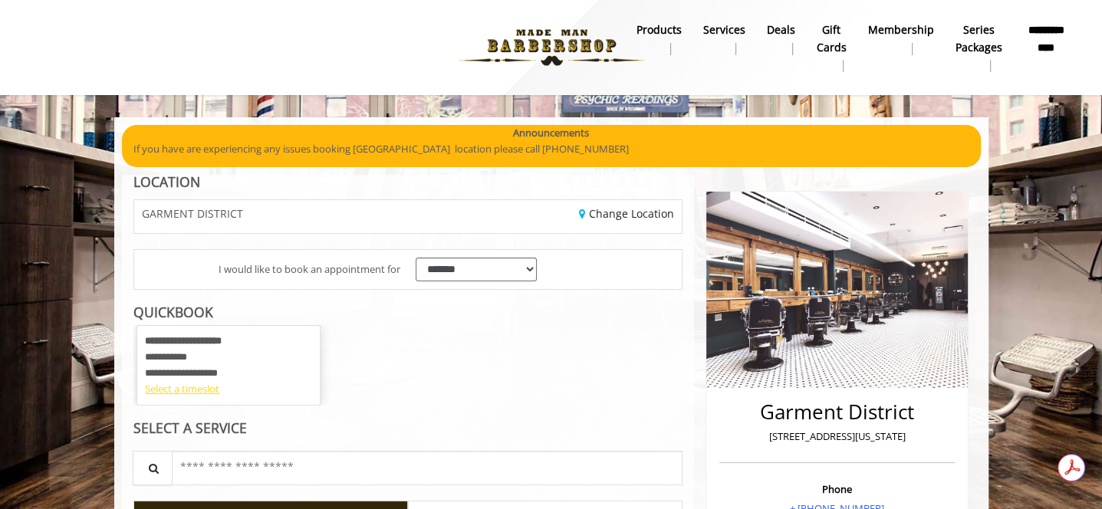
click at [194, 388] on div "Select a timeslot" at bounding box center [228, 389] width 167 height 16
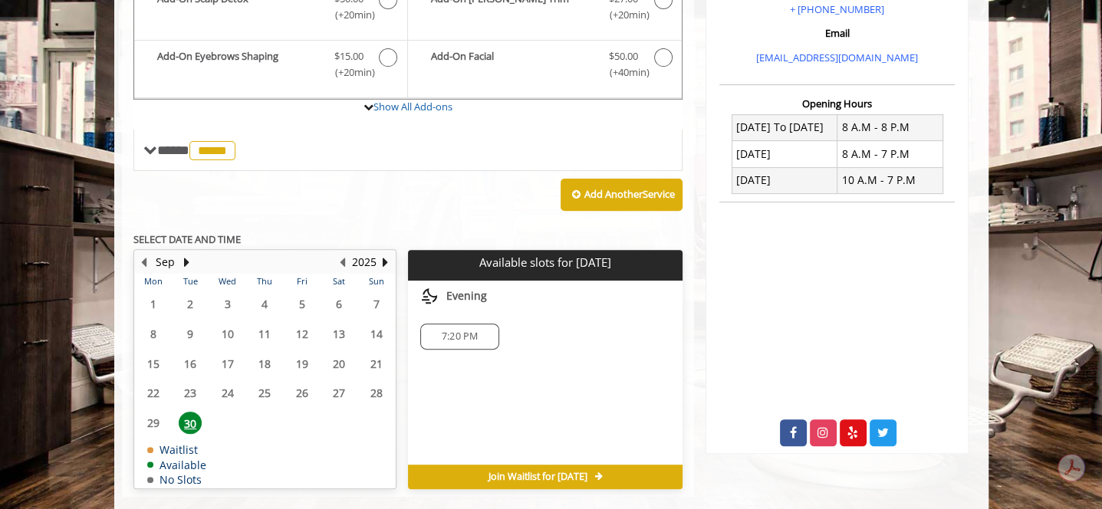
scroll to position [522, 0]
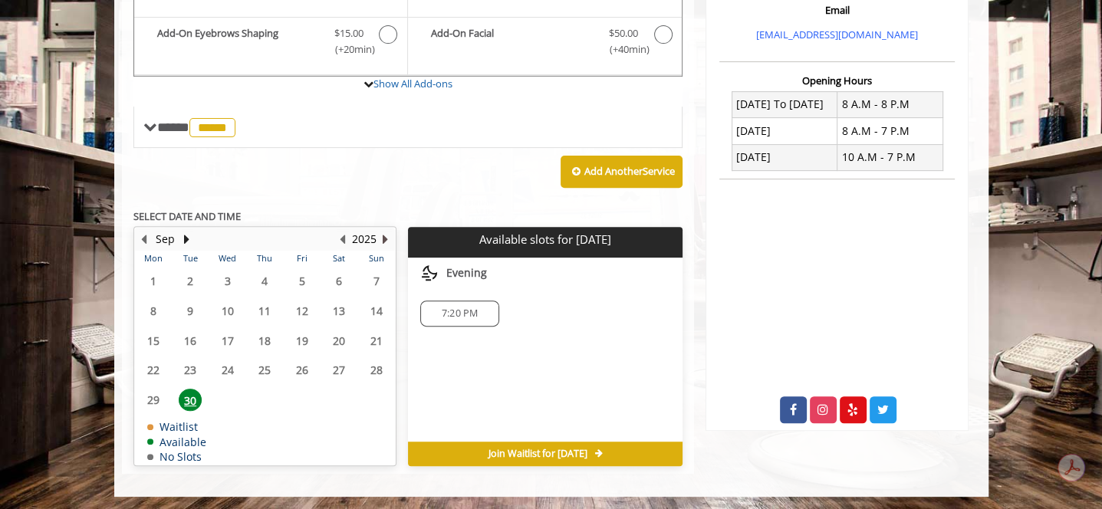
click at [386, 235] on button "Next Year" at bounding box center [386, 239] width 12 height 17
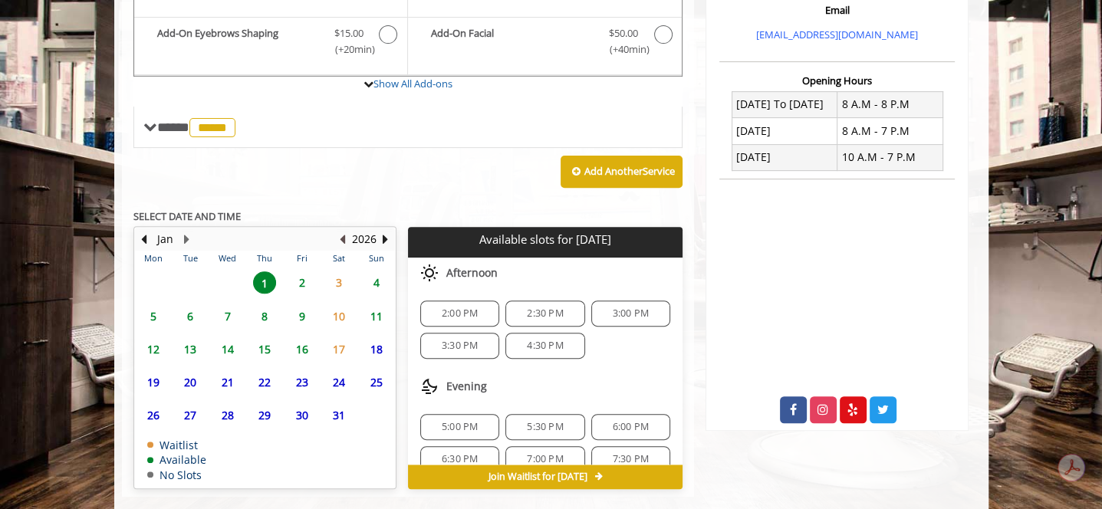
click at [343, 238] on button "Previous Year" at bounding box center [343, 239] width 12 height 17
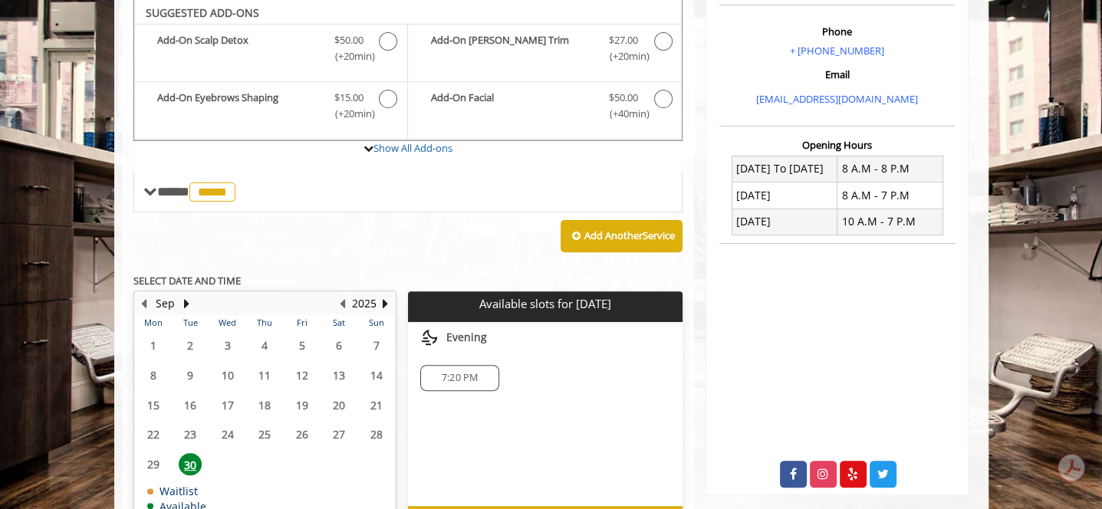
scroll to position [456, 0]
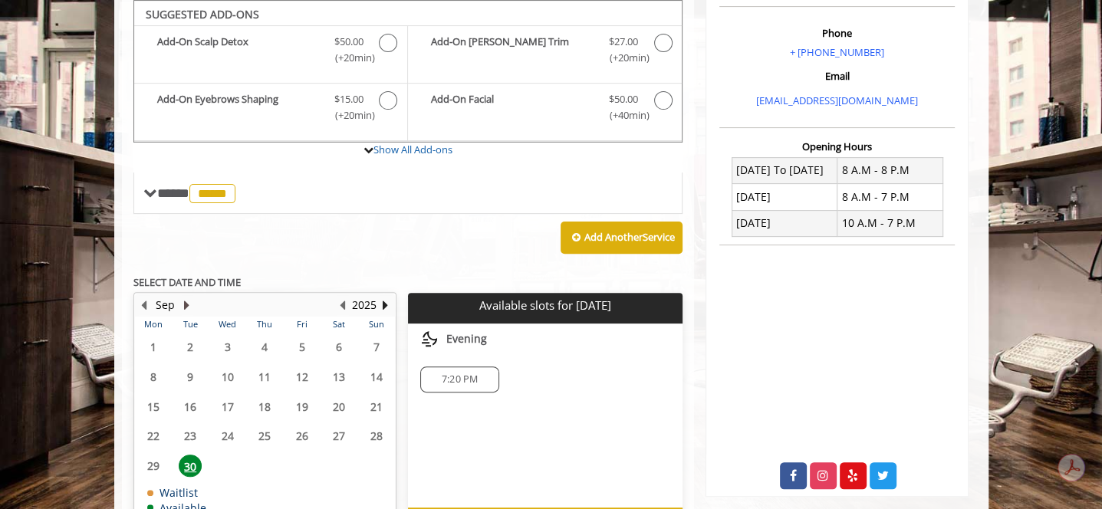
click at [182, 299] on button "Next Month" at bounding box center [187, 305] width 12 height 17
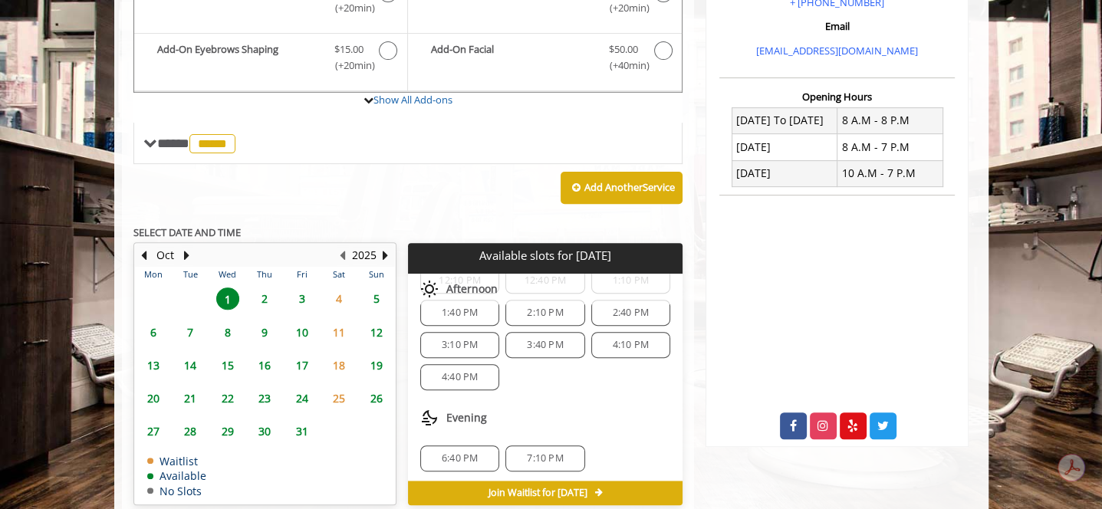
scroll to position [533, 0]
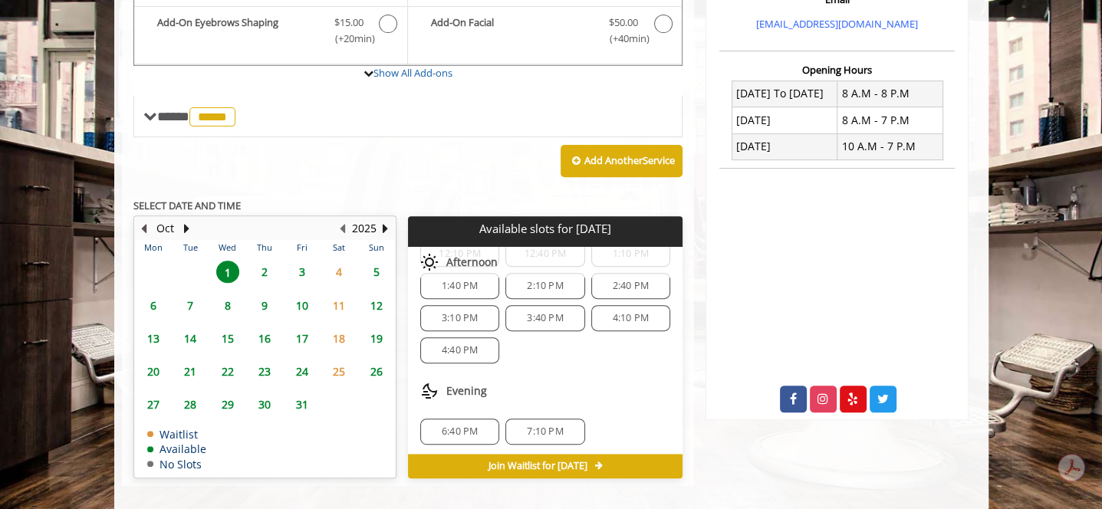
click at [145, 222] on button "Previous Month" at bounding box center [144, 228] width 12 height 17
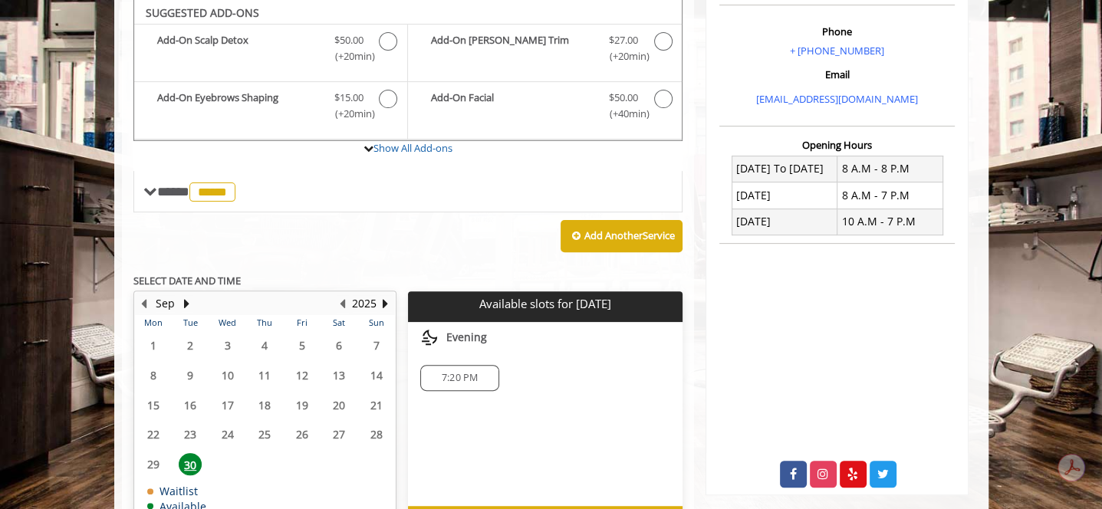
scroll to position [456, 0]
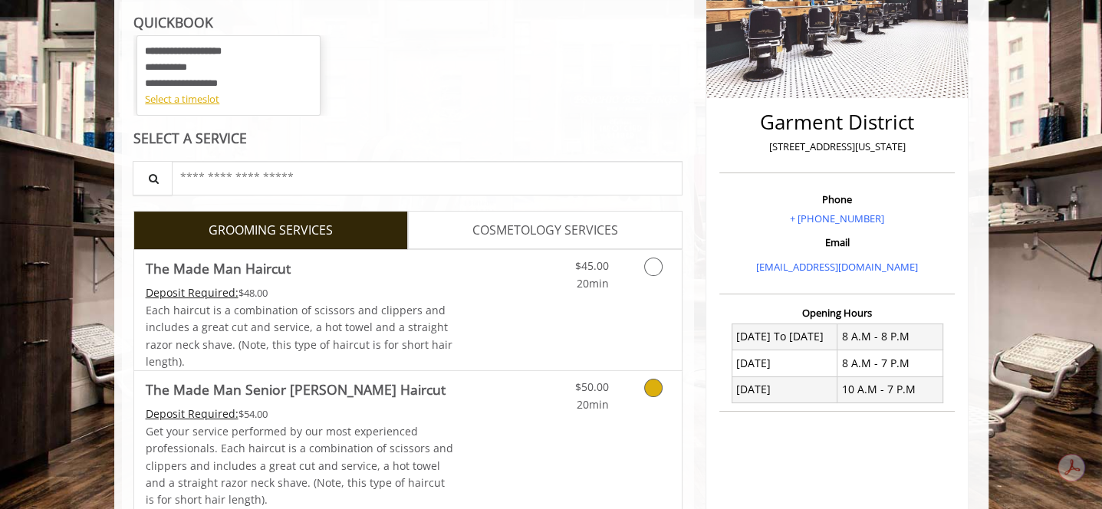
scroll to position [153, 0]
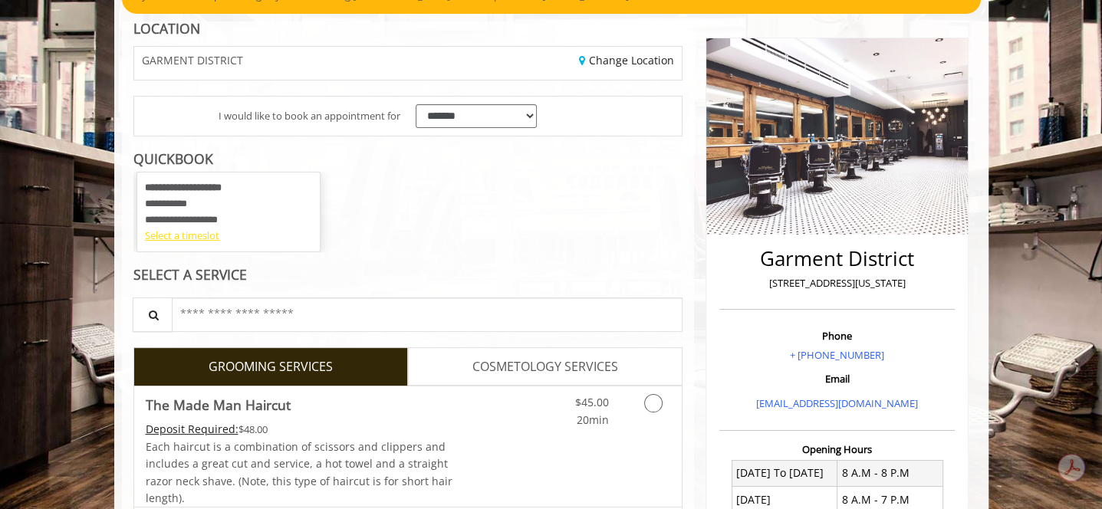
click at [181, 234] on div "Select a timeslot" at bounding box center [228, 236] width 167 height 16
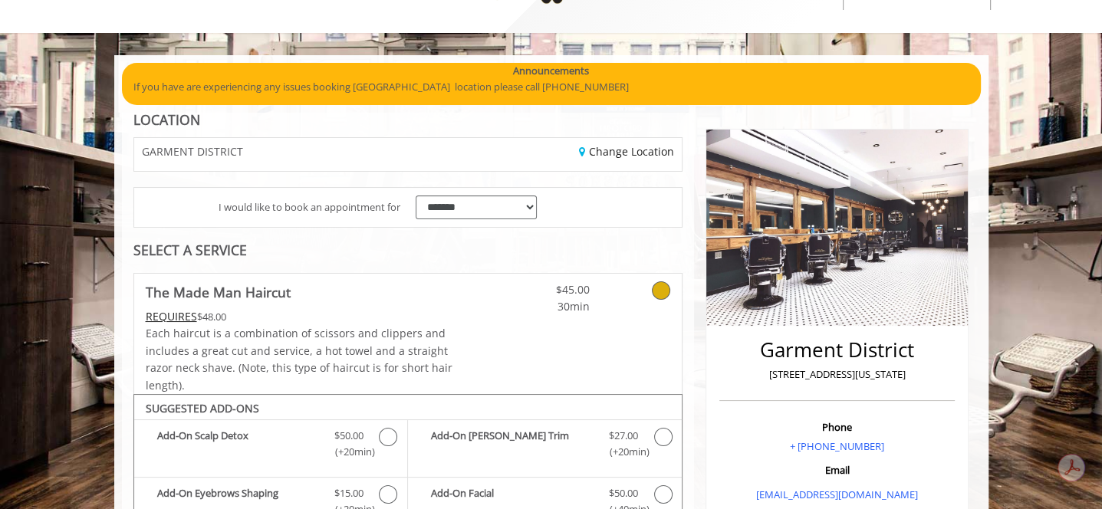
scroll to position [0, 0]
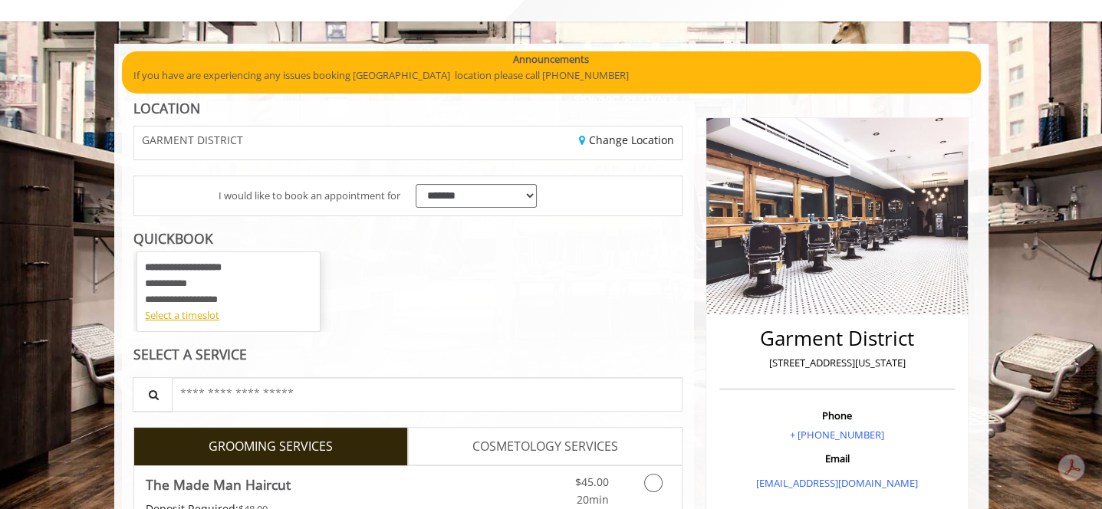
scroll to position [230, 0]
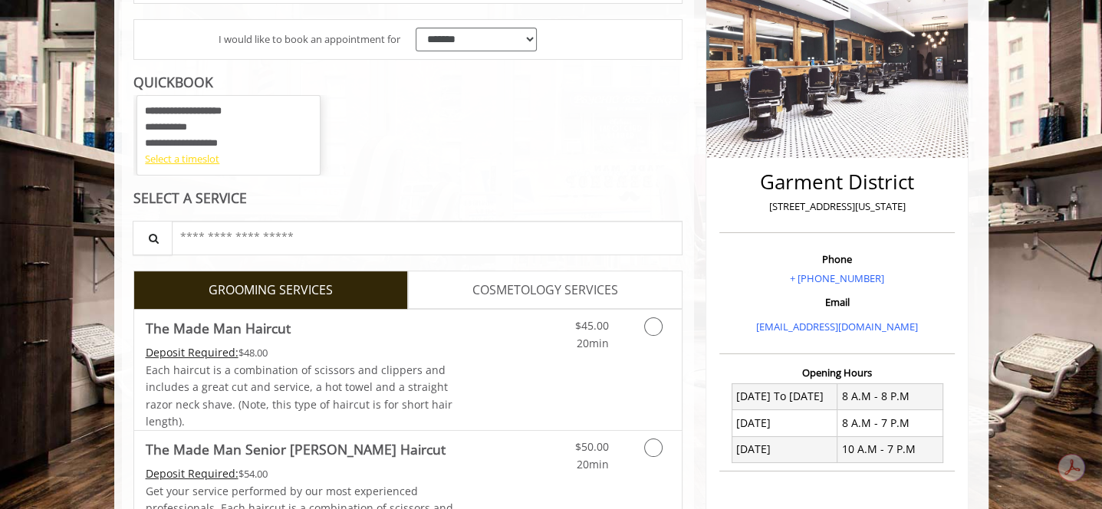
click at [199, 160] on div "Select a timeslot" at bounding box center [228, 159] width 167 height 16
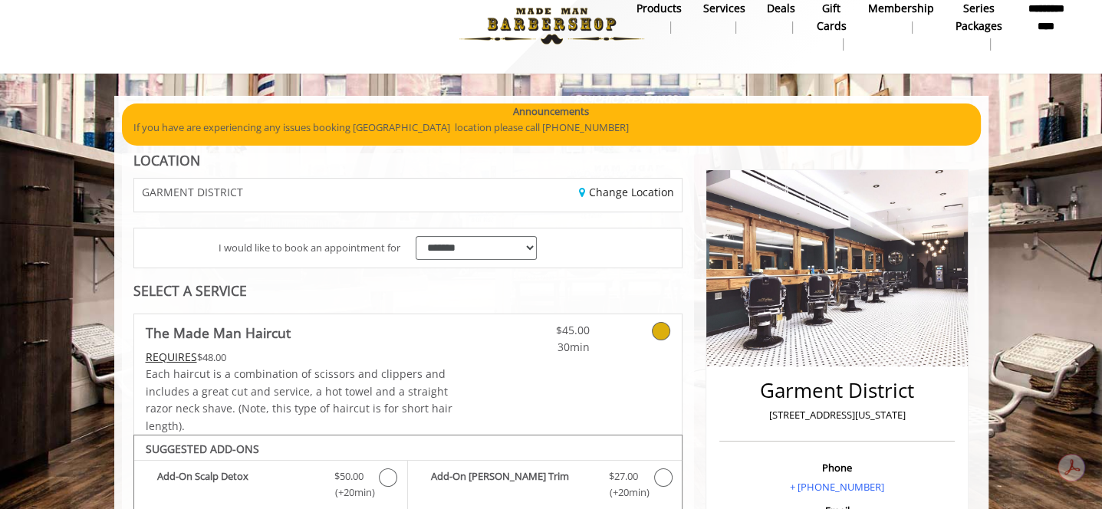
scroll to position [0, 0]
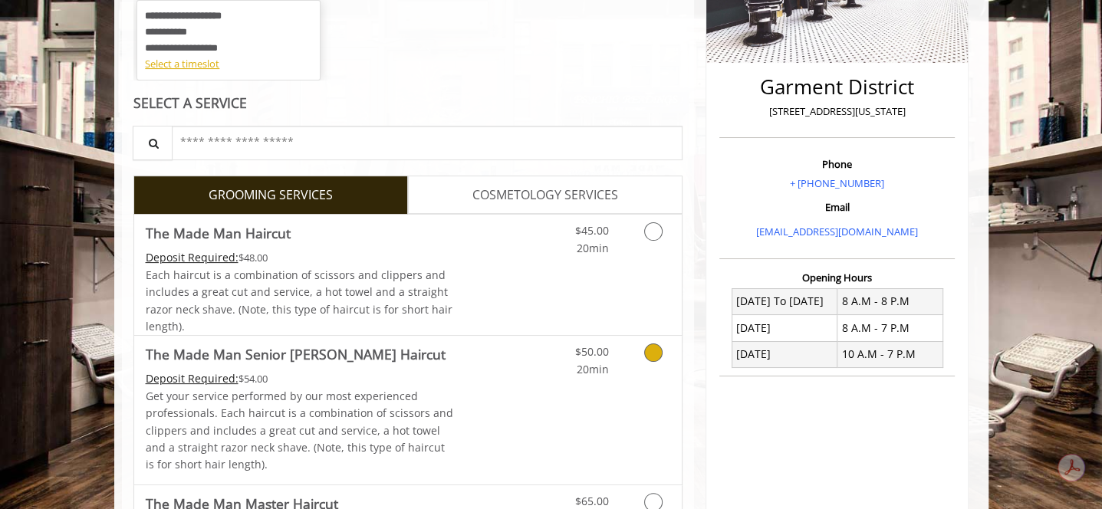
scroll to position [117, 0]
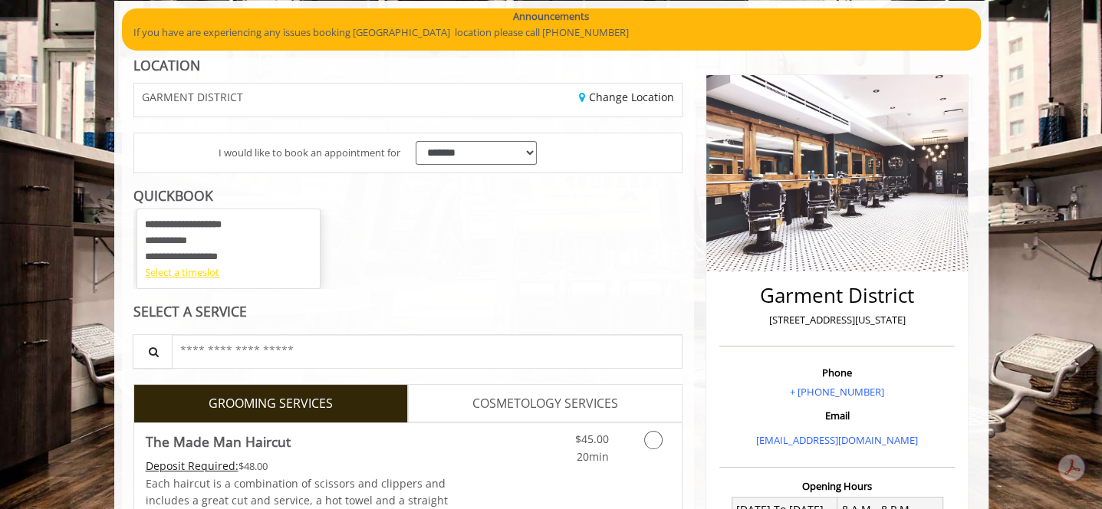
click at [172, 272] on div "Select a timeslot" at bounding box center [228, 273] width 167 height 16
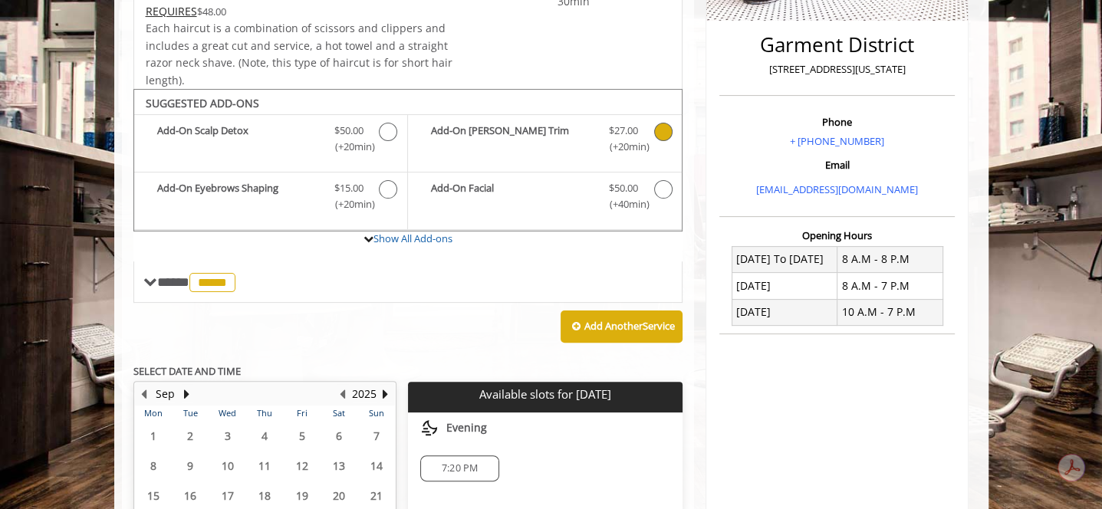
scroll to position [522, 0]
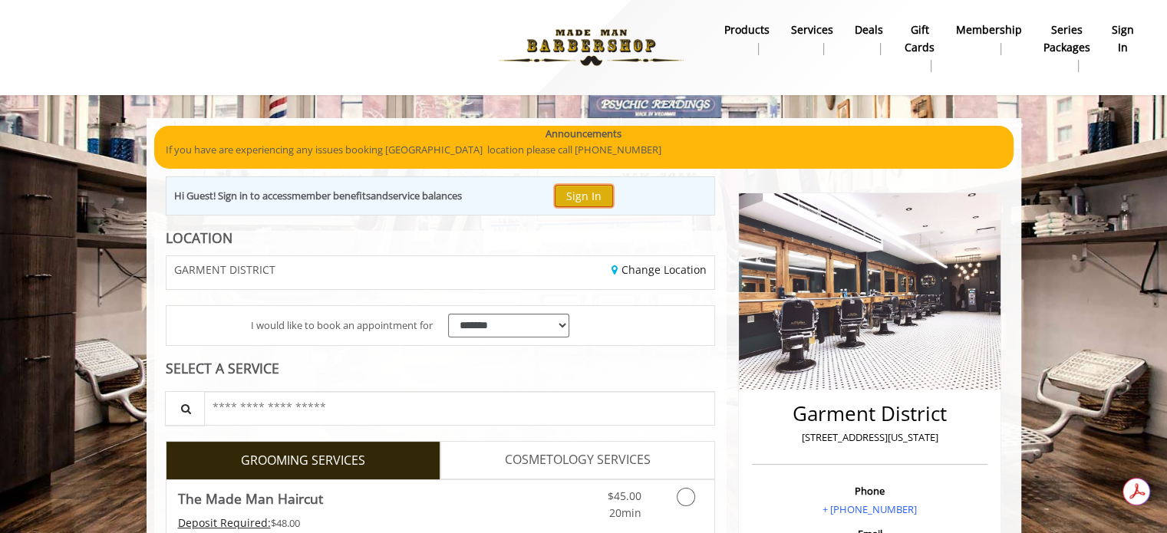
click at [596, 199] on button "Sign In" at bounding box center [584, 196] width 58 height 22
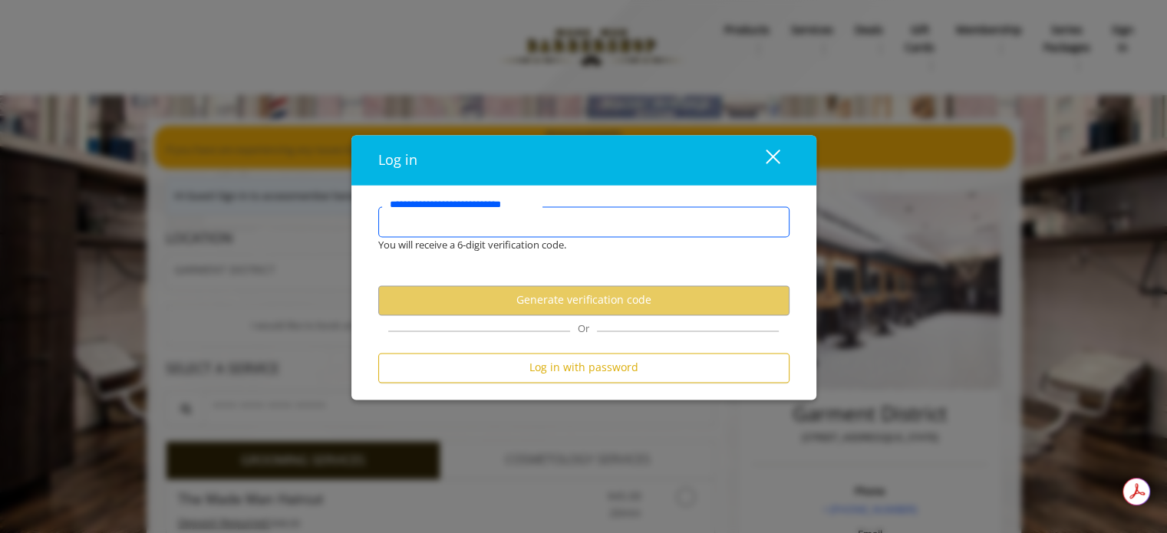
click at [543, 219] on input "**********" at bounding box center [583, 221] width 411 height 31
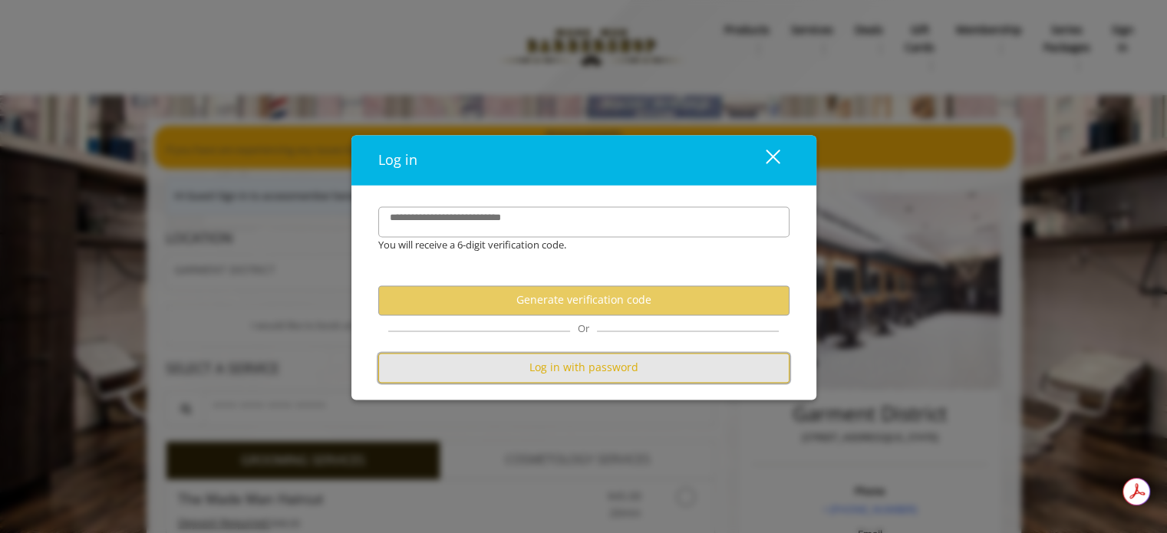
click at [609, 371] on button "Log in with password" at bounding box center [583, 368] width 411 height 30
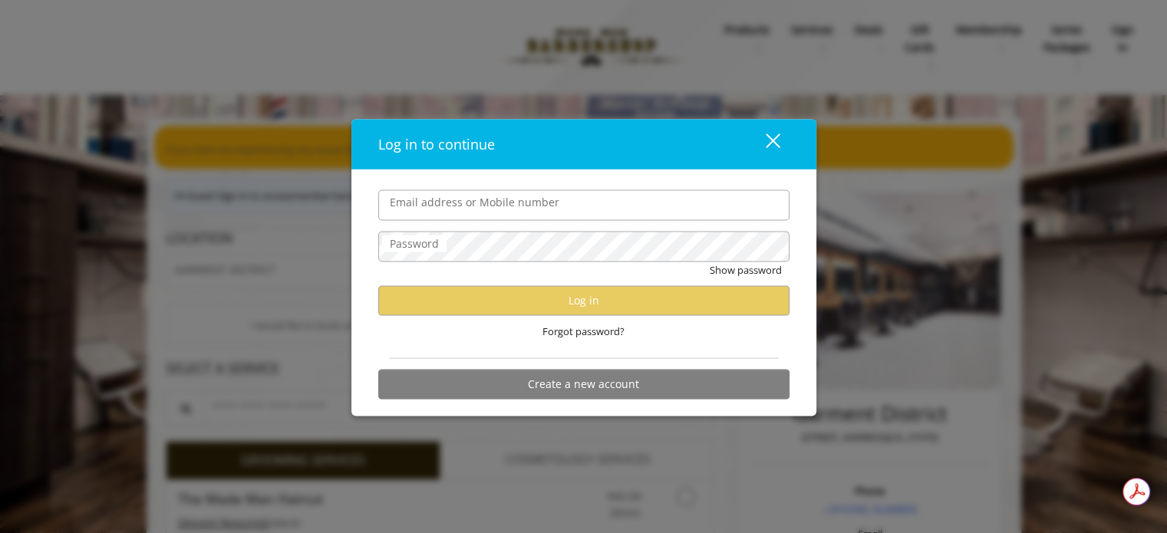
type input "**********"
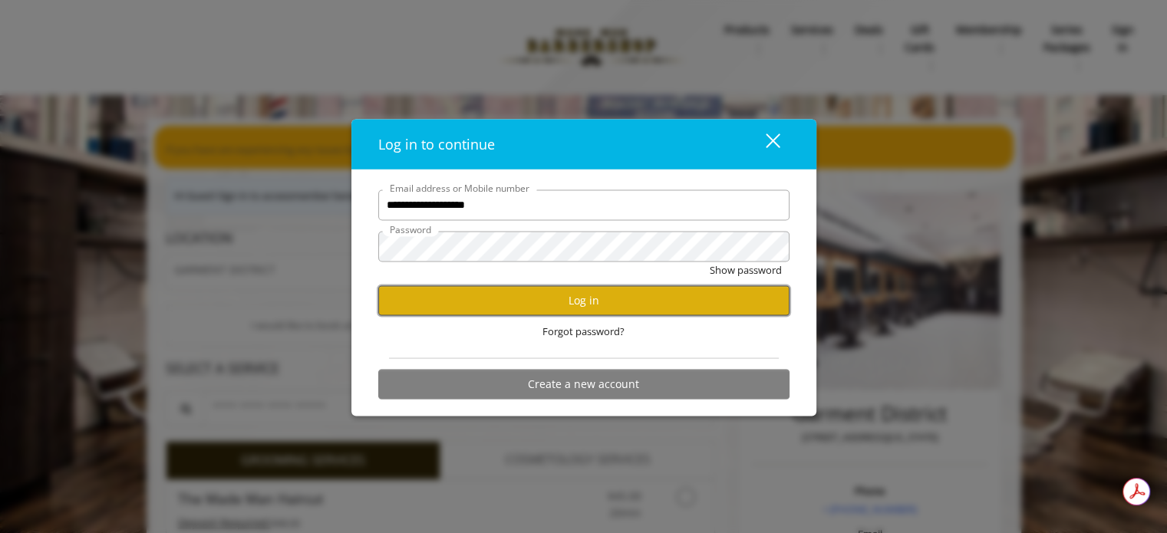
click at [554, 294] on button "Log in" at bounding box center [583, 300] width 411 height 30
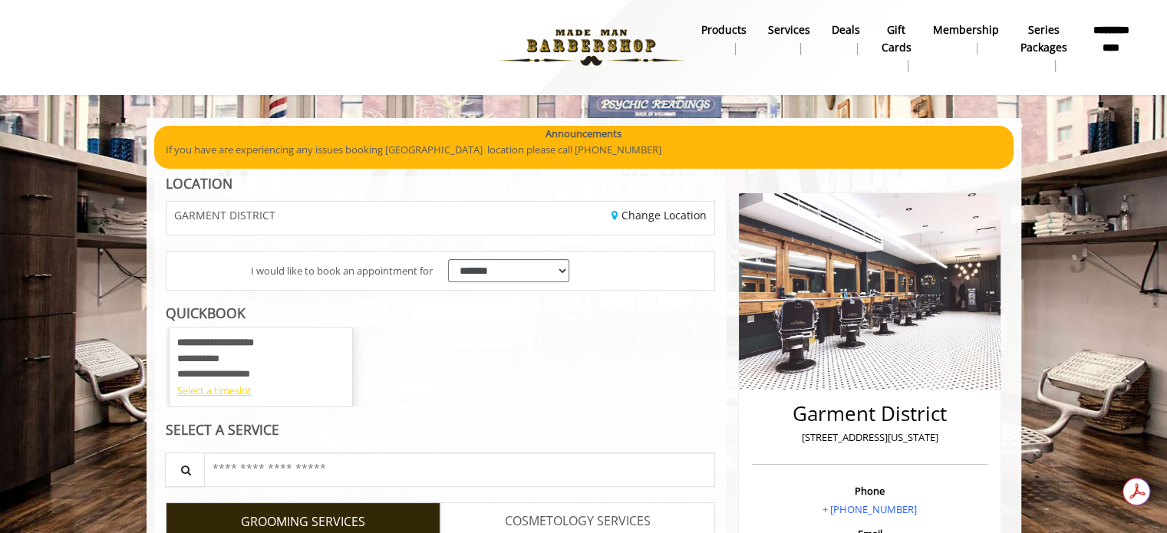
click at [235, 392] on div "Select a timeslot" at bounding box center [260, 391] width 167 height 16
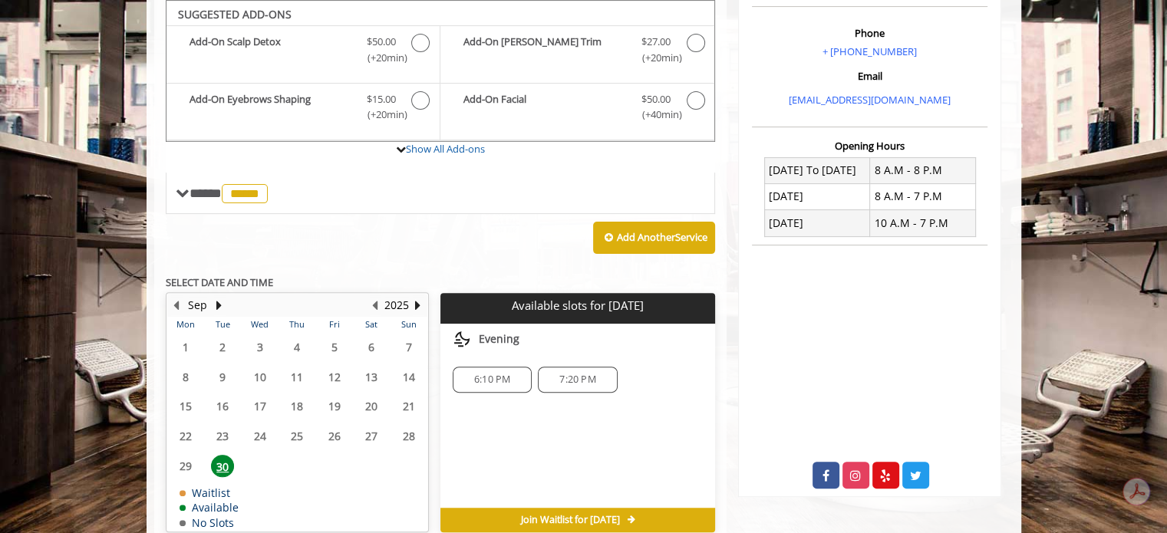
scroll to position [457, 0]
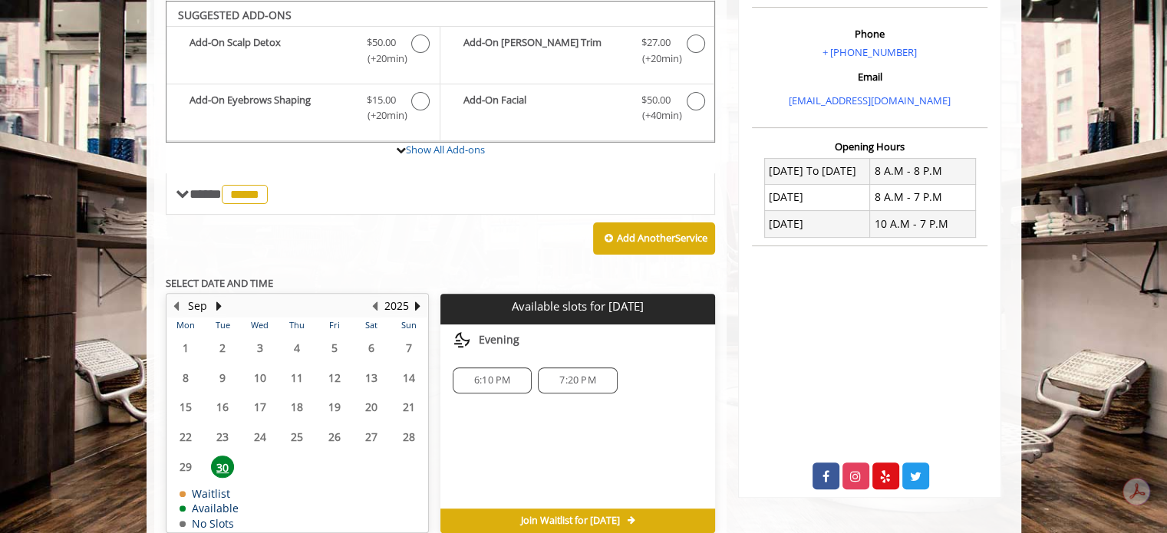
click at [503, 374] on span "6:10 PM" at bounding box center [492, 380] width 36 height 12
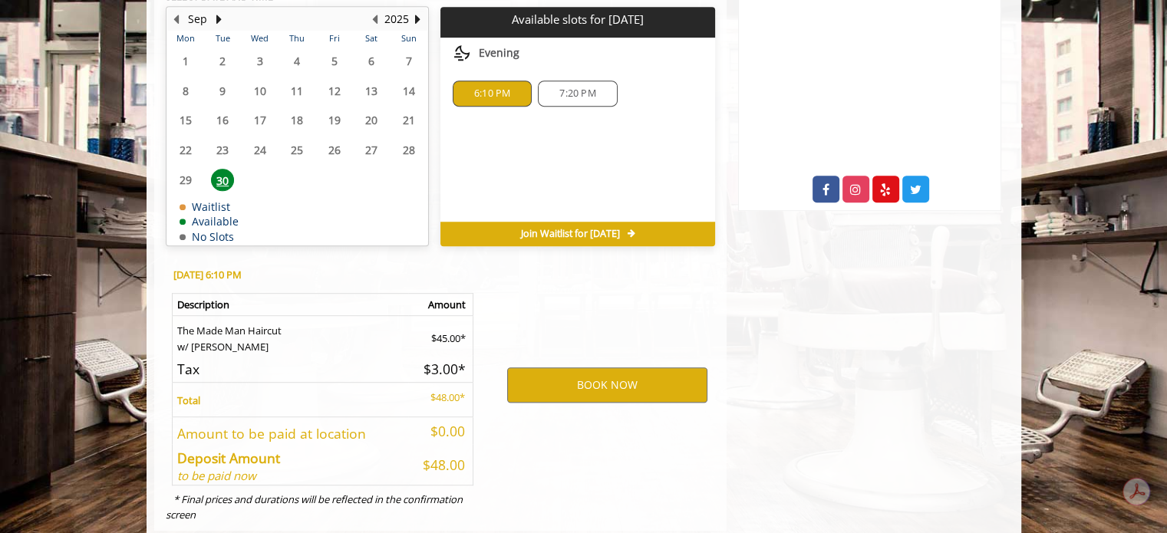
scroll to position [776, 0]
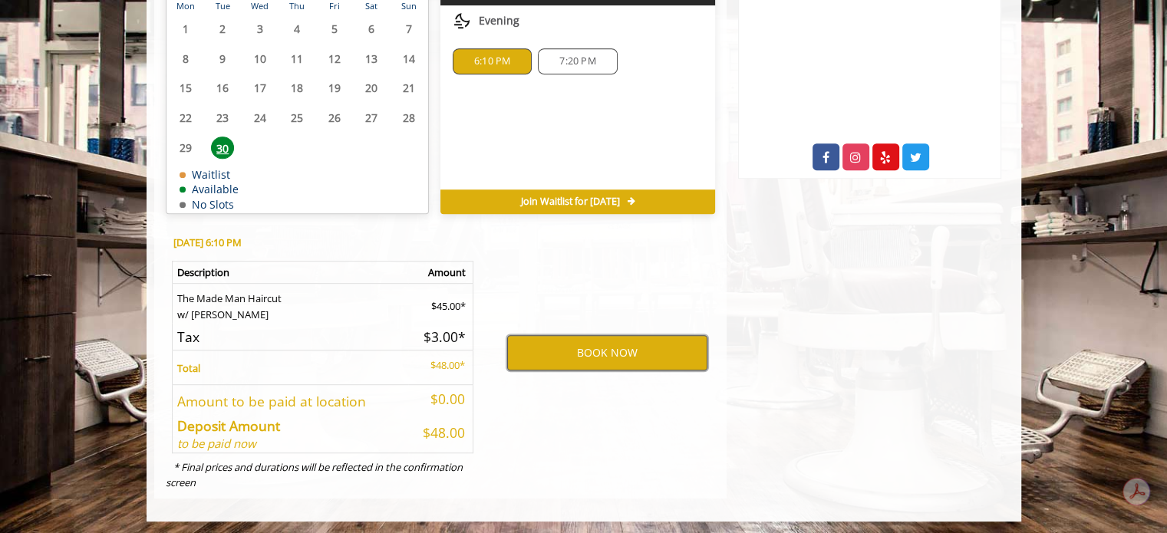
click at [617, 352] on button "BOOK NOW" at bounding box center [607, 352] width 200 height 35
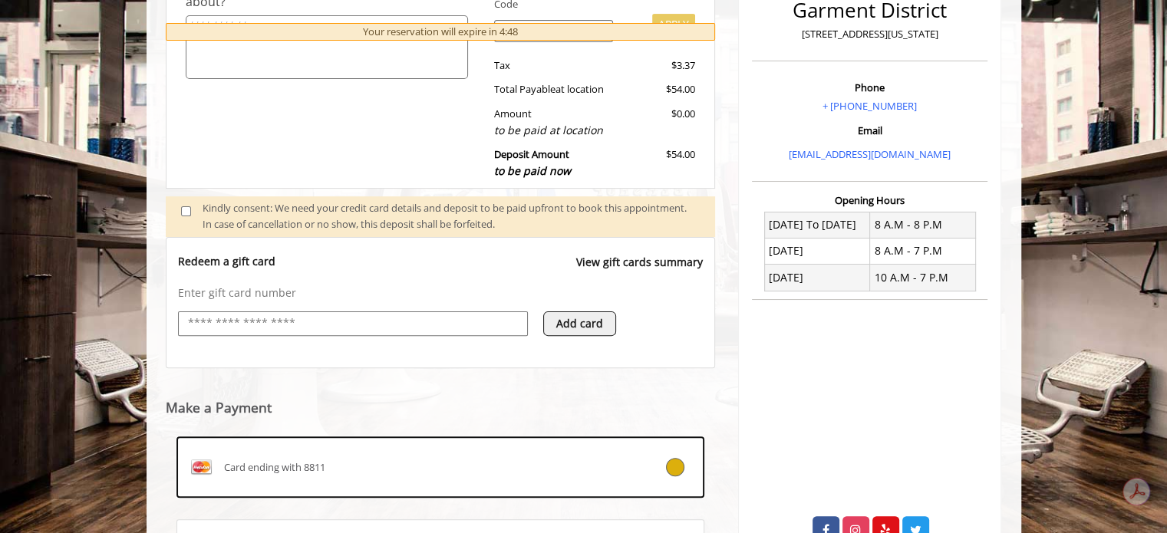
scroll to position [480, 0]
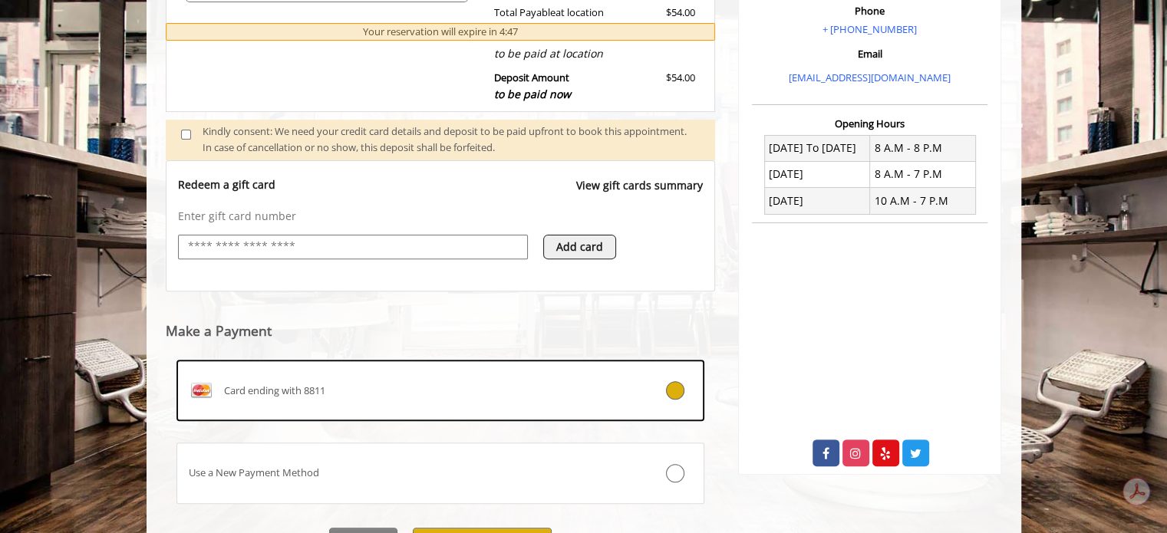
click at [640, 186] on link "View gift cards summary" at bounding box center [639, 192] width 127 height 31
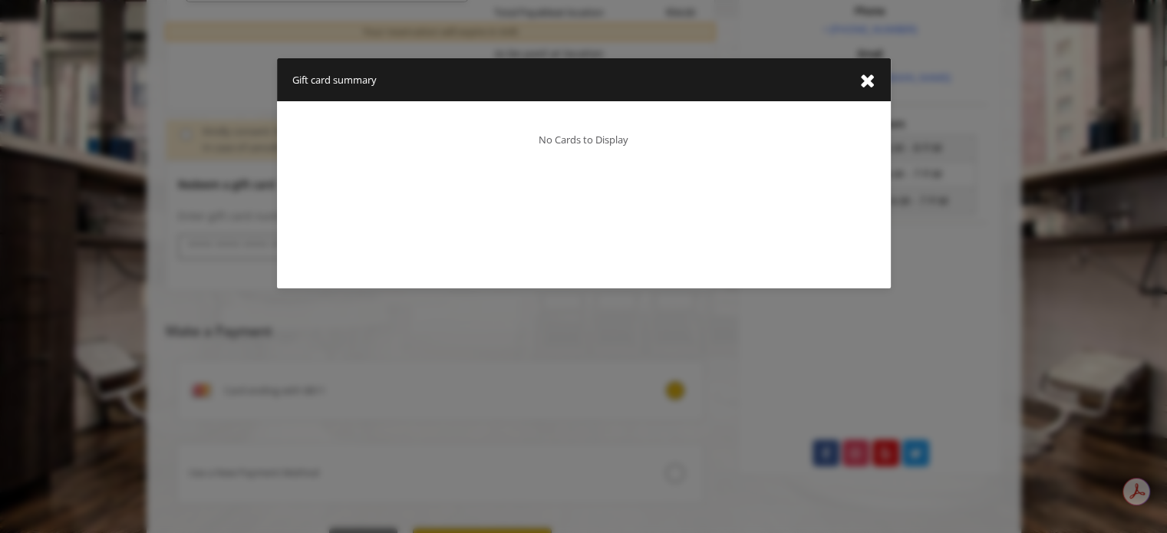
click at [860, 82] on icon "close gift card summary dialog" at bounding box center [867, 80] width 15 height 19
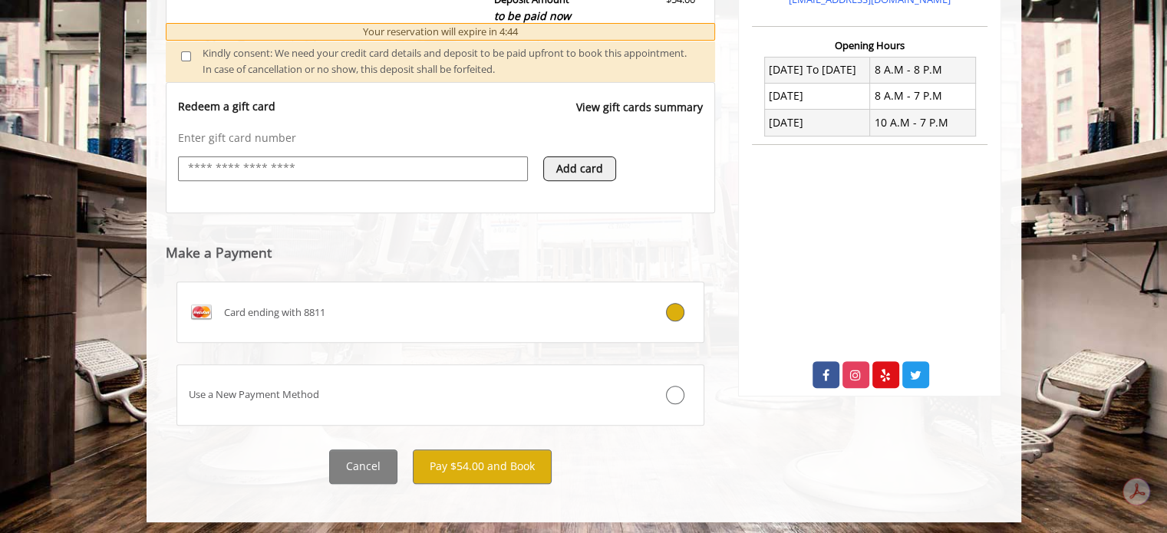
scroll to position [561, 0]
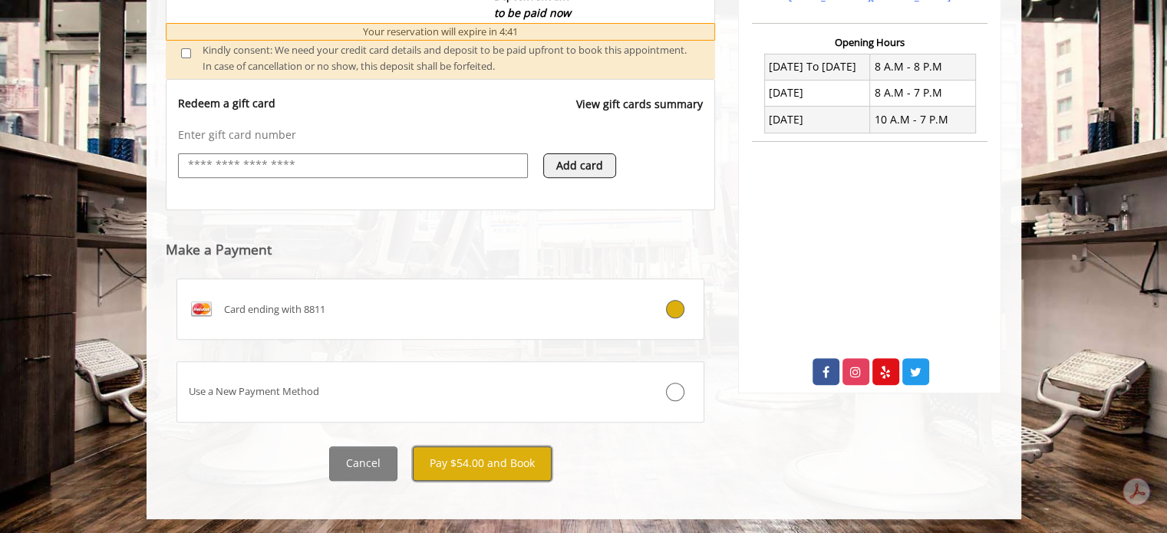
click at [500, 462] on button "Pay $54.00 and Book" at bounding box center [482, 463] width 139 height 35
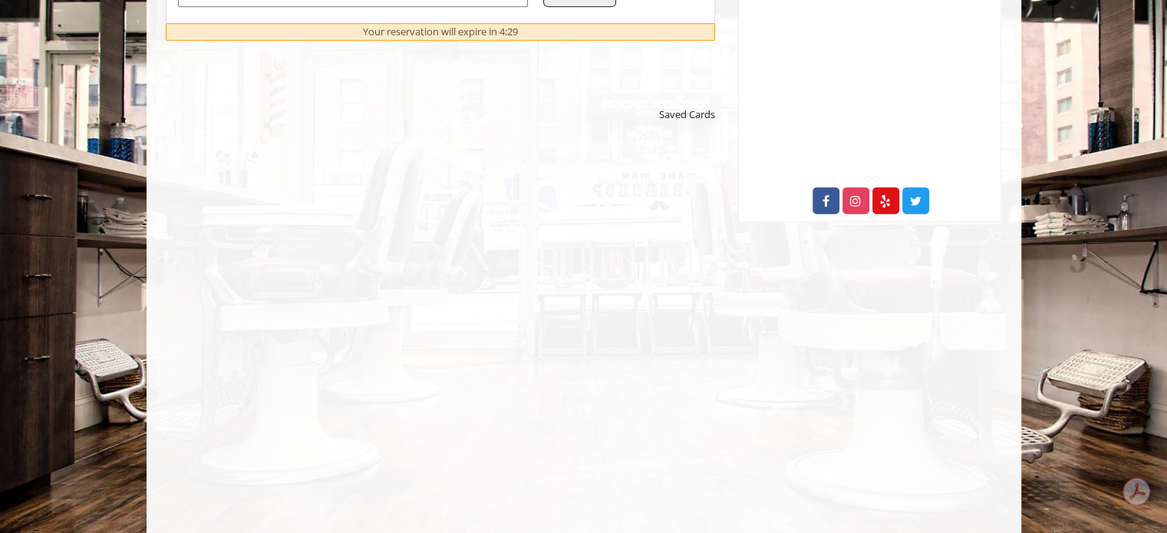
scroll to position [767, 0]
